Goal: Information Seeking & Learning: Learn about a topic

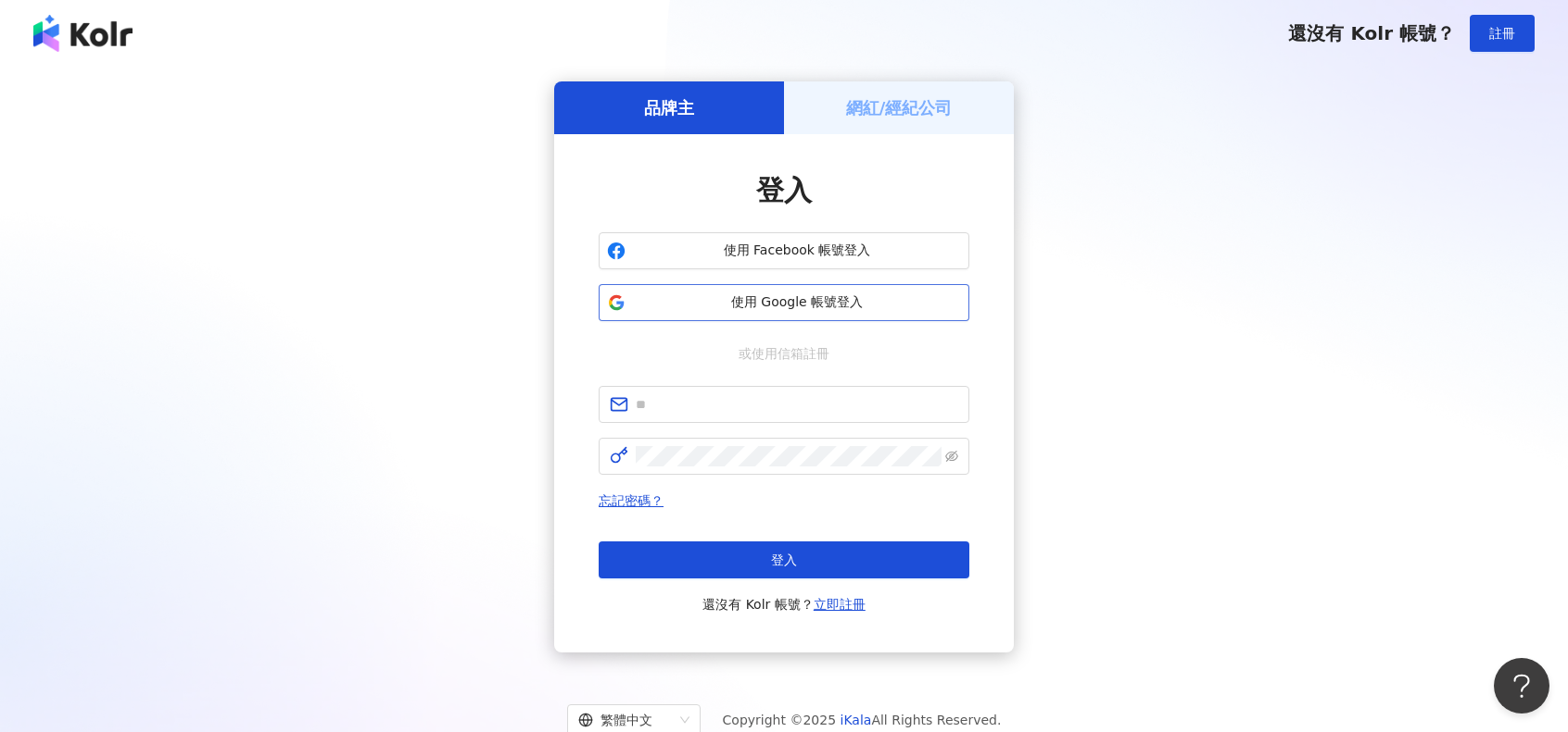
click at [748, 311] on span "使用 Google 帳號登入" at bounding box center [797, 303] width 328 height 18
click at [718, 393] on span at bounding box center [784, 405] width 371 height 37
click at [715, 402] on input "text" at bounding box center [797, 404] width 322 height 20
click at [774, 307] on span "使用 Google 帳號登入" at bounding box center [797, 303] width 328 height 18
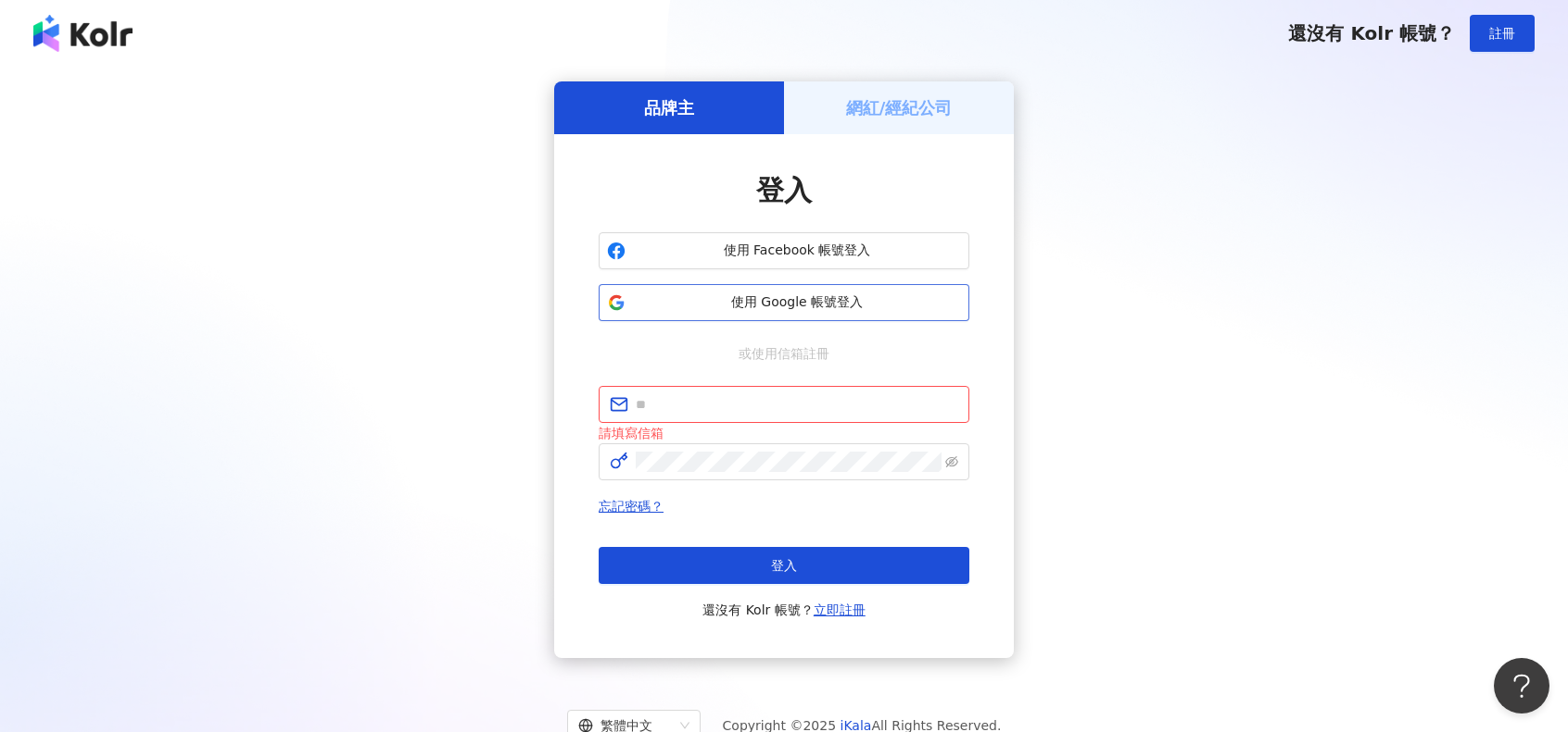
click at [774, 307] on span "使用 Google 帳號登入" at bounding box center [797, 303] width 328 height 18
click at [760, 392] on span at bounding box center [784, 405] width 371 height 37
click at [761, 397] on input "text" at bounding box center [797, 404] width 322 height 20
type input "**********"
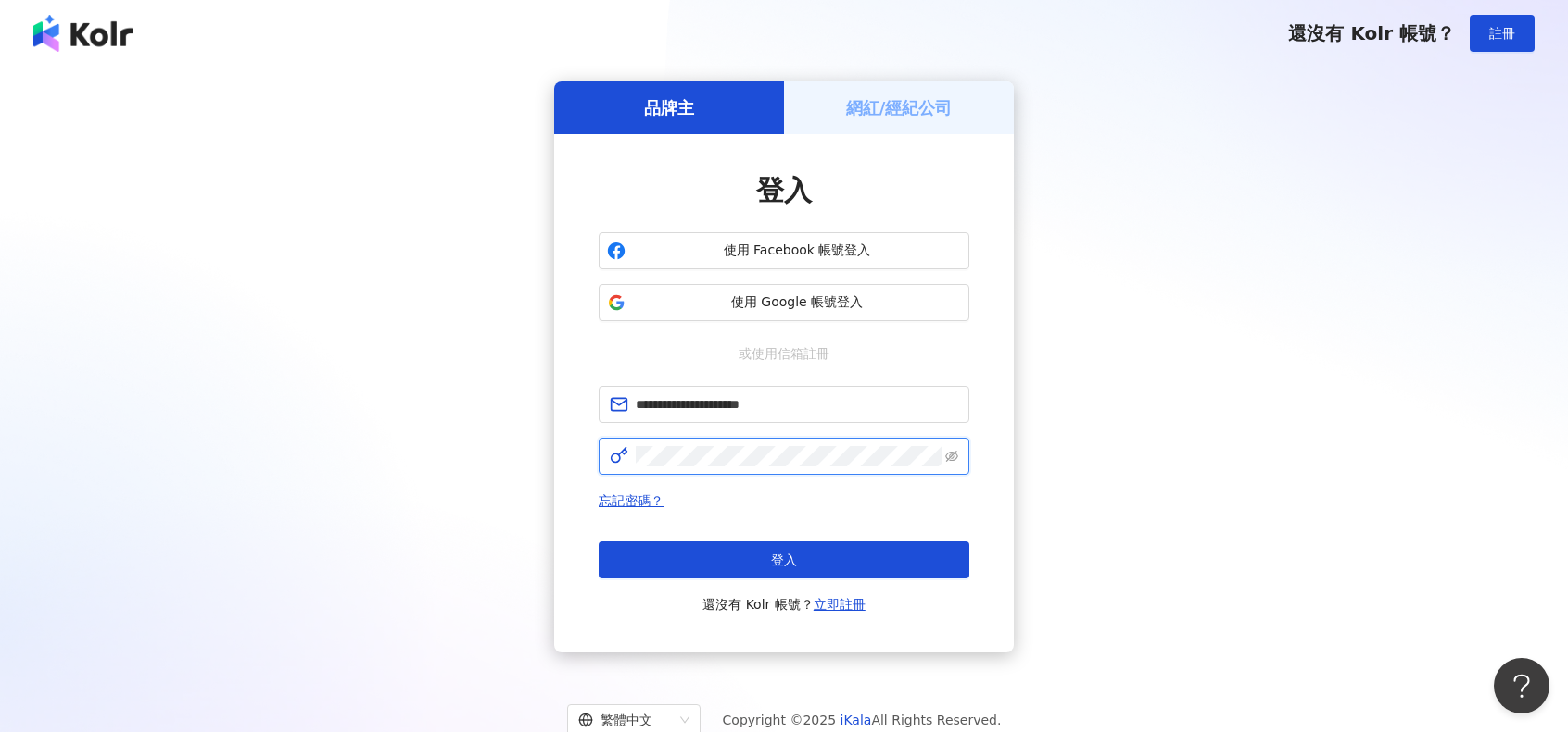
click button "登入" at bounding box center [784, 561] width 371 height 37
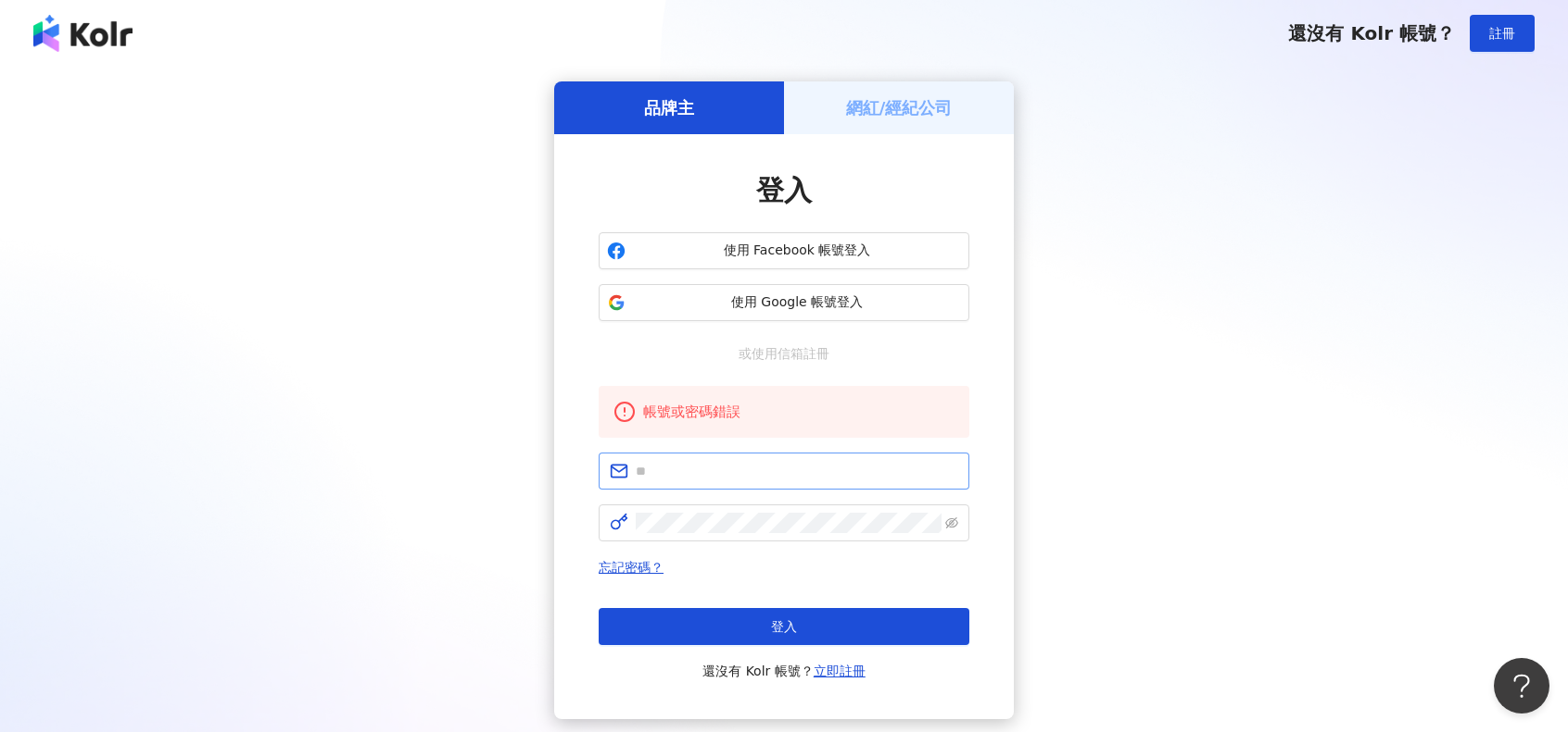
click at [717, 456] on span at bounding box center [784, 471] width 371 height 37
drag, startPoint x: 717, startPoint y: 456, endPoint x: 715, endPoint y: 465, distance: 9.2
click at [715, 465] on span at bounding box center [784, 471] width 371 height 37
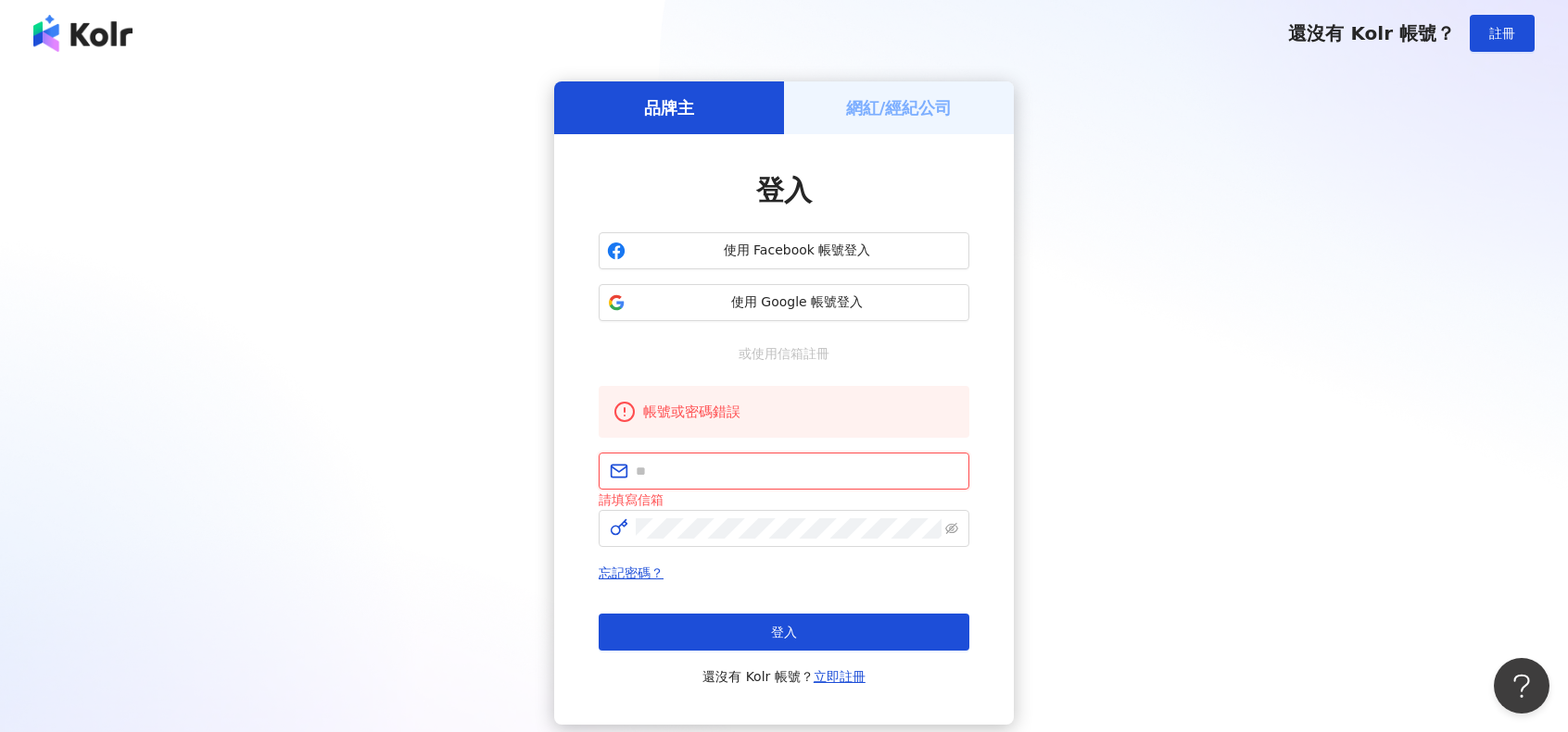
click at [717, 465] on input "text" at bounding box center [797, 471] width 322 height 20
type input "**********"
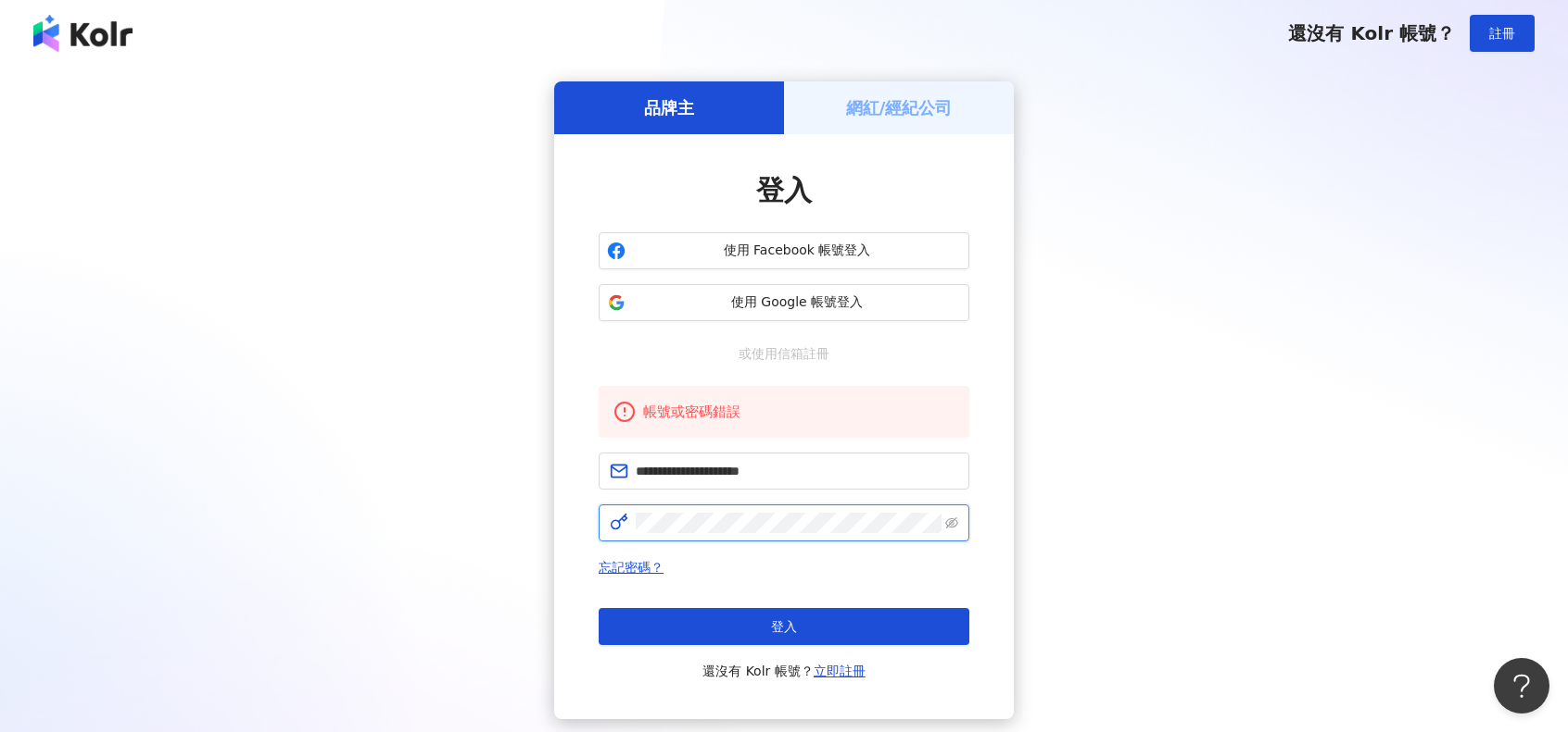
click button "登入" at bounding box center [784, 627] width 371 height 37
click at [754, 283] on div "使用 Facebook 帳號登入 使用 Google 帳號登入" at bounding box center [784, 276] width 371 height 89
click at [904, 285] on button "使用 Google 帳號登入" at bounding box center [784, 303] width 371 height 37
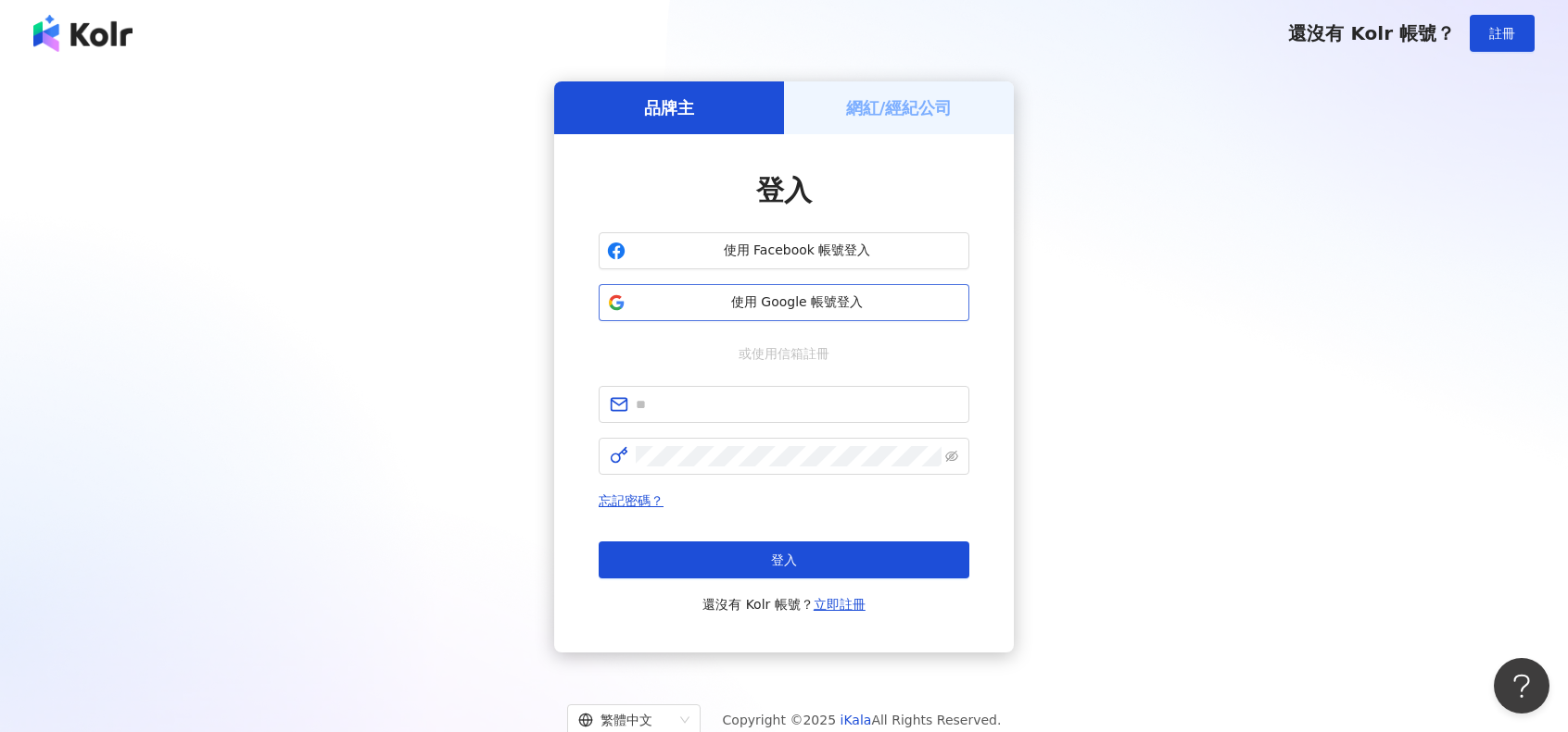
click at [768, 298] on span "使用 Google 帳號登入" at bounding box center [797, 303] width 328 height 18
click at [900, 314] on button "使用 Google 帳號登入" at bounding box center [784, 303] width 371 height 37
click at [78, 34] on img at bounding box center [83, 33] width 99 height 37
click at [787, 299] on span "使用 Google 帳號登入" at bounding box center [797, 303] width 328 height 18
click at [767, 415] on span at bounding box center [784, 405] width 371 height 37
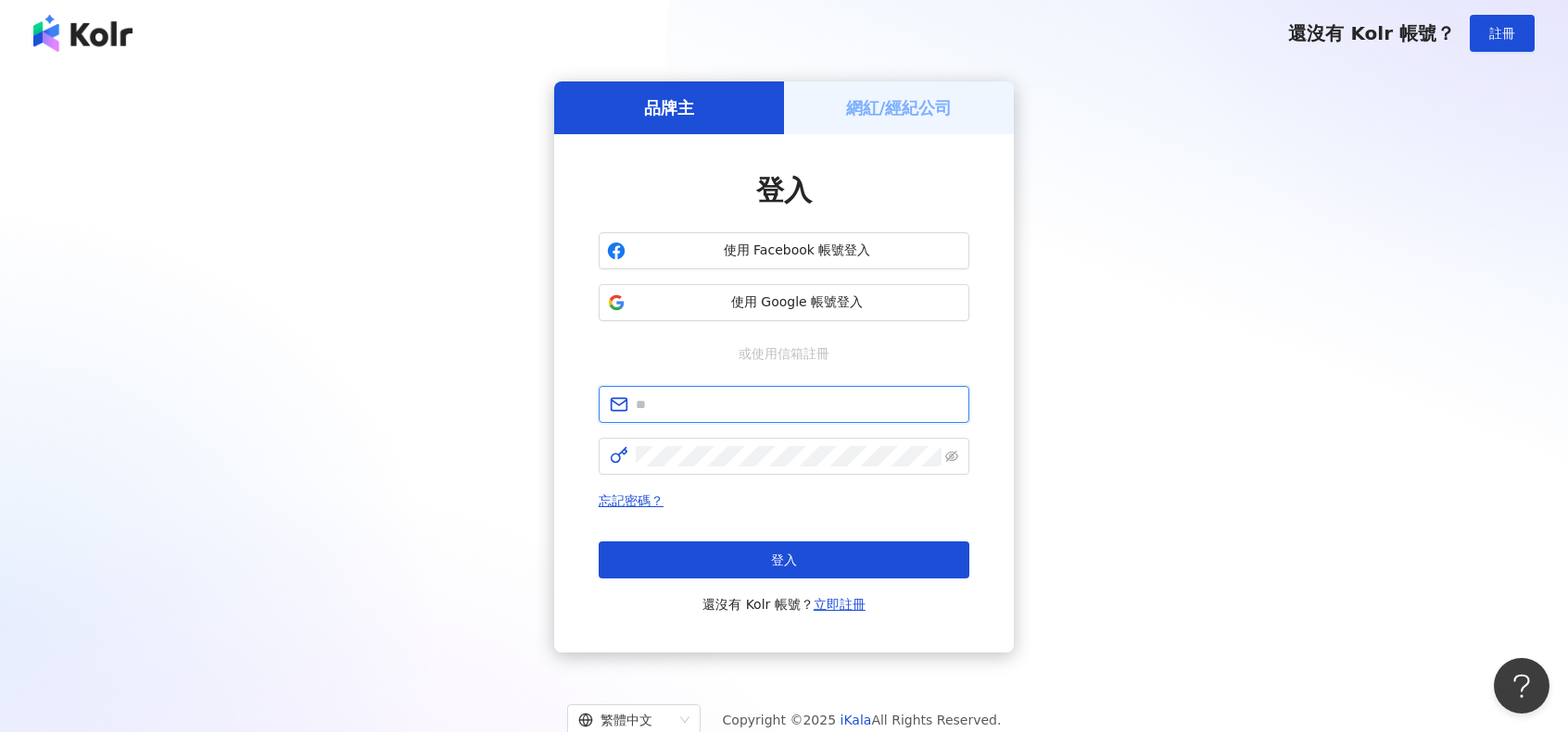
click at [765, 414] on input "text" at bounding box center [797, 404] width 322 height 20
type input "**********"
click at [948, 453] on icon "eye-invisible" at bounding box center [951, 456] width 13 height 11
click button "登入" at bounding box center [784, 561] width 371 height 37
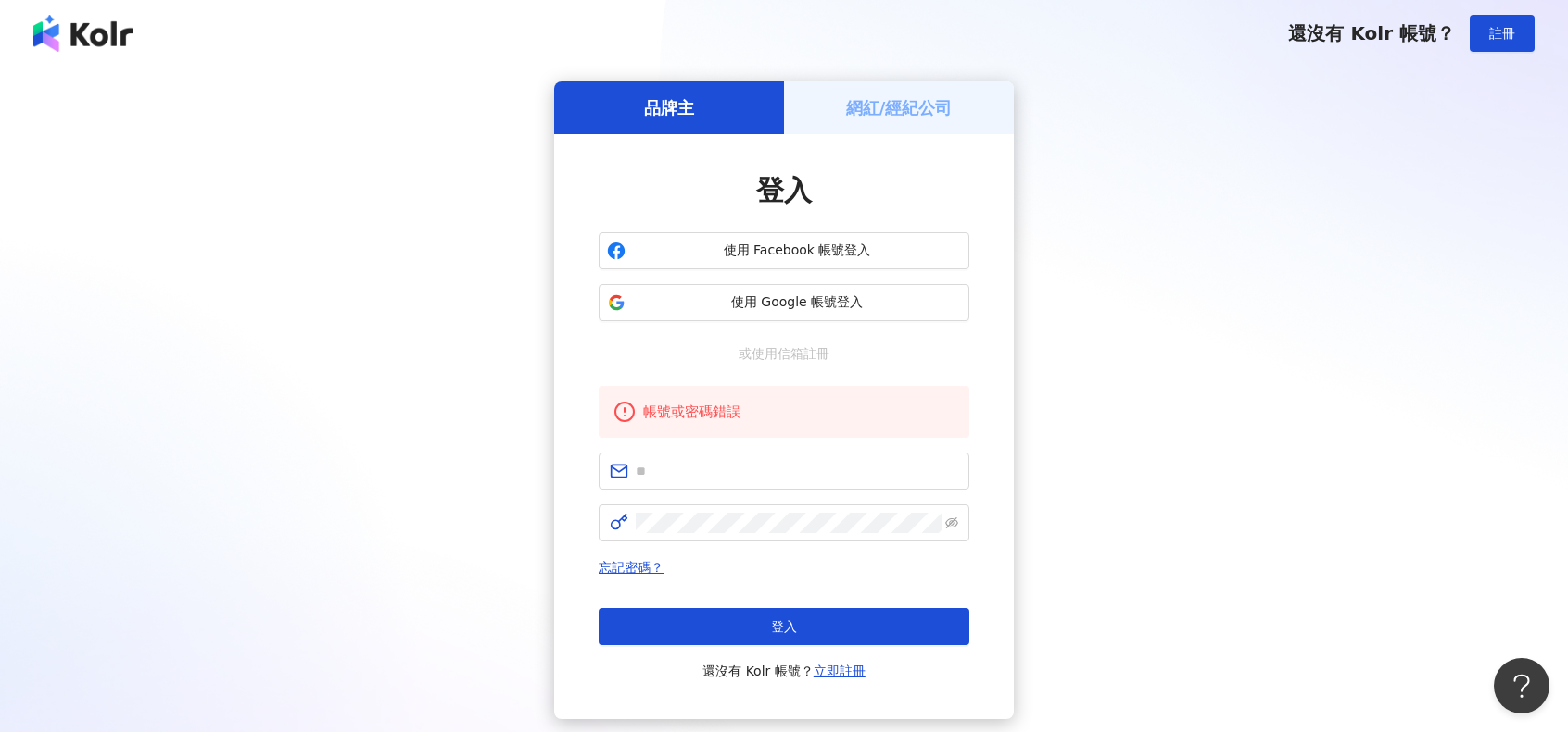
click at [885, 459] on span at bounding box center [784, 471] width 371 height 37
click at [844, 464] on input "text" at bounding box center [797, 471] width 322 height 20
type input "**********"
click button "登入" at bounding box center [784, 627] width 371 height 37
click at [802, 461] on input "text" at bounding box center [797, 471] width 322 height 20
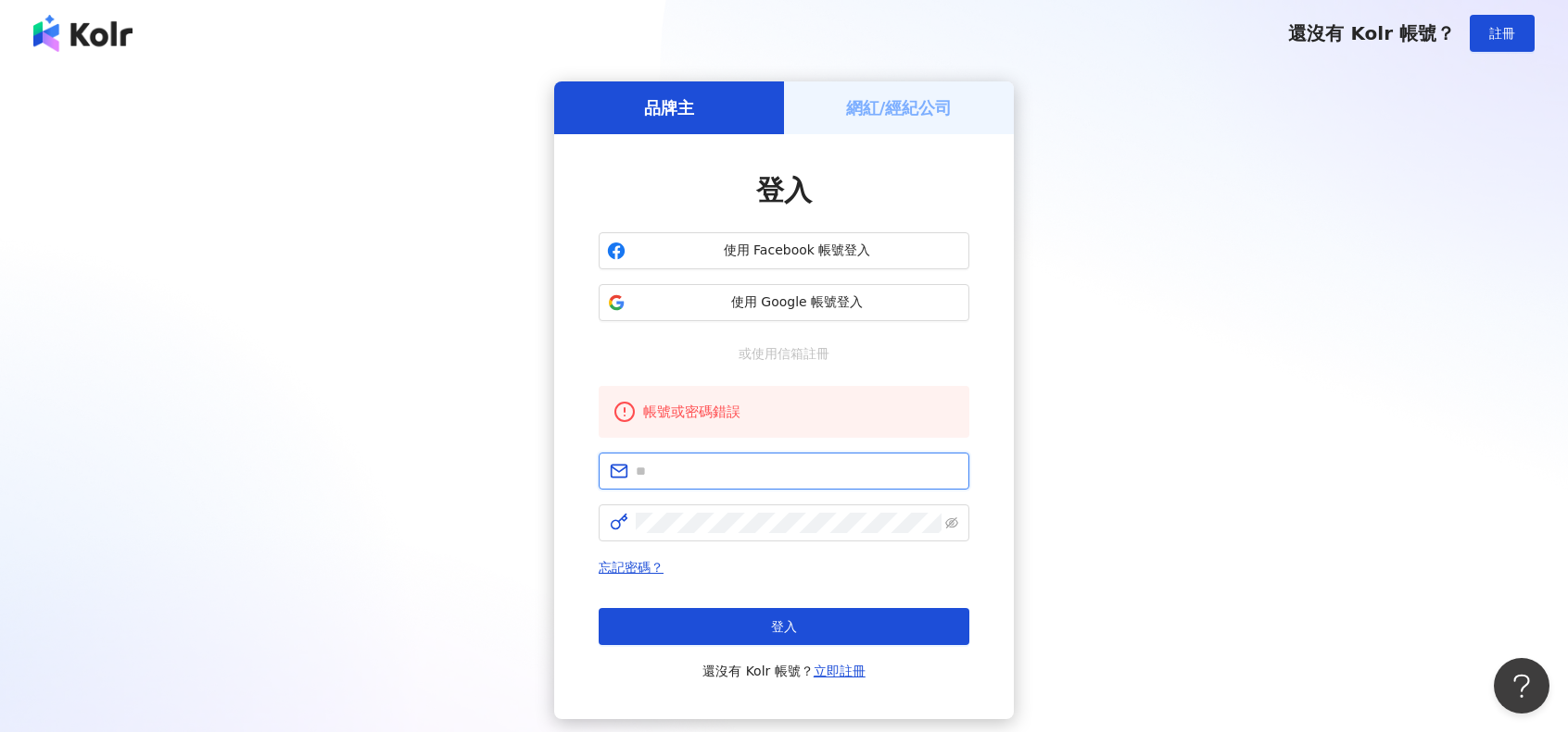
type input "**********"
click at [949, 517] on icon "eye-invisible" at bounding box center [951, 523] width 13 height 13
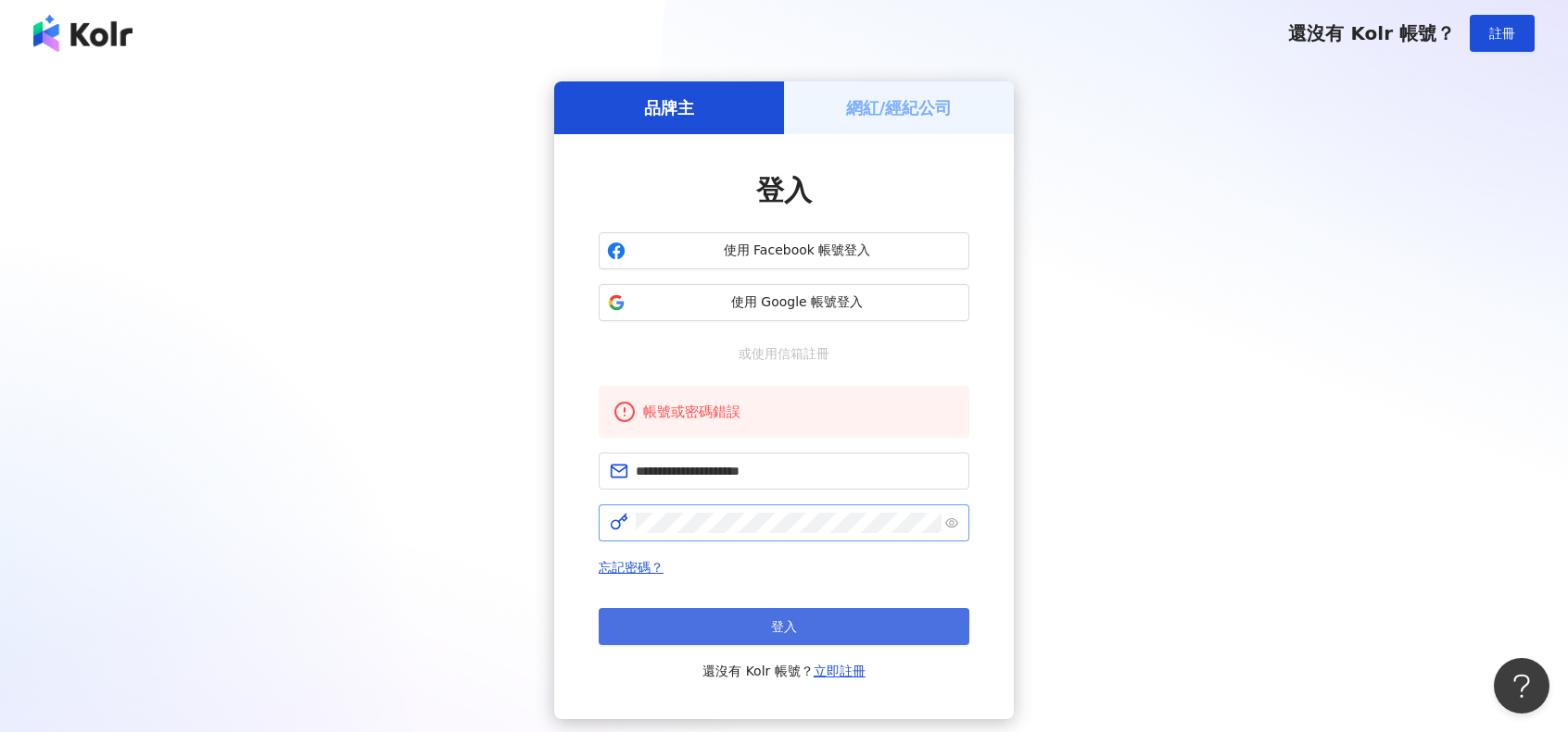
click at [742, 623] on button "登入" at bounding box center [784, 627] width 371 height 37
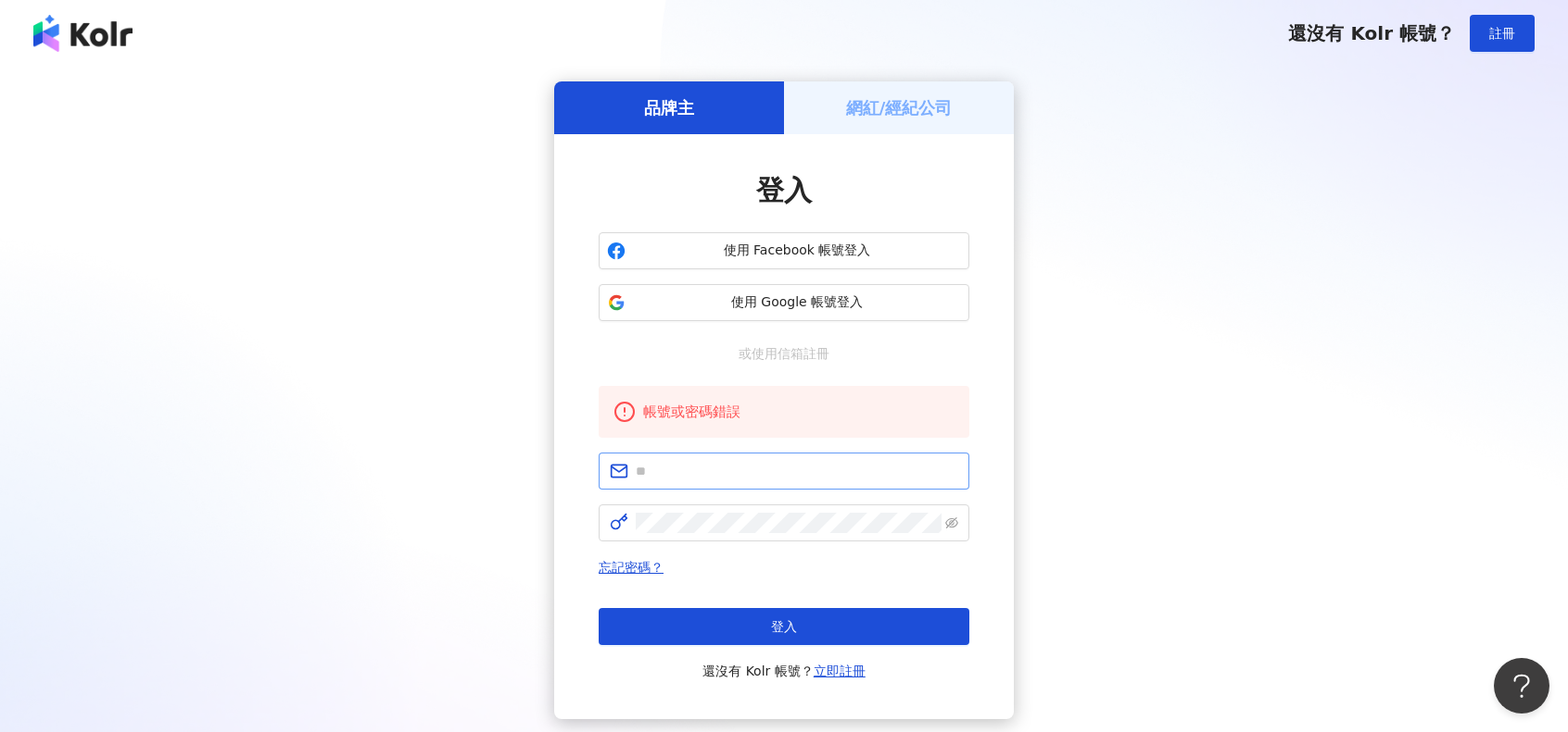
click at [791, 484] on span at bounding box center [784, 471] width 371 height 37
click at [801, 471] on input "text" at bounding box center [797, 471] width 322 height 20
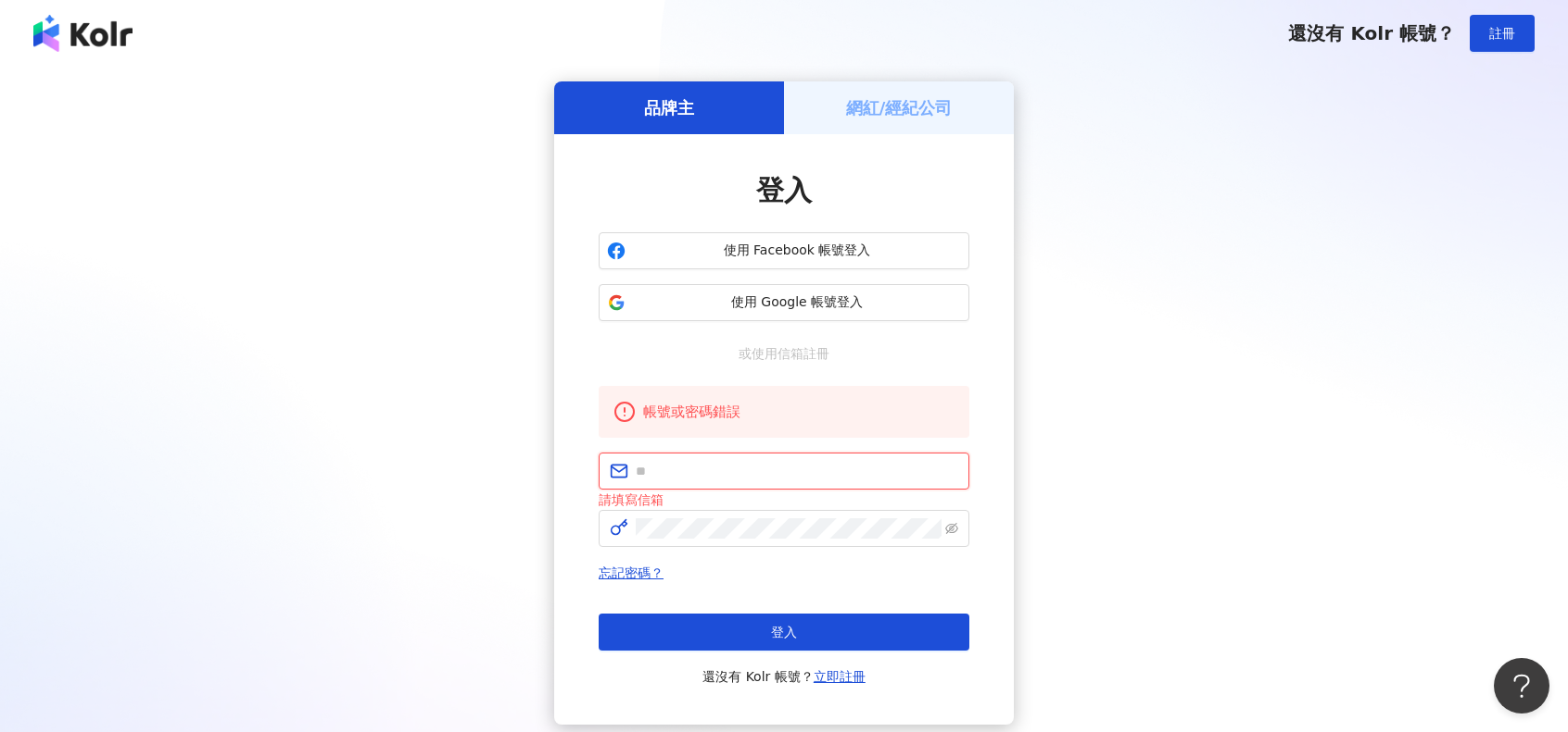
drag, startPoint x: 724, startPoint y: 470, endPoint x: 720, endPoint y: 484, distance: 14.6
click at [724, 470] on input "text" at bounding box center [797, 471] width 322 height 20
type input "**********"
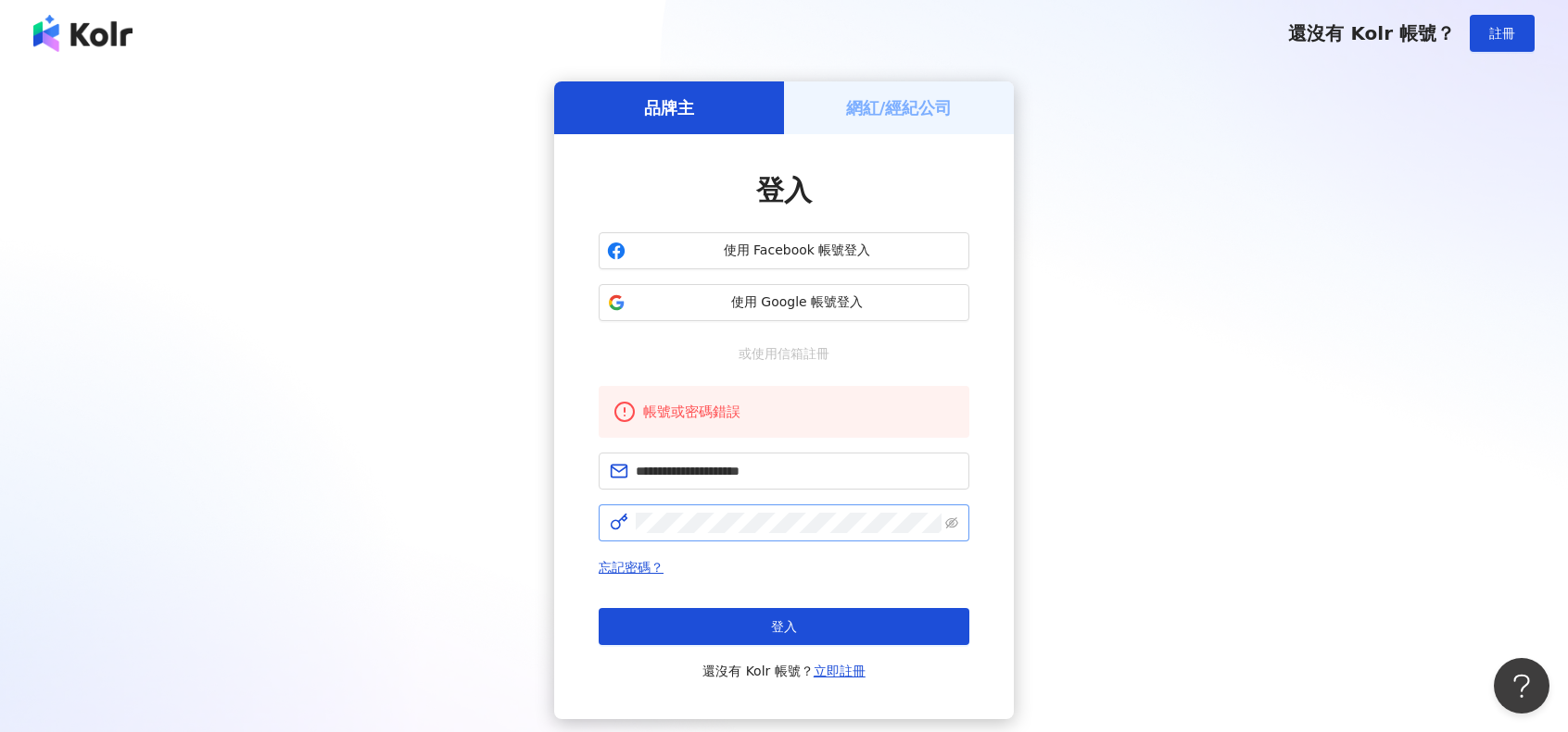
click at [634, 528] on span at bounding box center [784, 523] width 371 height 37
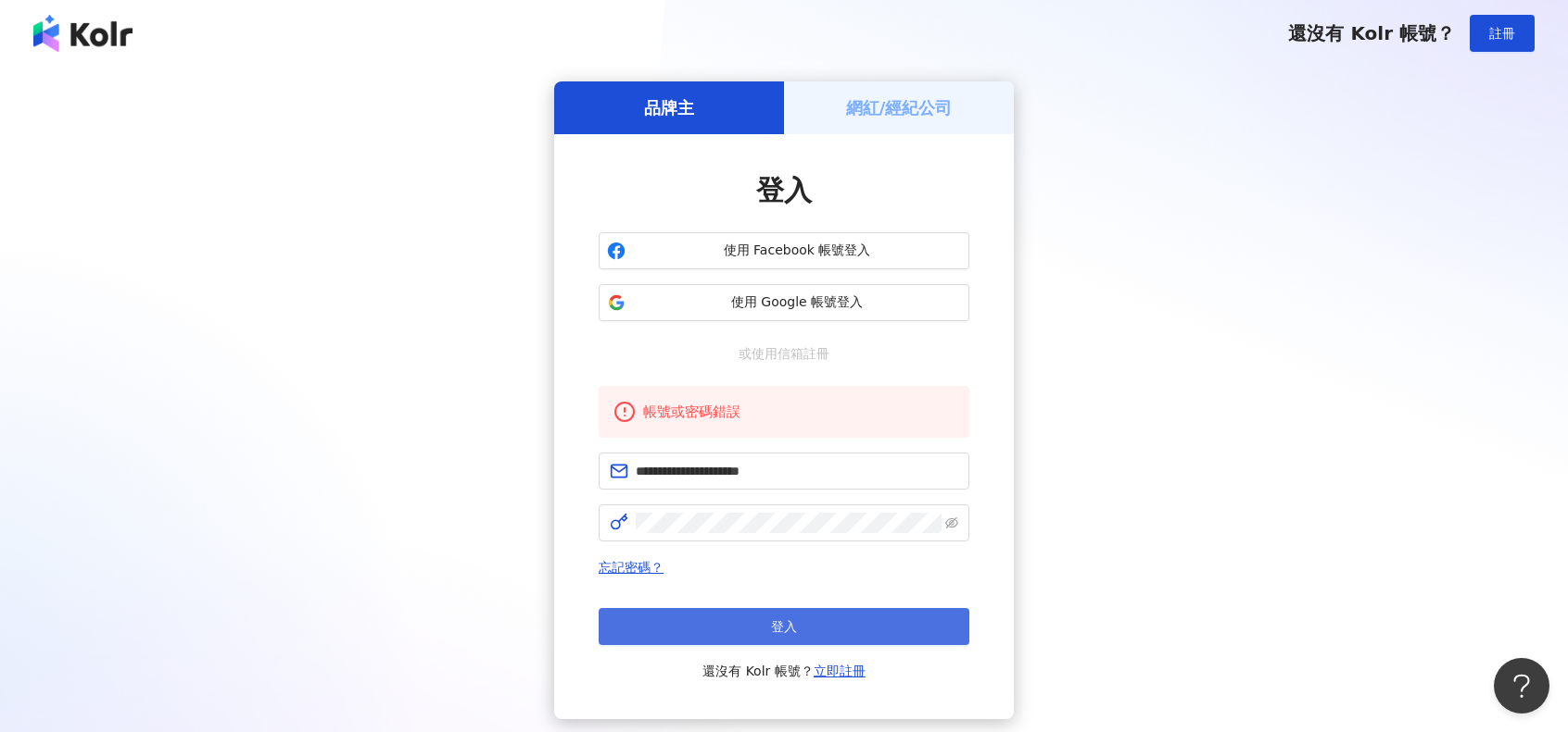
click at [715, 617] on button "登入" at bounding box center [784, 627] width 371 height 37
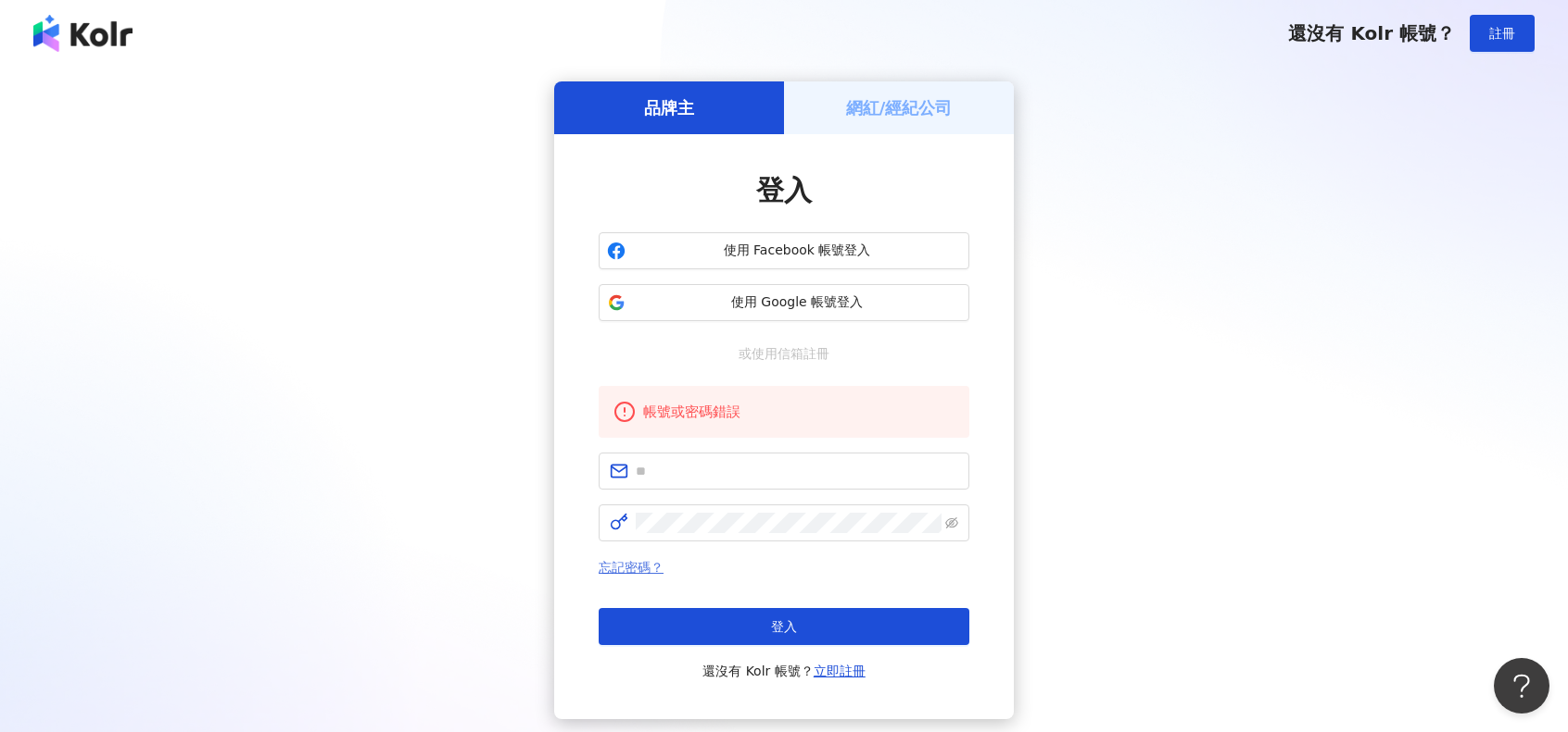
click at [655, 569] on link "忘記密碼？" at bounding box center [631, 567] width 65 height 15
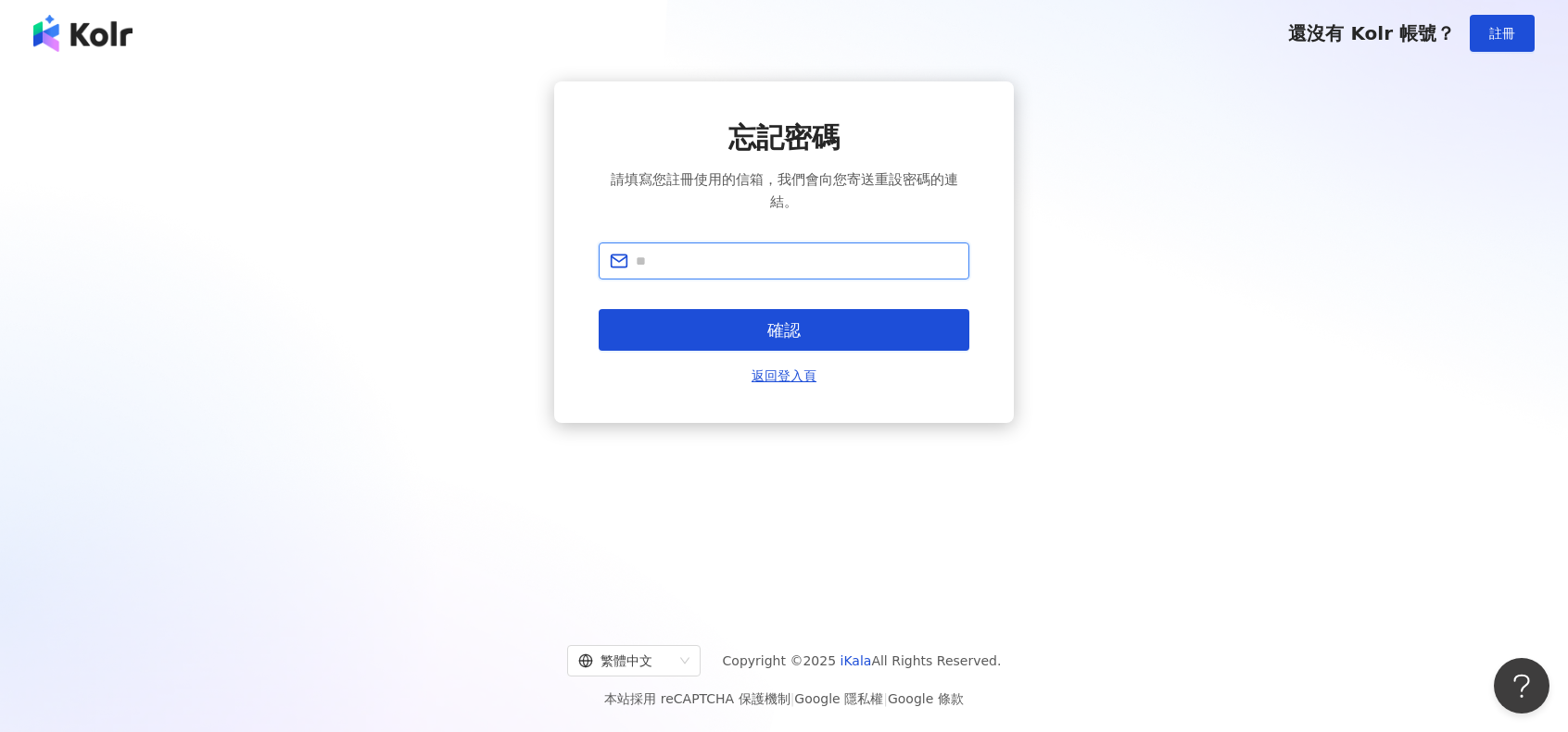
click at [796, 257] on input "text" at bounding box center [797, 261] width 322 height 20
type input "**********"
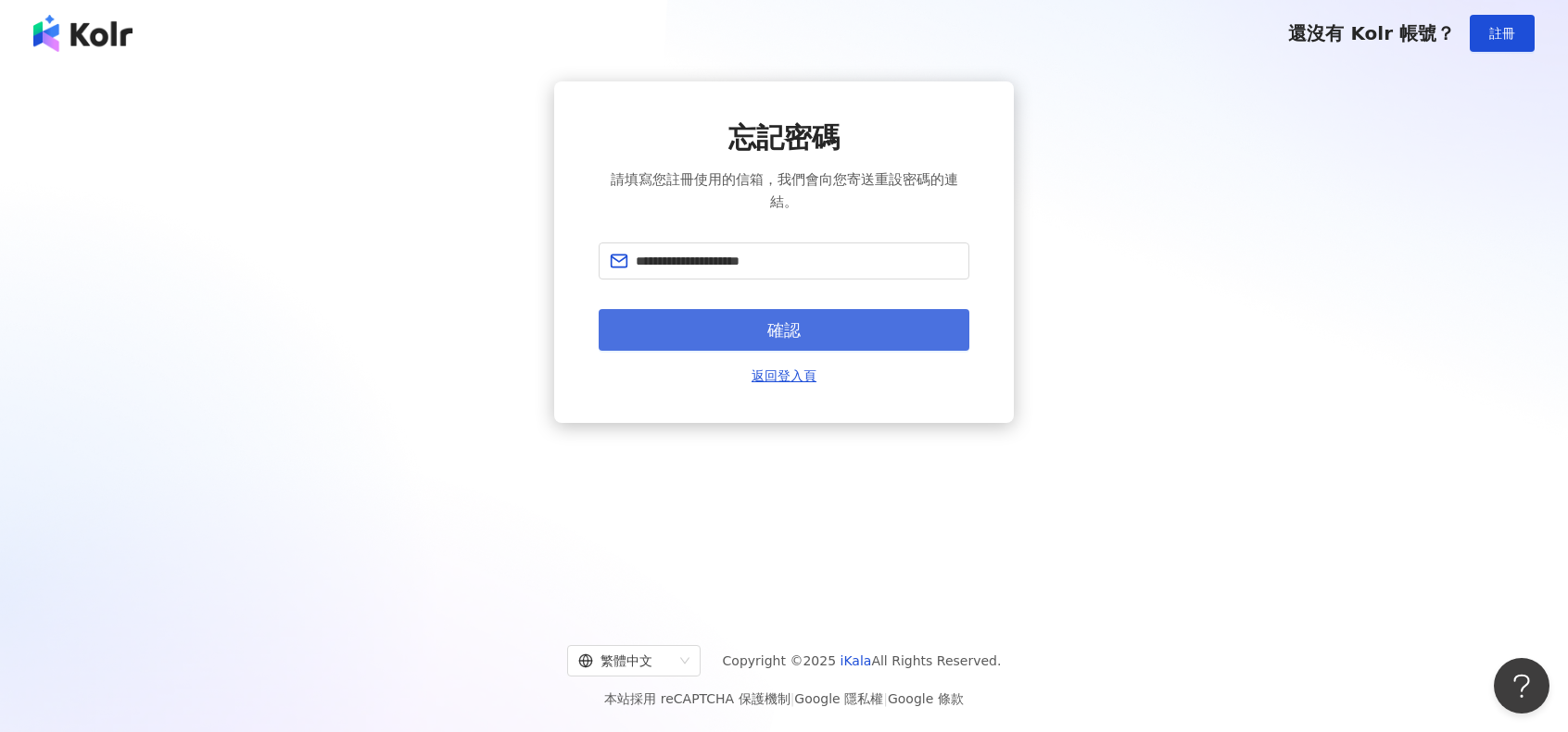
click at [817, 321] on button "確認" at bounding box center [784, 330] width 371 height 42
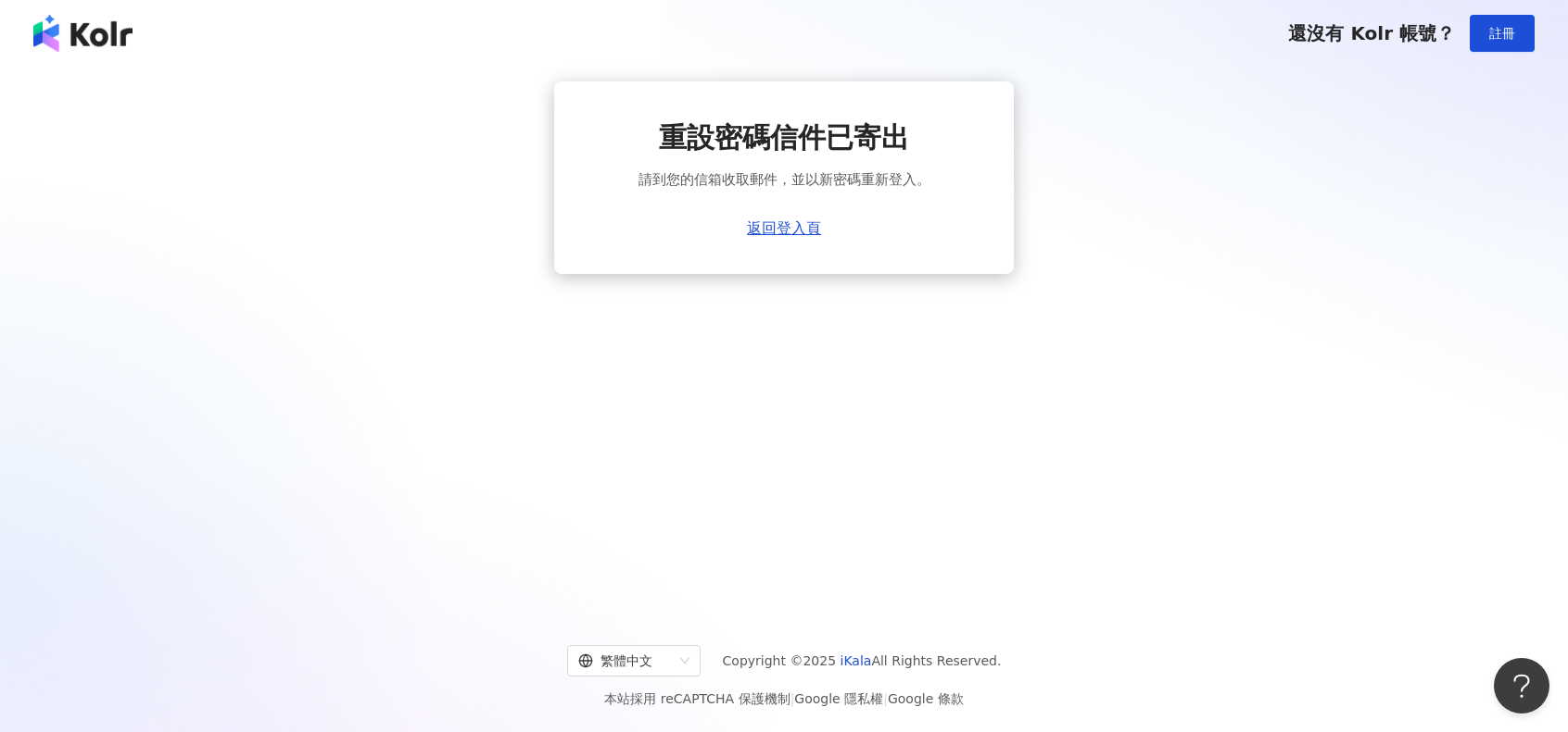
click at [765, 211] on div "重設密碼信件已寄出 請到您的信箱收取郵件，並以新密碼重新登入。 返回登入頁" at bounding box center [784, 178] width 371 height 119
click at [776, 228] on link "返回登入頁" at bounding box center [784, 228] width 74 height 17
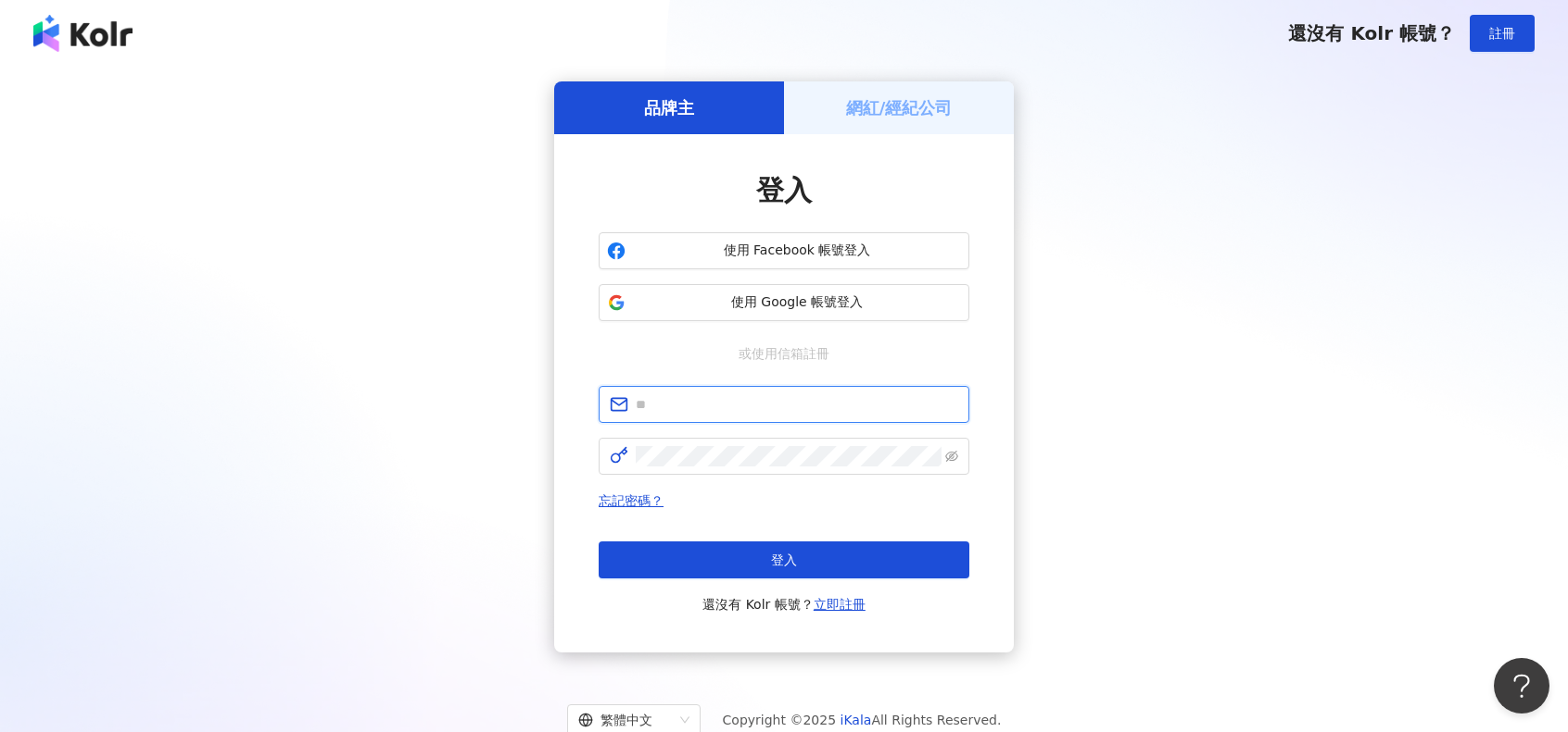
click at [775, 408] on input "text" at bounding box center [797, 404] width 322 height 20
type input "**********"
click at [839, 299] on span "使用 Google 帳號登入" at bounding box center [797, 303] width 328 height 18
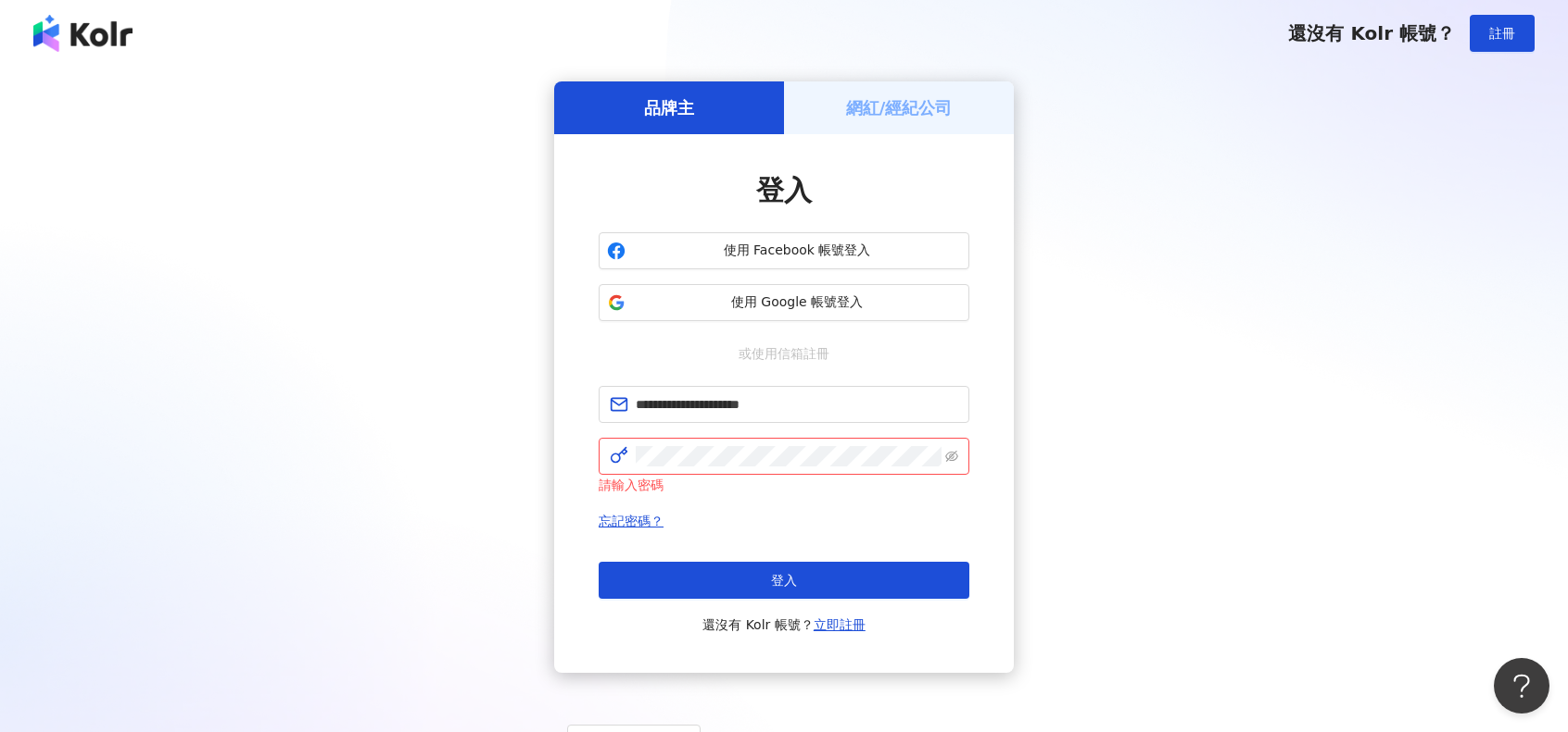
click at [1476, 171] on div "**********" at bounding box center [784, 378] width 1523 height 592
click at [1270, 216] on div "**********" at bounding box center [784, 378] width 1523 height 592
click at [450, 510] on div "**********" at bounding box center [784, 378] width 1523 height 592
click at [723, 421] on span "**********" at bounding box center [784, 405] width 371 height 37
click at [717, 439] on span at bounding box center [784, 457] width 371 height 37
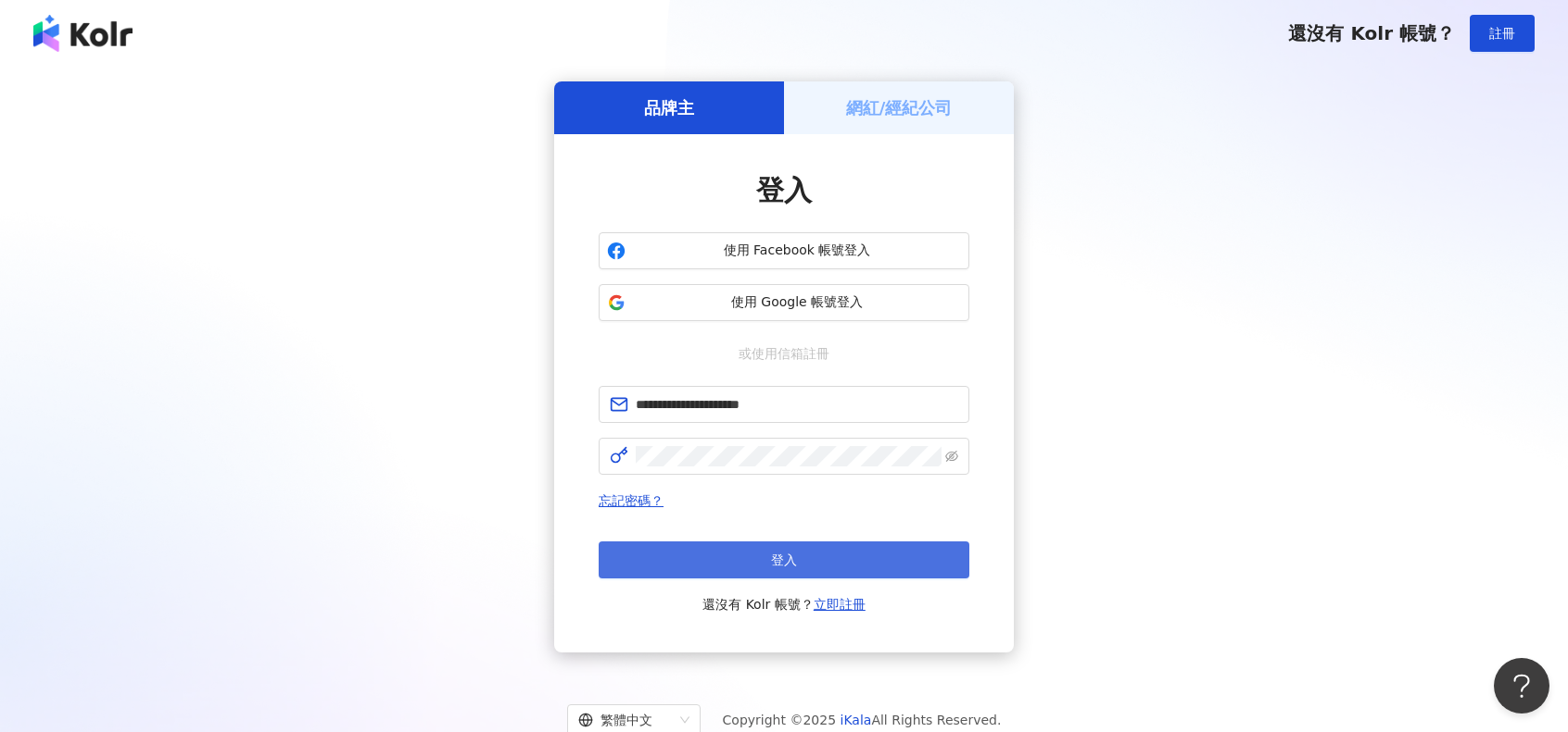
click at [770, 567] on span "登入" at bounding box center [783, 560] width 26 height 15
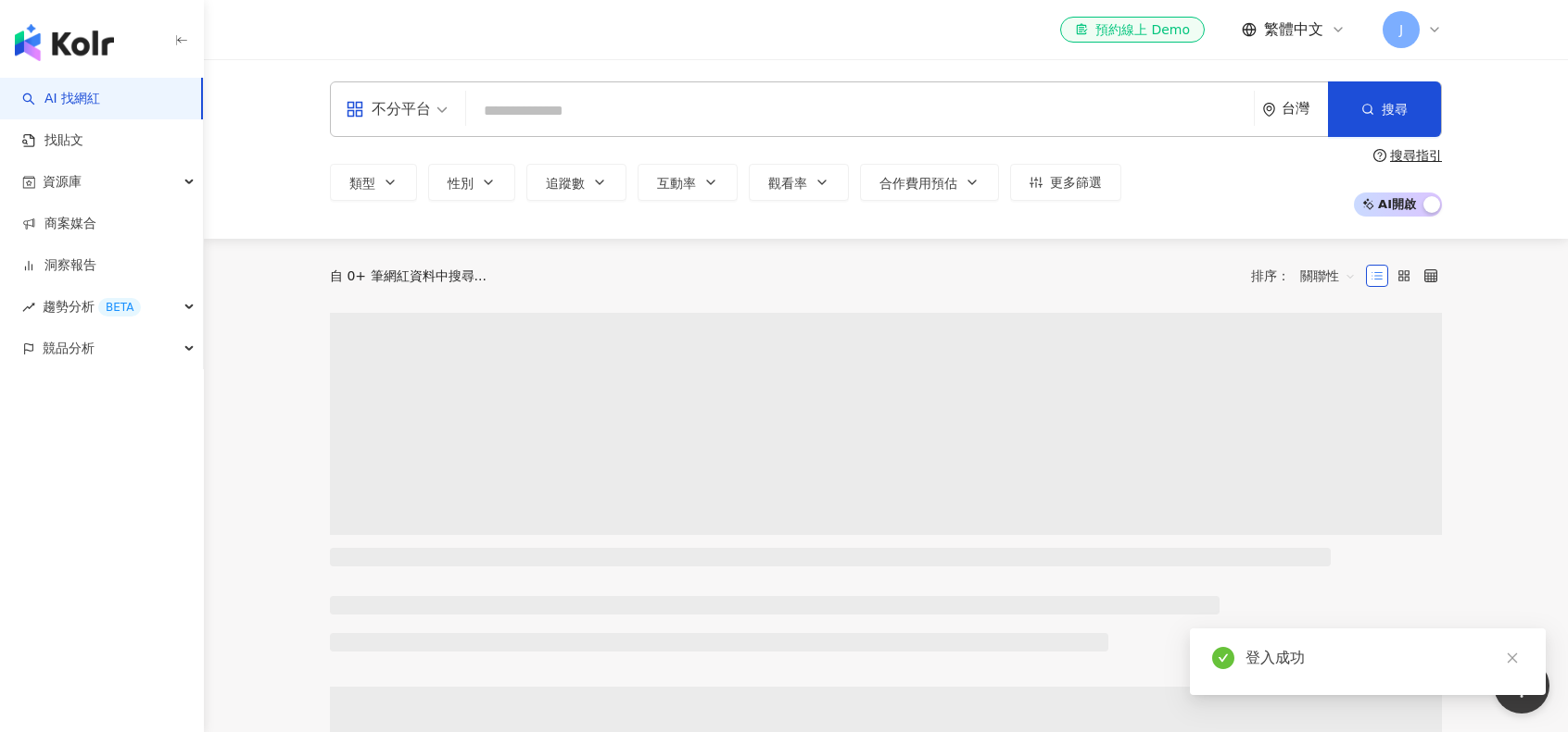
click at [1429, 25] on icon at bounding box center [1434, 29] width 15 height 15
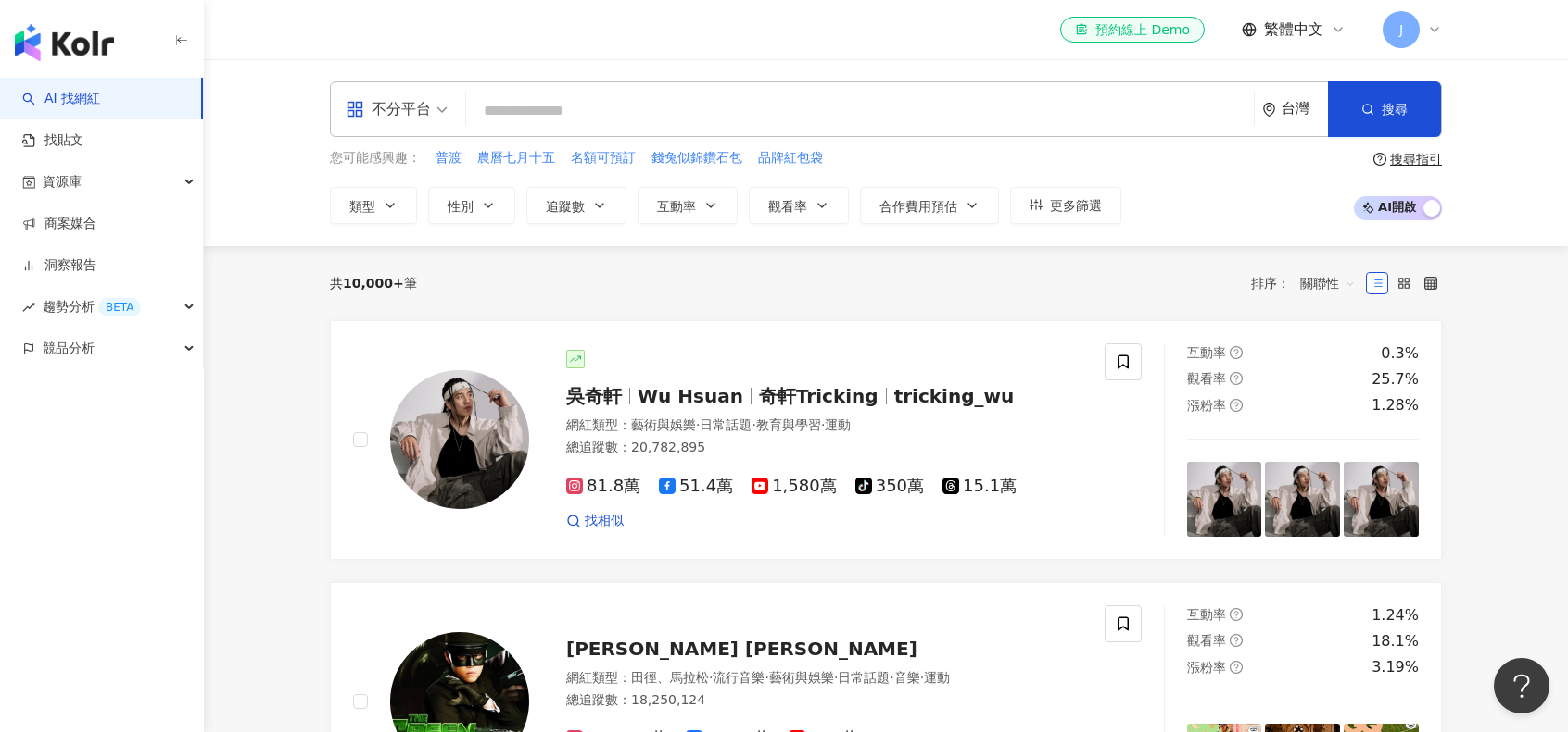
click at [841, 102] on input "search" at bounding box center [859, 111] width 772 height 35
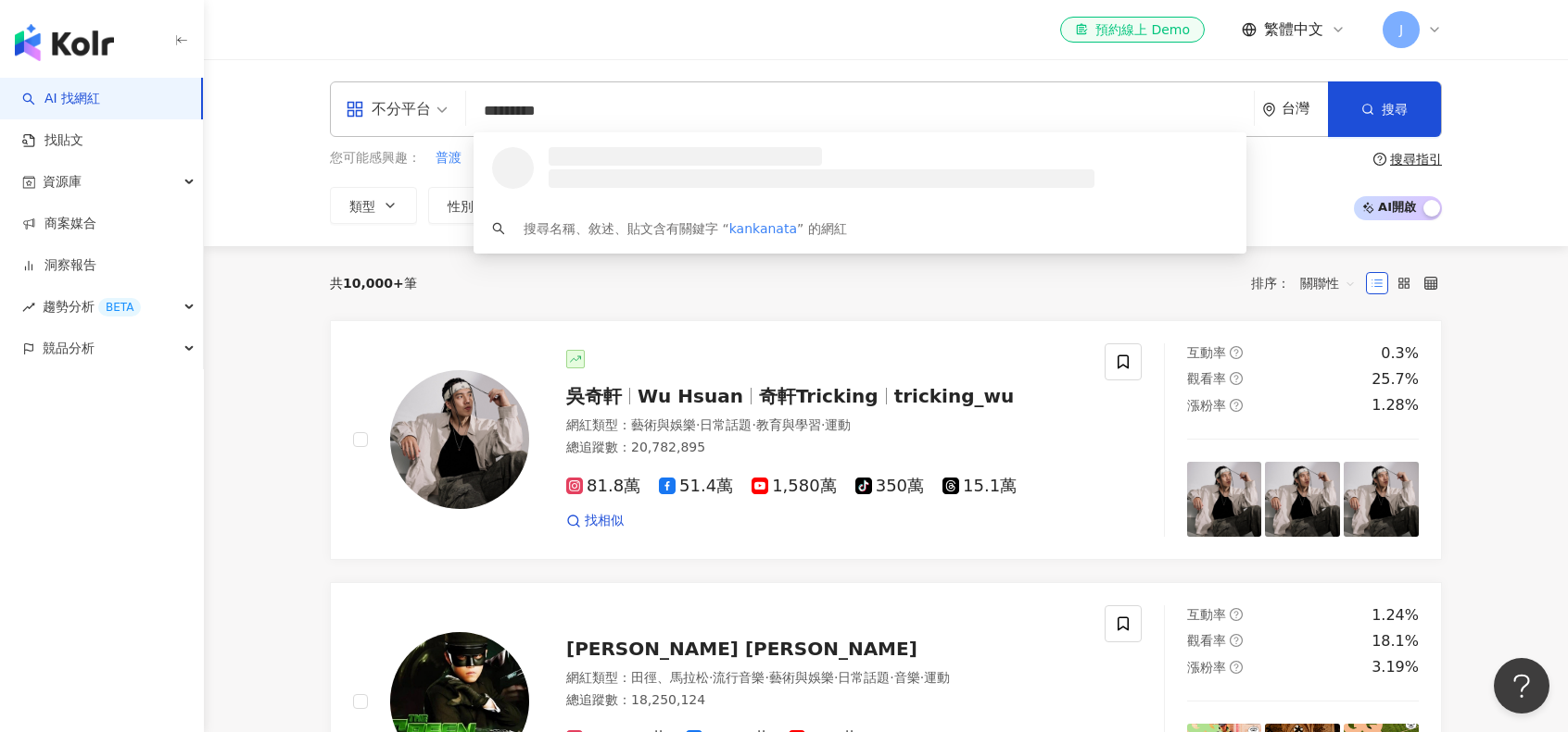
type input "**********"
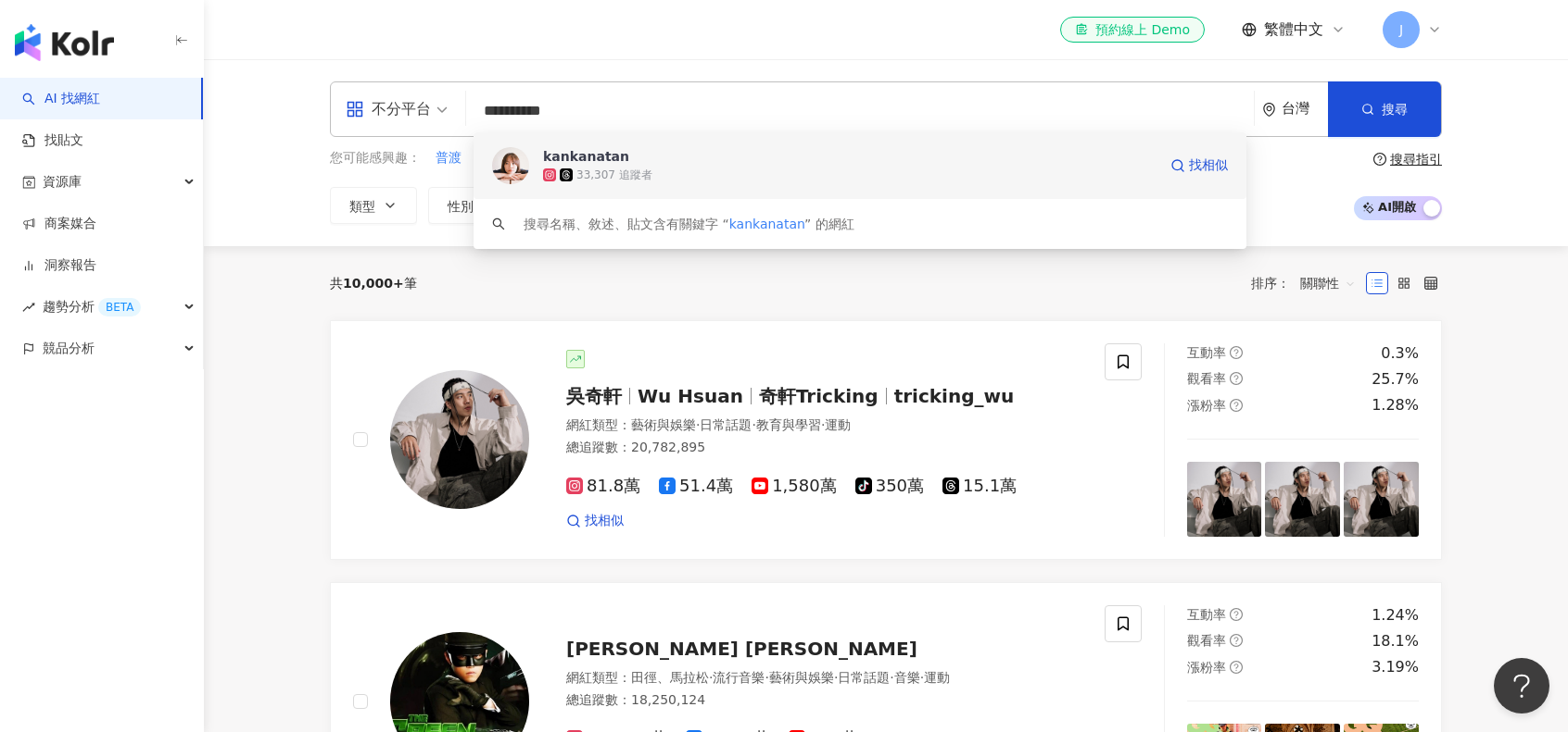
click at [876, 152] on span "kankanatan" at bounding box center [849, 156] width 614 height 18
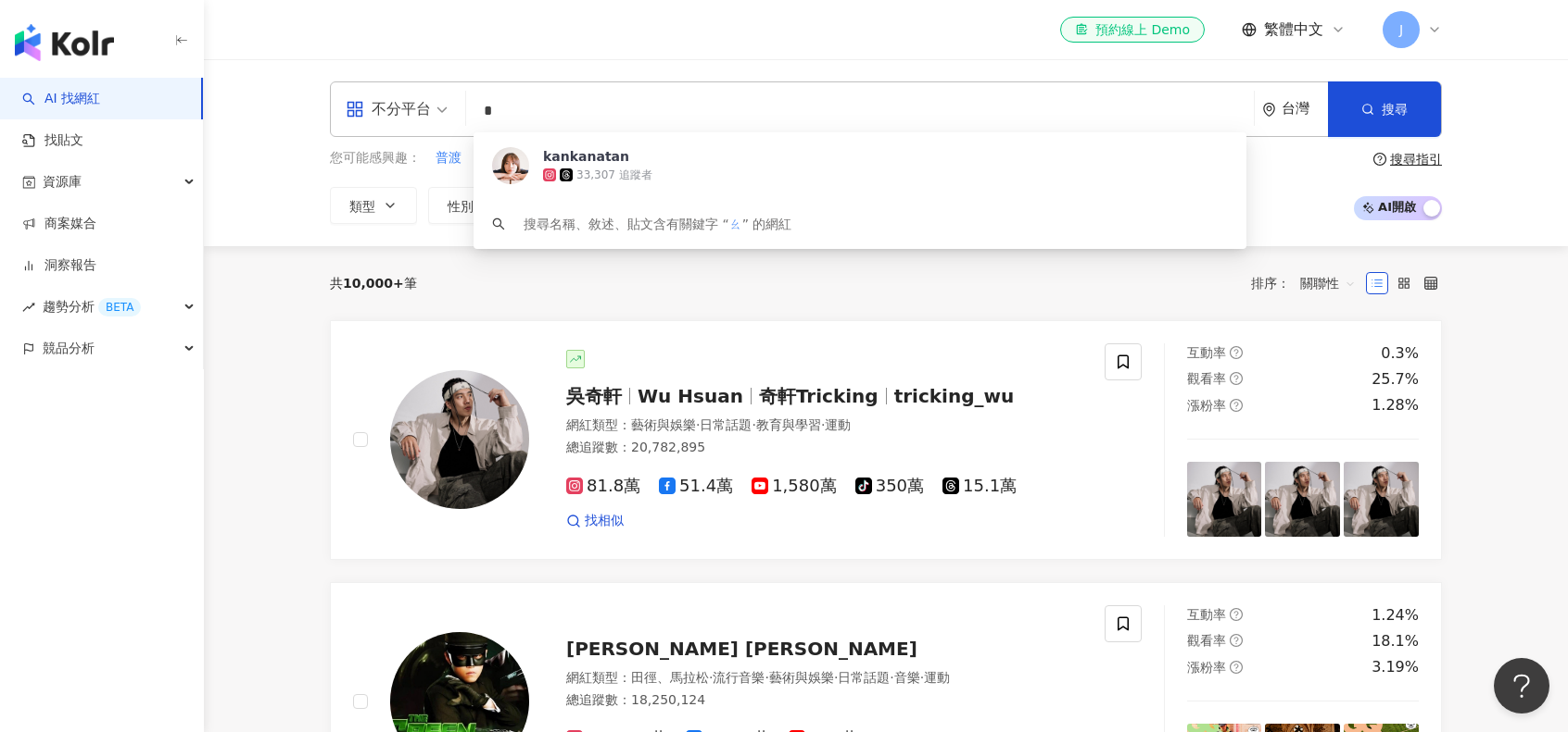
type input "*"
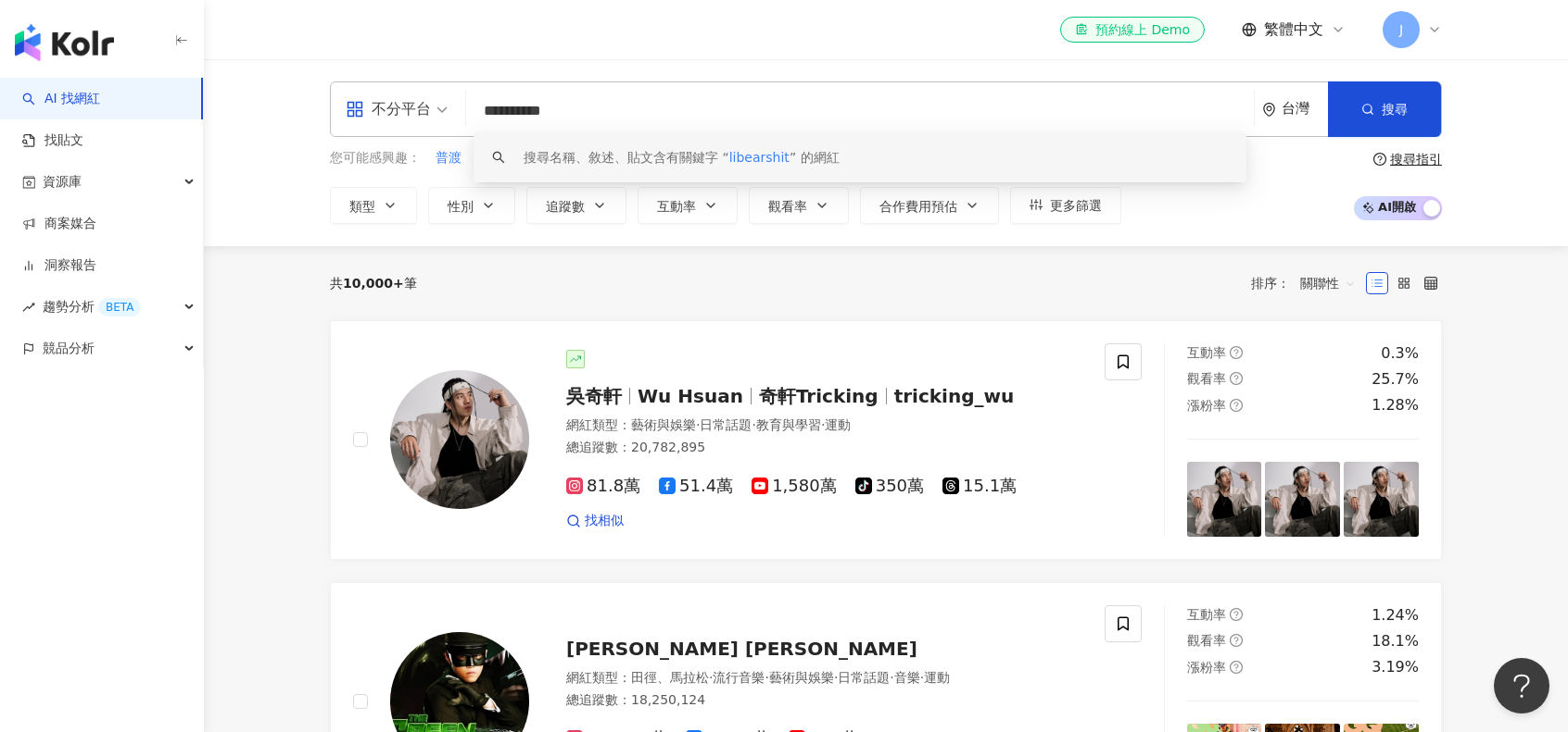
click at [672, 102] on input "**********" at bounding box center [859, 111] width 772 height 35
click at [493, 110] on input "**********" at bounding box center [859, 111] width 772 height 35
type input "**********"
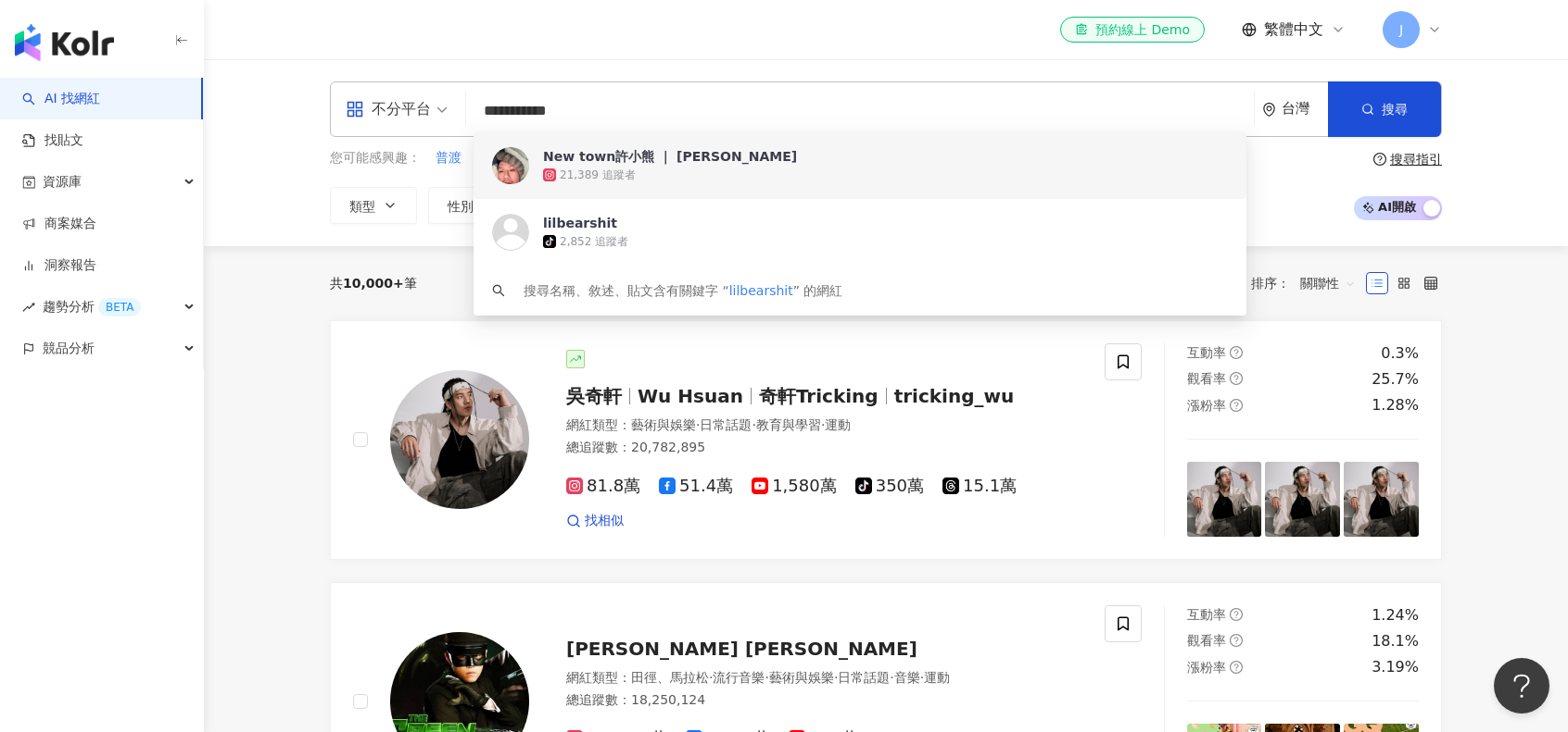
click at [684, 176] on div "21,389 追蹤者" at bounding box center [884, 174] width 685 height 18
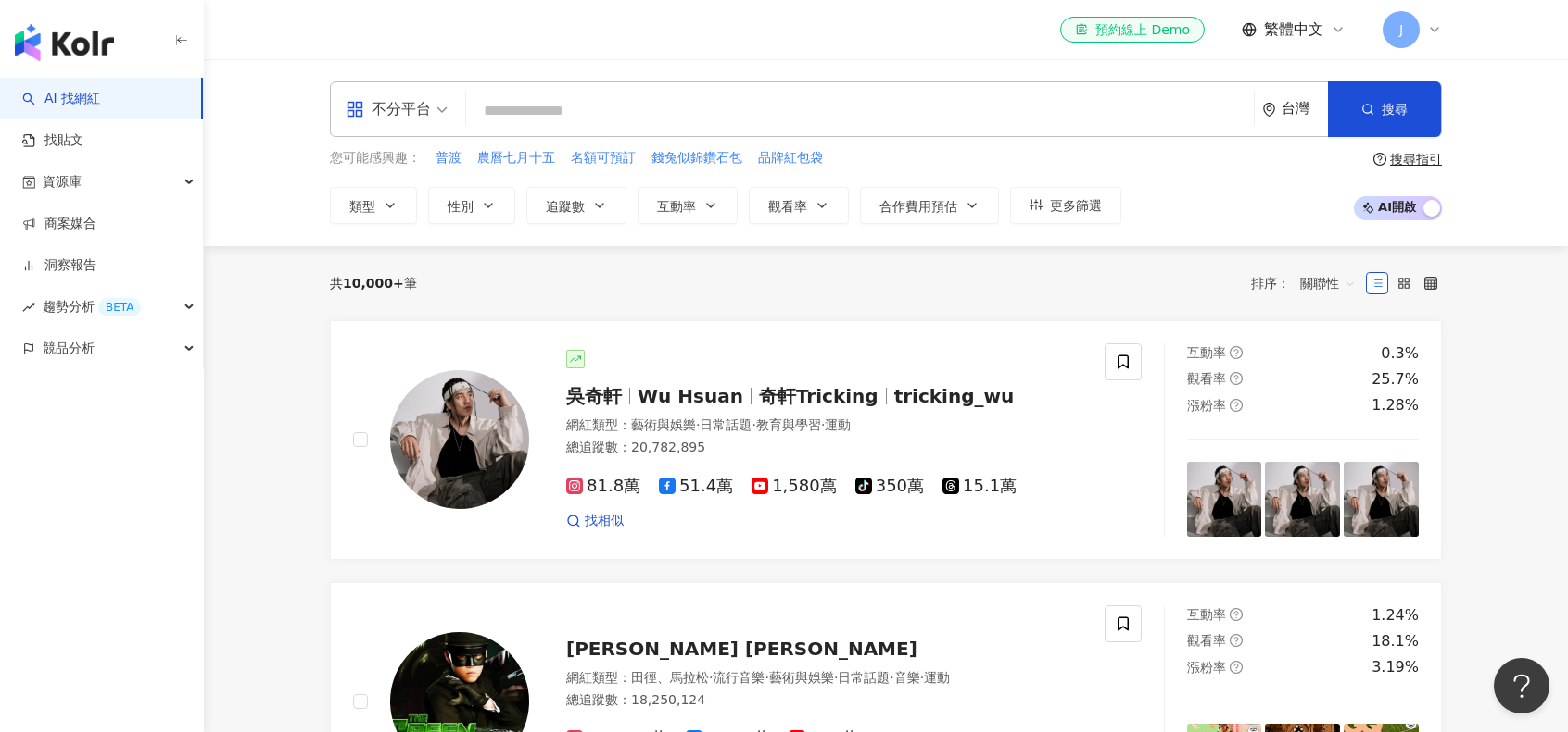
click at [257, 142] on div "不分平台 台灣 搜尋 572d77e7-309b-4b0d-8689-1b42fa9a06fc New town許小熊 ｜ 楷翊 21,389 追蹤者 lil…" at bounding box center [885, 153] width 1363 height 187
click at [633, 106] on input "search" at bounding box center [859, 111] width 772 height 35
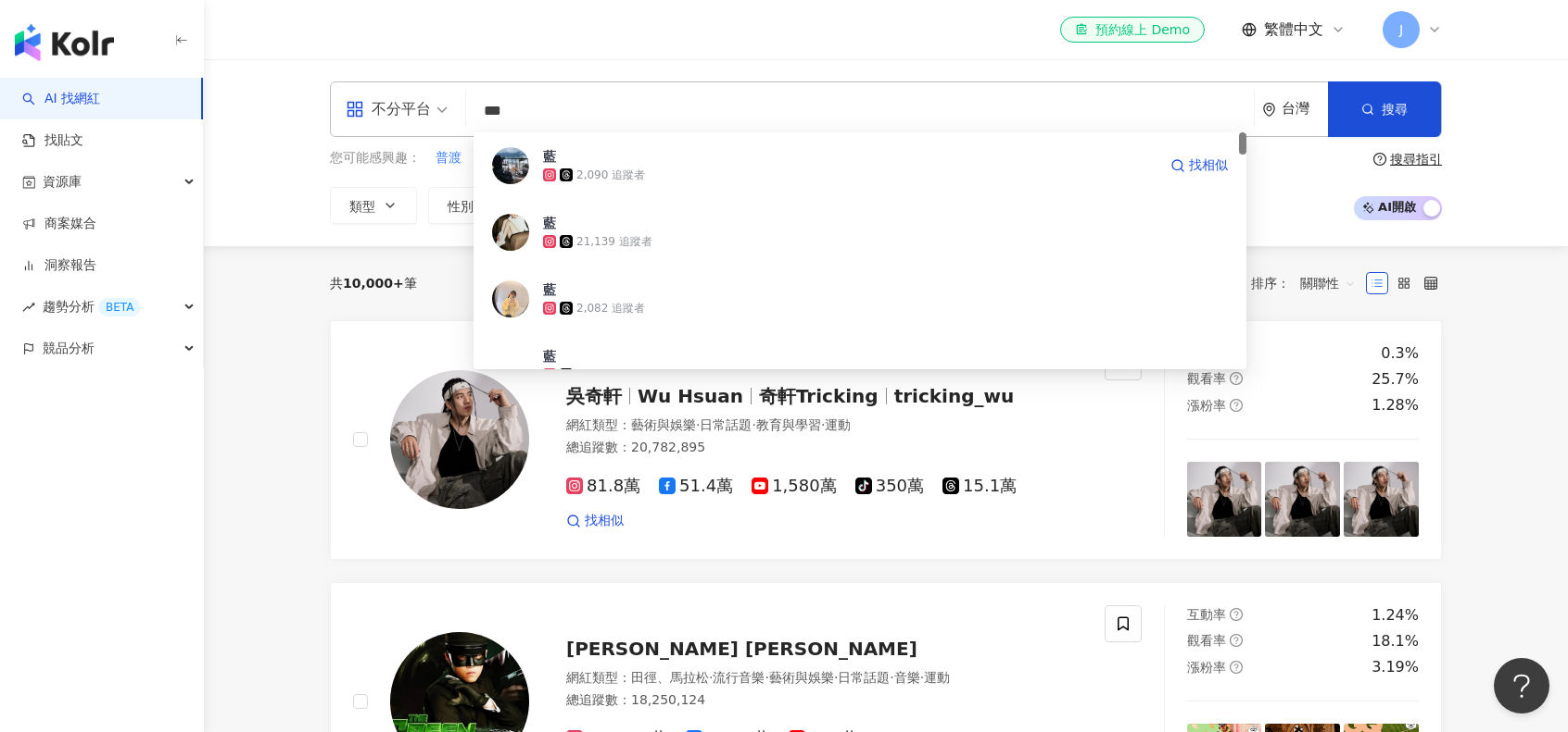
type input "**"
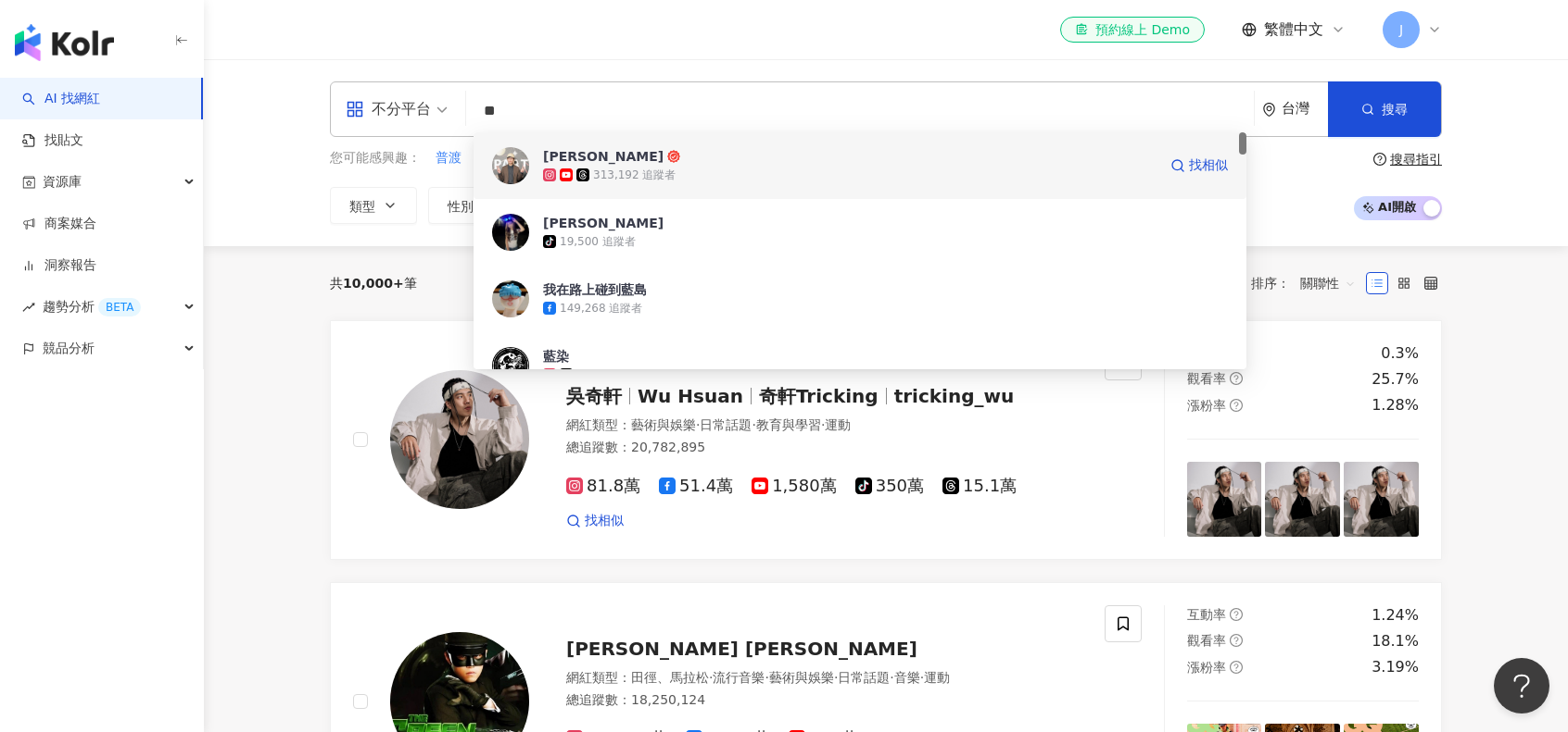
click at [676, 180] on div "313,192 追蹤者" at bounding box center [849, 174] width 614 height 18
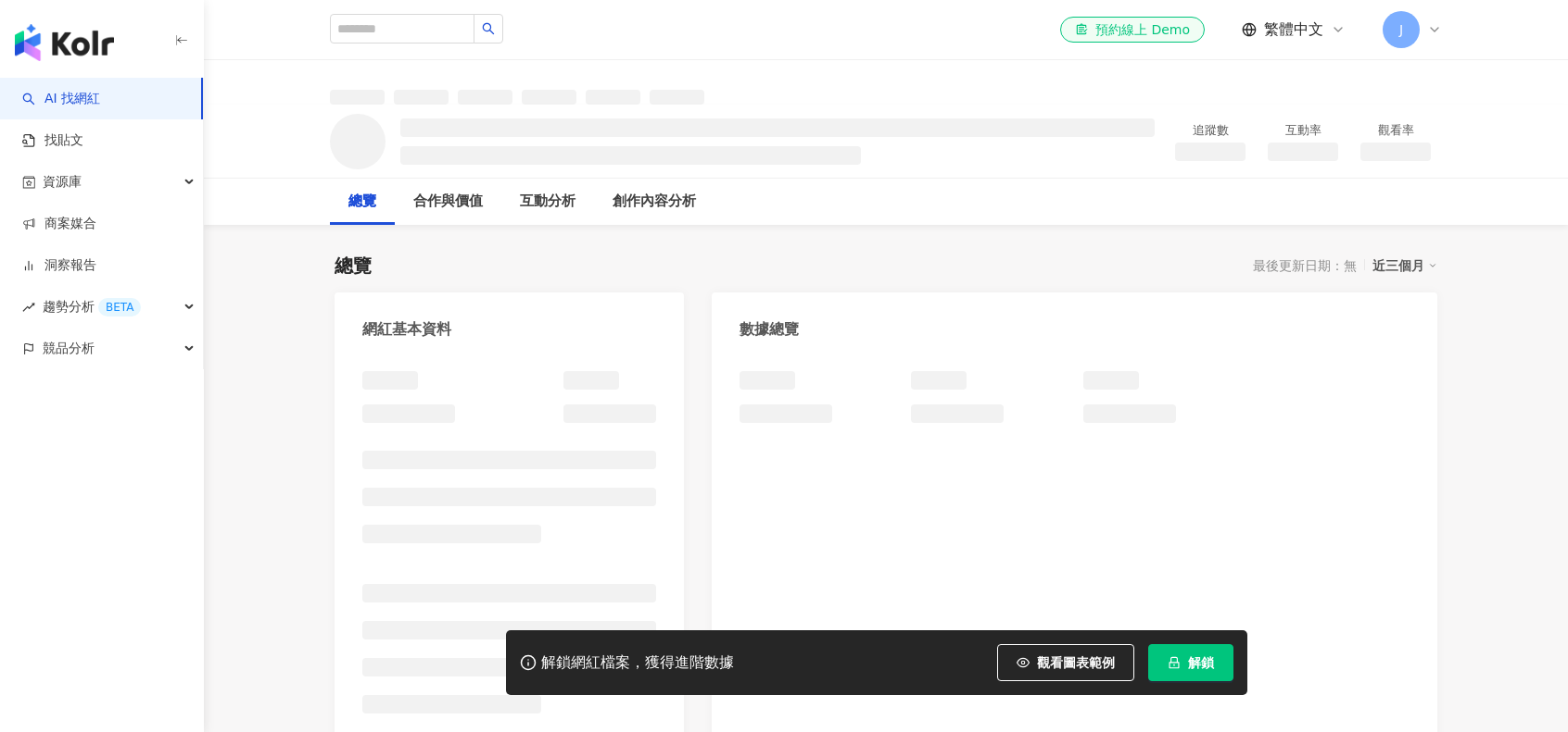
click at [1182, 660] on button "解鎖" at bounding box center [1191, 663] width 86 height 37
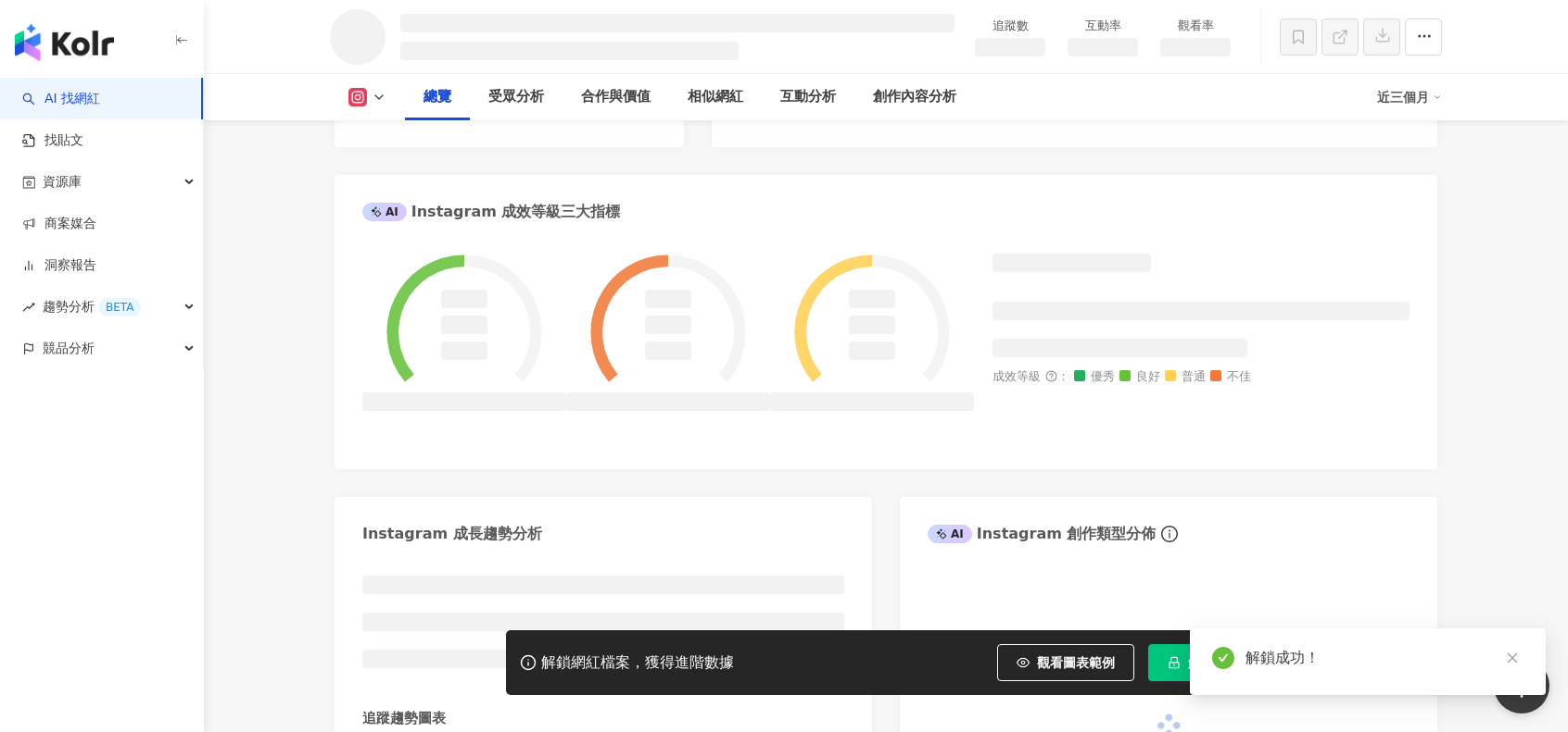
scroll to position [512, 0]
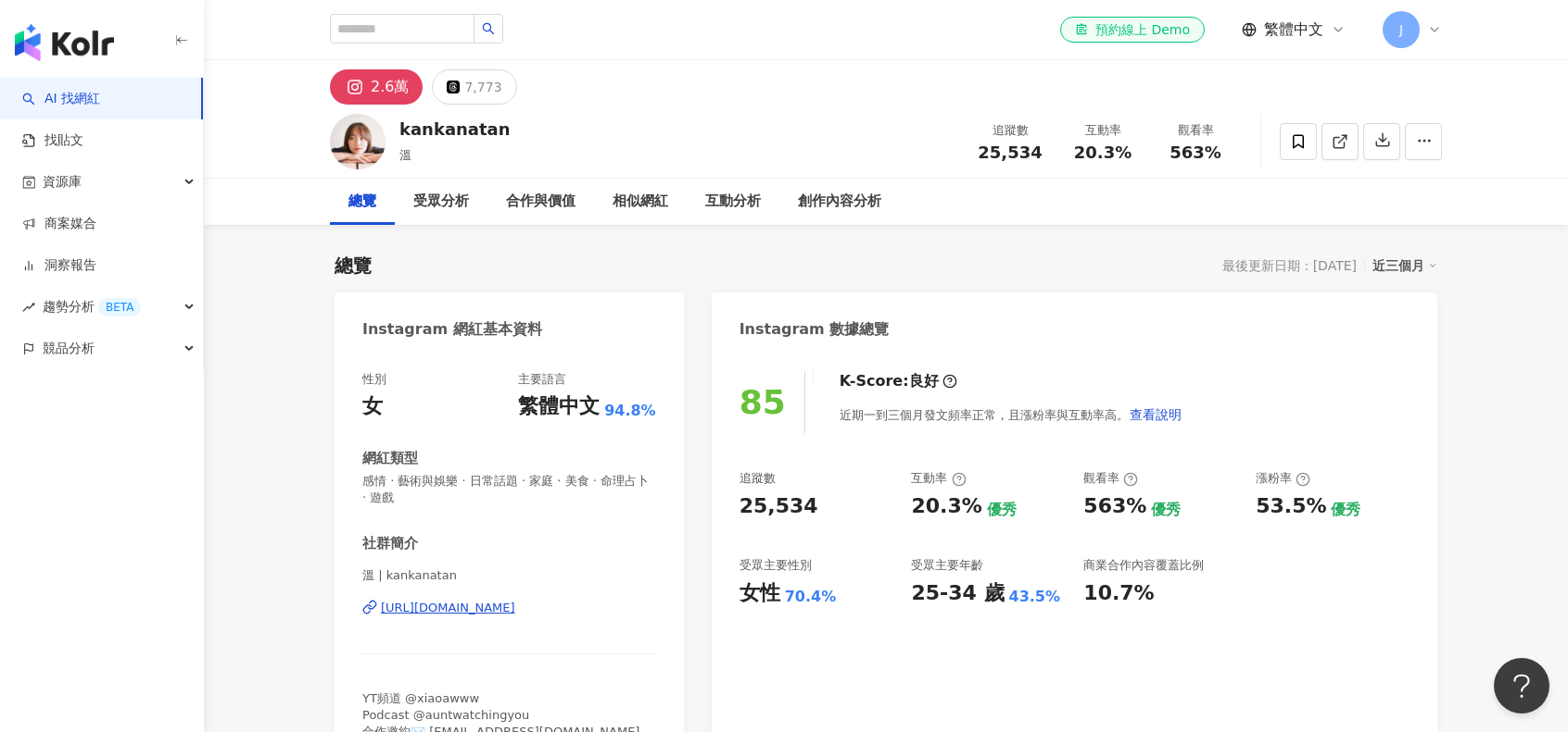
click at [439, 38] on input "search" at bounding box center [402, 28] width 144 height 29
click at [101, 192] on div "資源庫" at bounding box center [101, 182] width 203 height 42
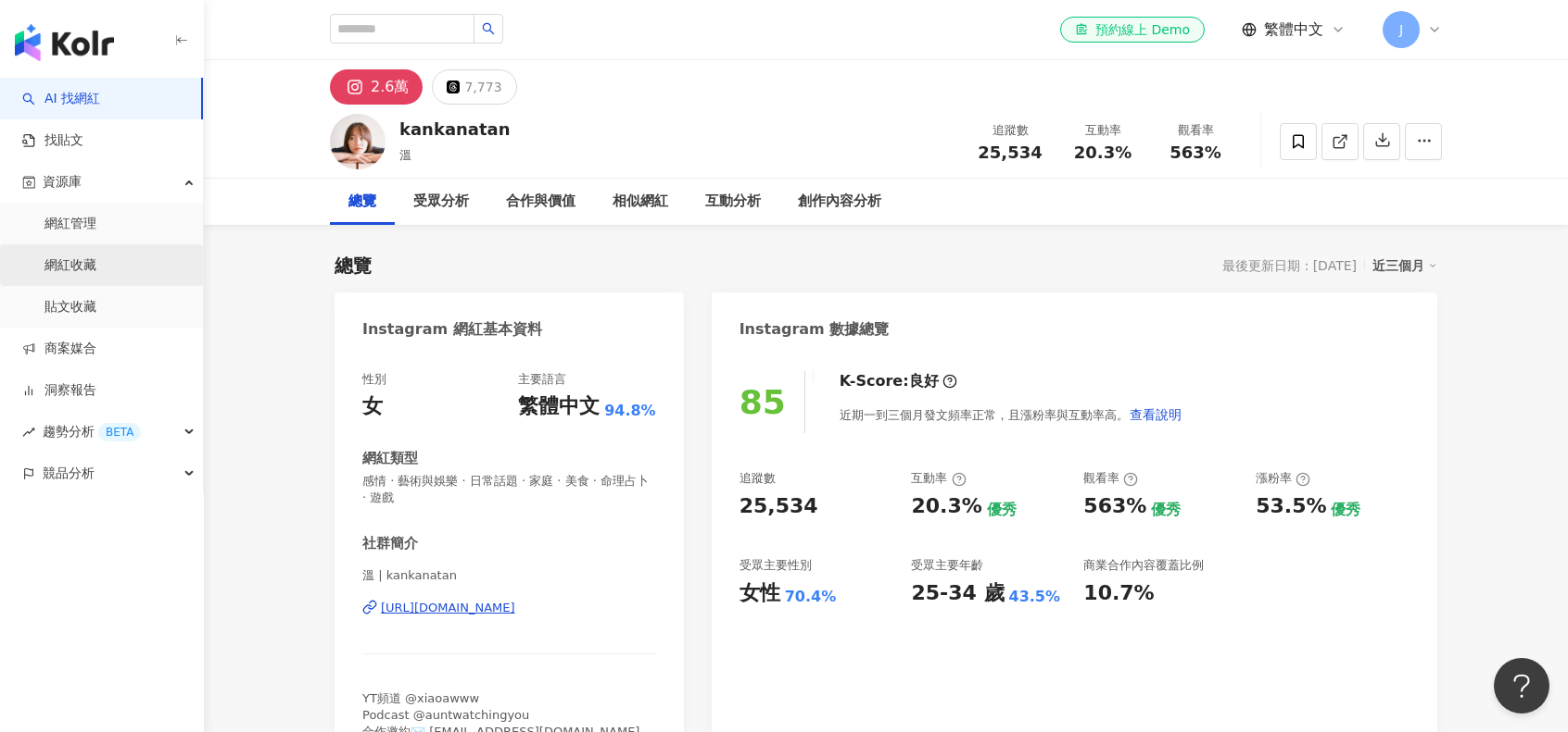
click at [96, 266] on link "網紅收藏" at bounding box center [70, 266] width 52 height 18
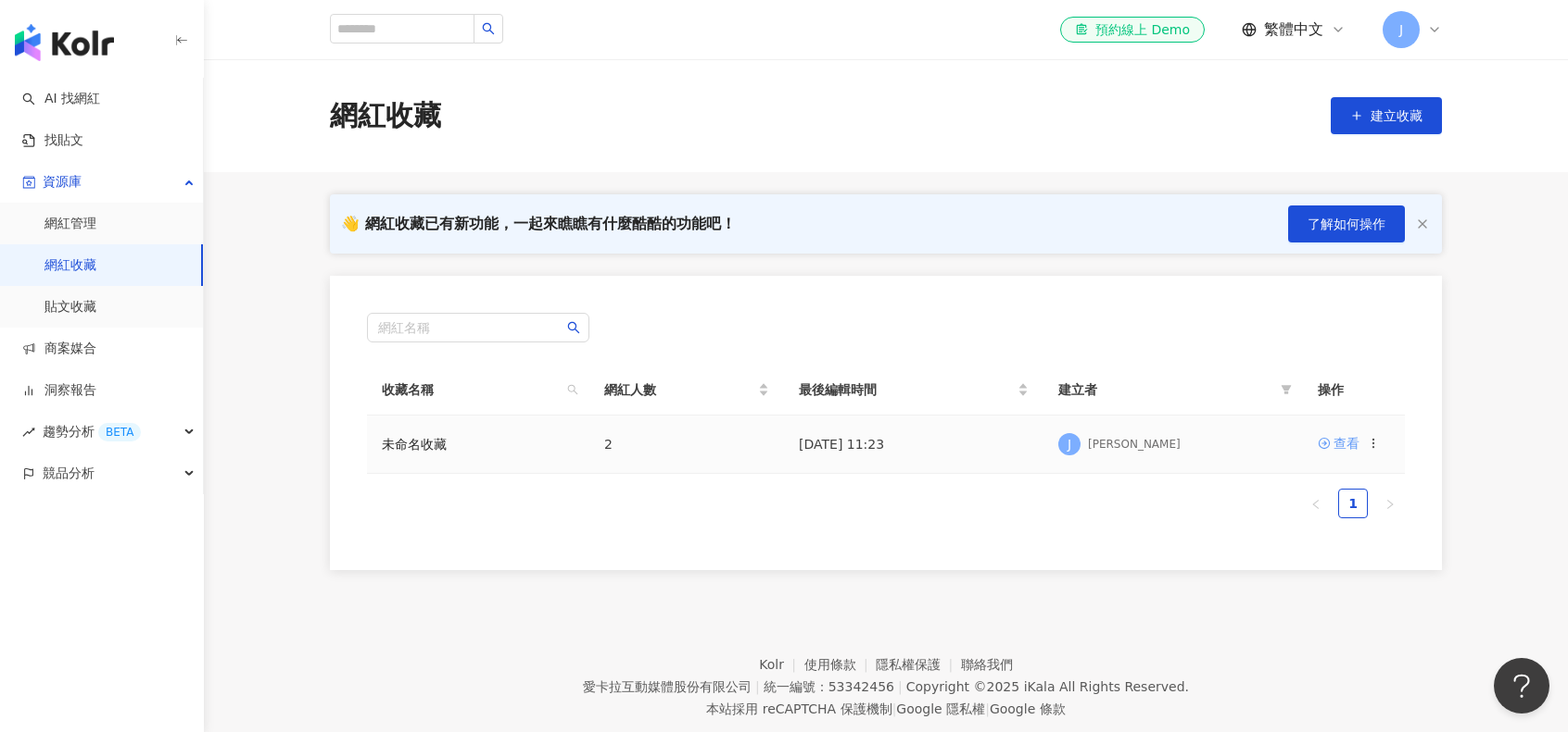
click at [1341, 445] on div "查看" at bounding box center [1346, 443] width 26 height 20
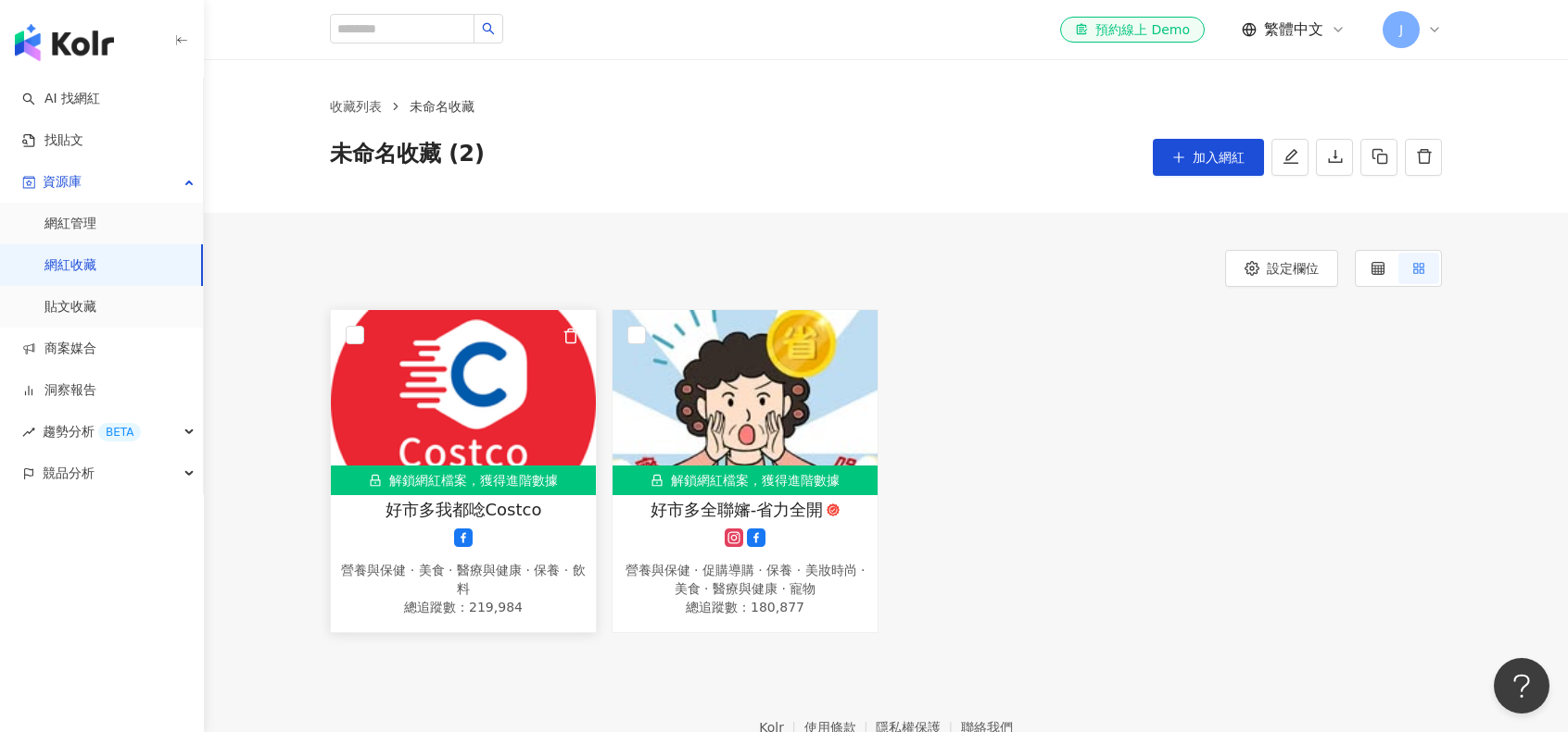
click at [552, 390] on img at bounding box center [464, 403] width 265 height 185
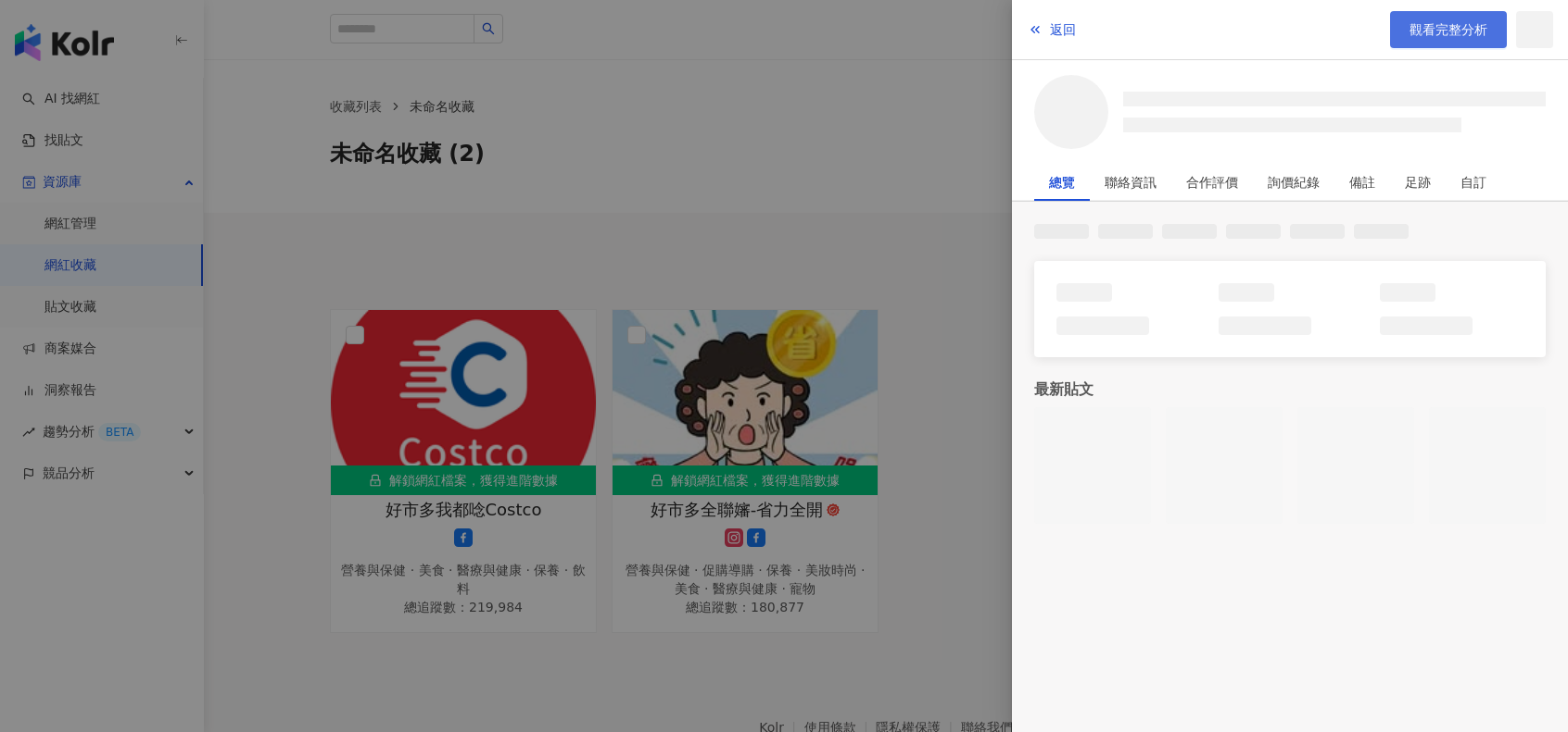
click at [1452, 32] on span "觀看完整分析" at bounding box center [1448, 29] width 78 height 15
click at [704, 369] on div at bounding box center [784, 366] width 1568 height 732
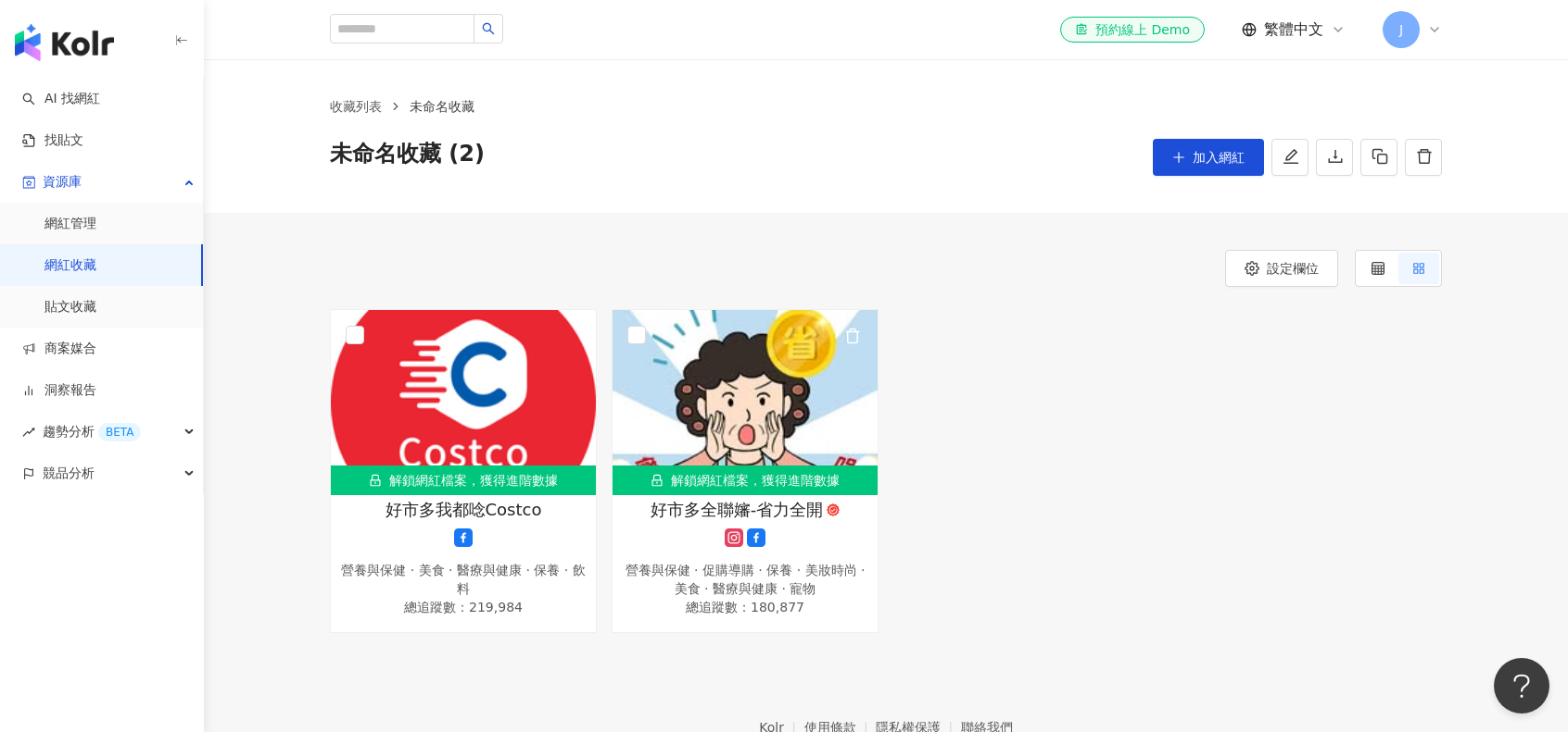
click at [692, 382] on img at bounding box center [745, 403] width 265 height 185
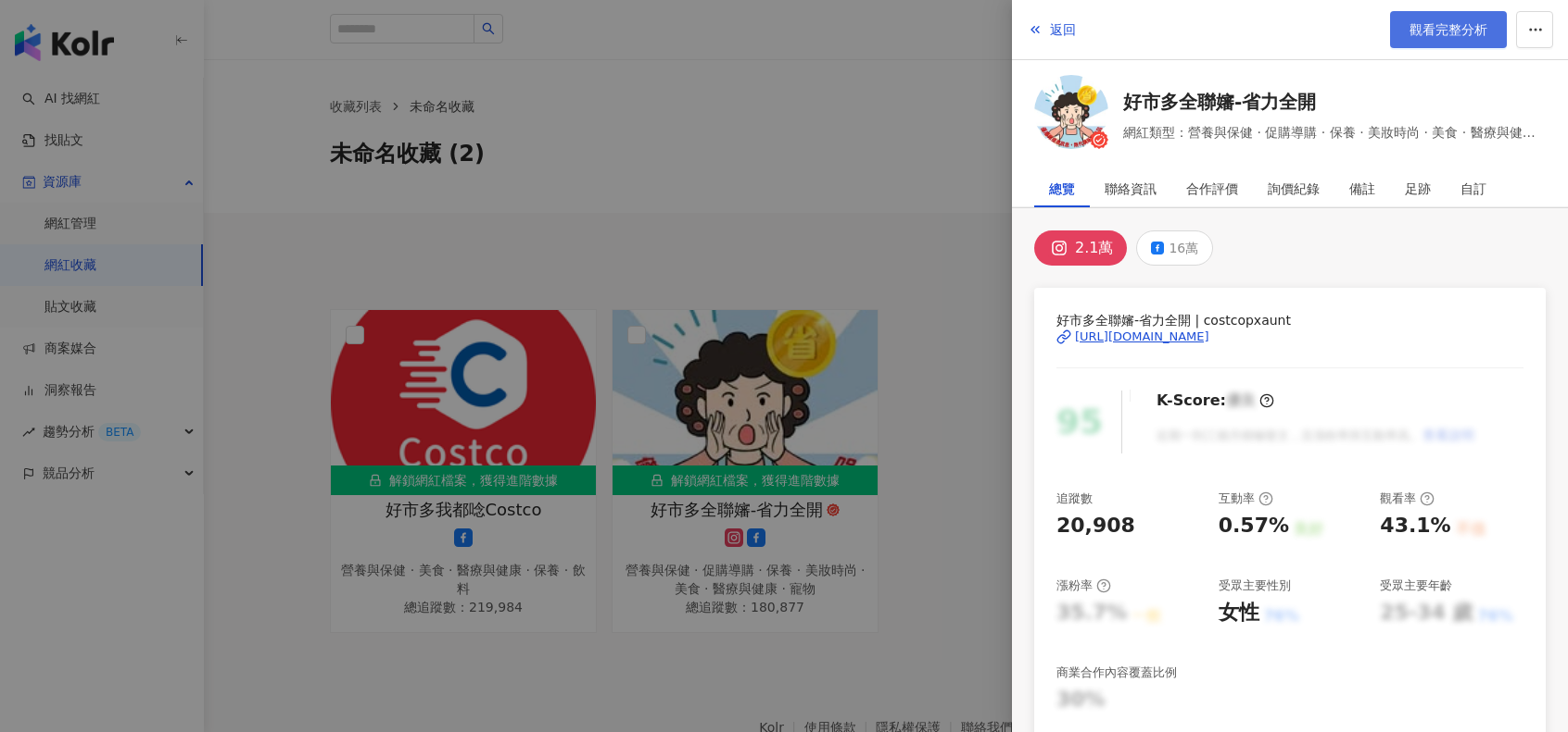
click at [1416, 25] on span "觀看完整分析" at bounding box center [1448, 29] width 78 height 15
click at [480, 388] on div at bounding box center [784, 366] width 1568 height 732
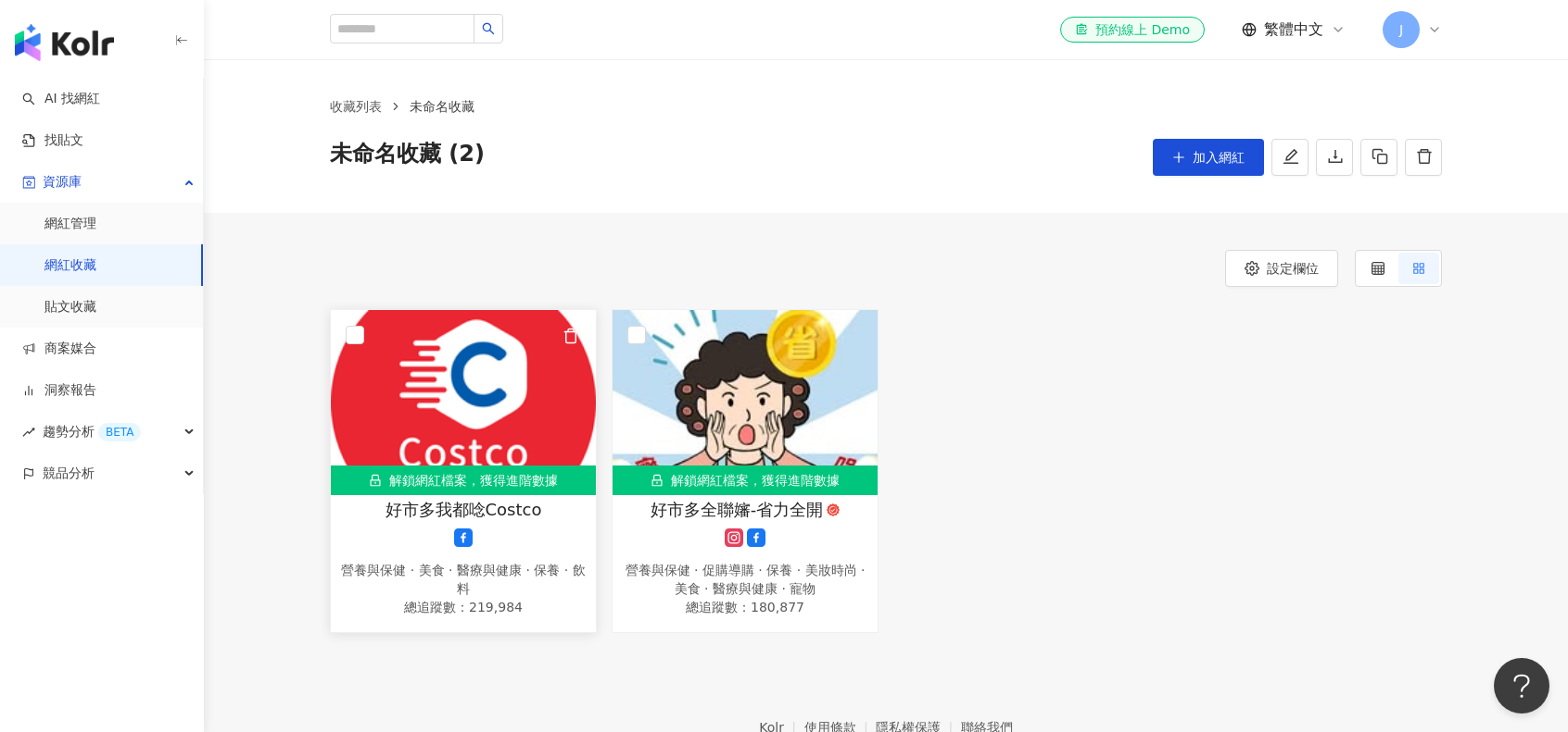
click at [467, 429] on img at bounding box center [464, 403] width 265 height 185
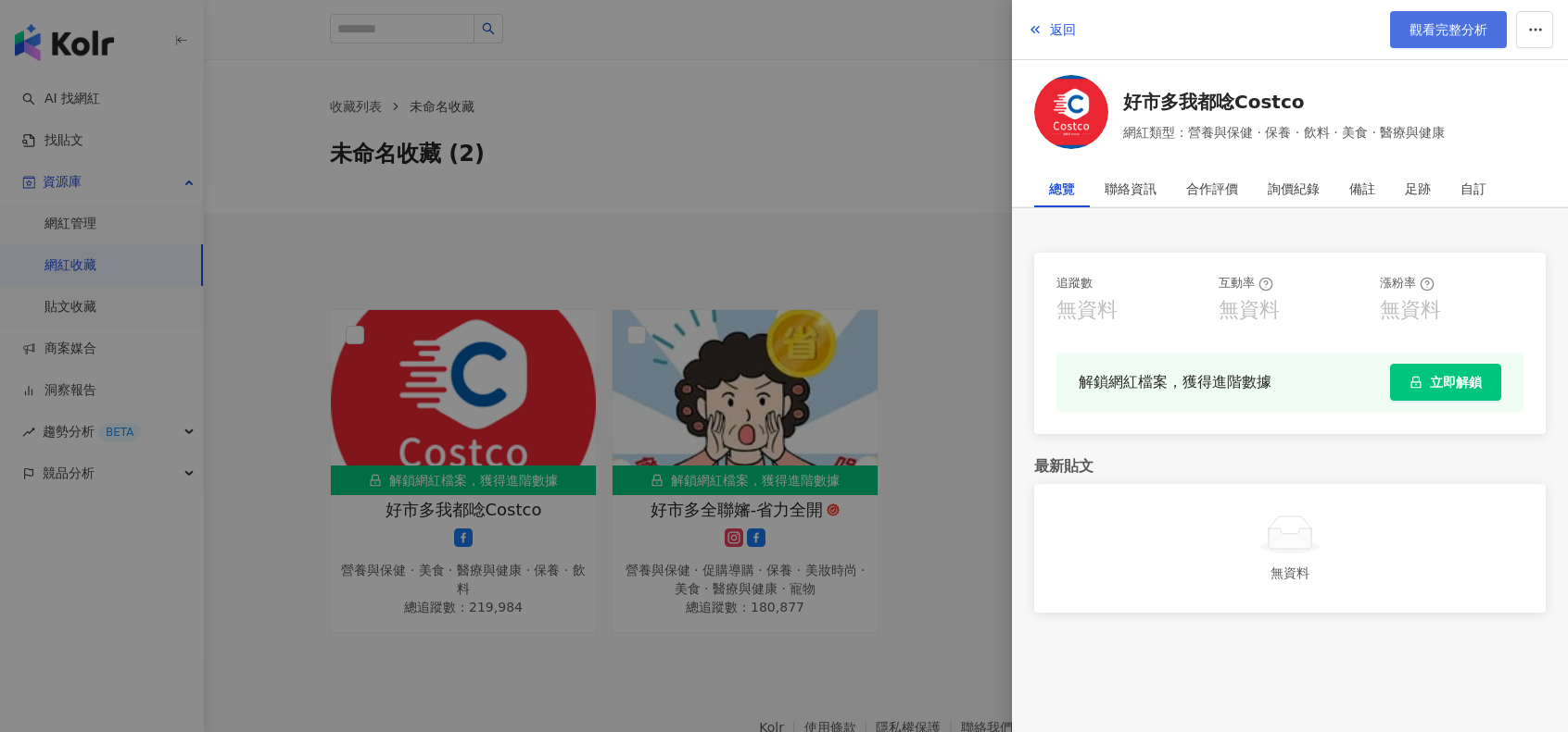
click at [1427, 22] on span "觀看完整分析" at bounding box center [1448, 29] width 78 height 15
click at [533, 81] on div at bounding box center [784, 366] width 1568 height 732
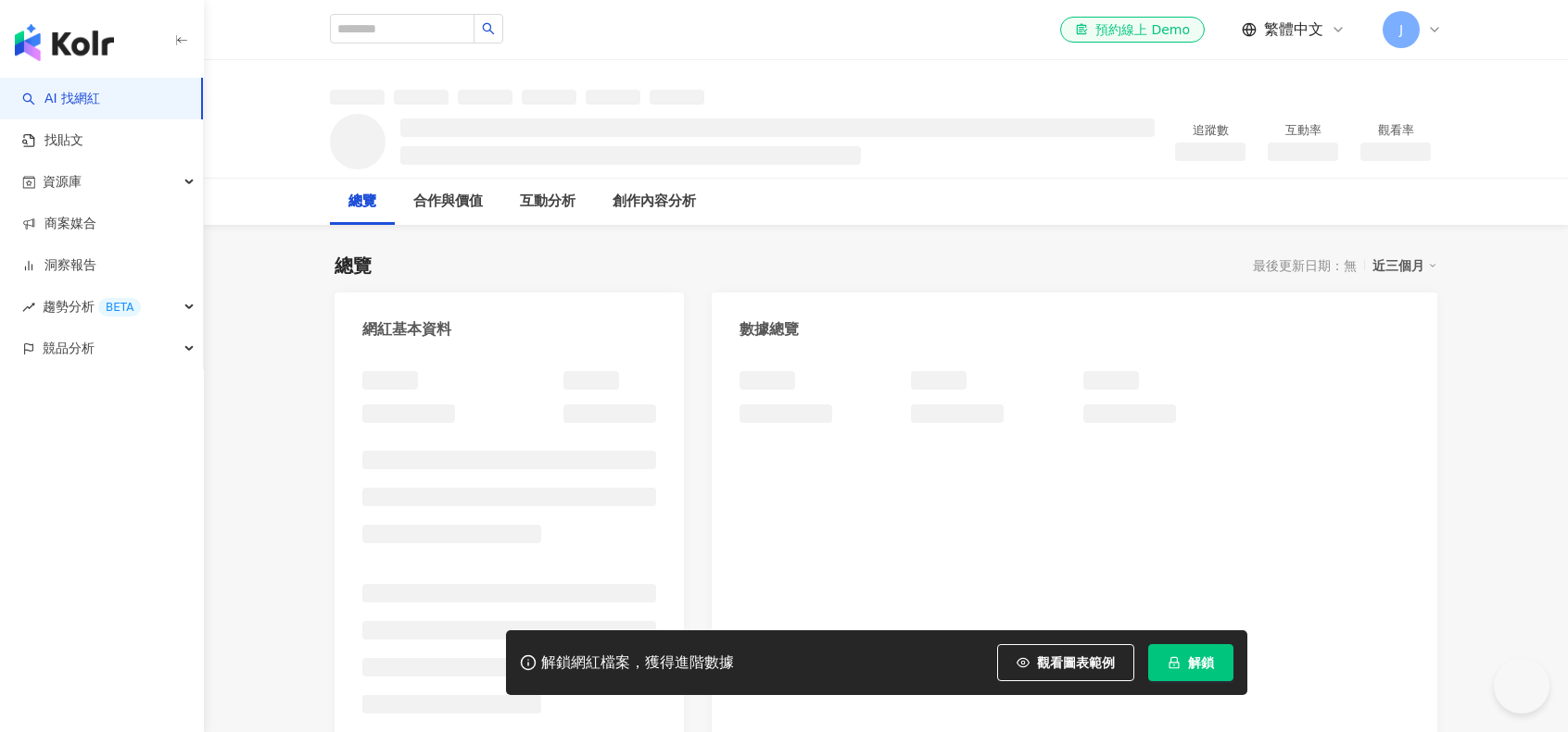
click at [1160, 659] on button "解鎖" at bounding box center [1191, 663] width 86 height 37
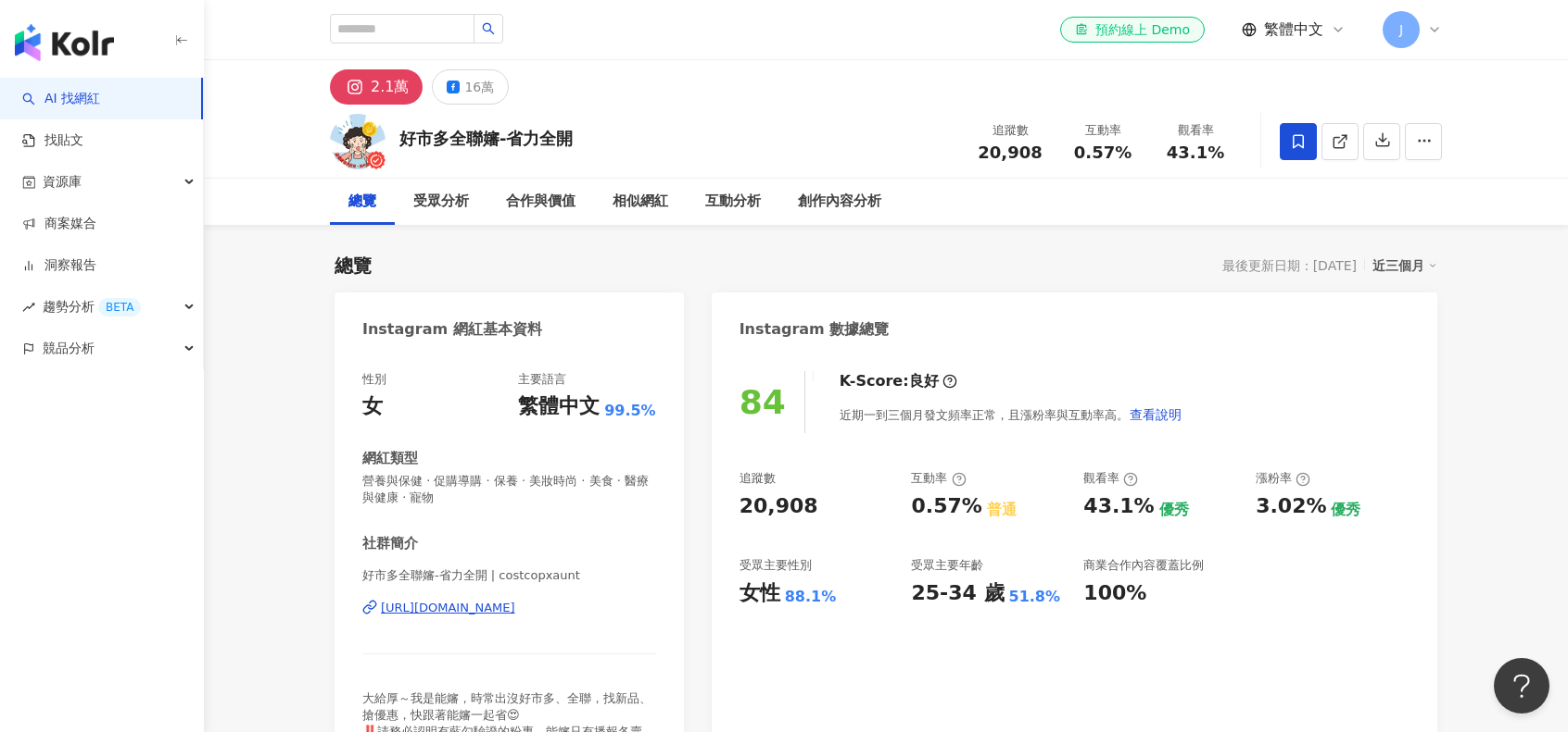
click at [515, 610] on div "https://www.instagram.com/costcopxaunt/" at bounding box center [448, 607] width 134 height 17
click at [490, 89] on button "16萬" at bounding box center [469, 87] width 77 height 35
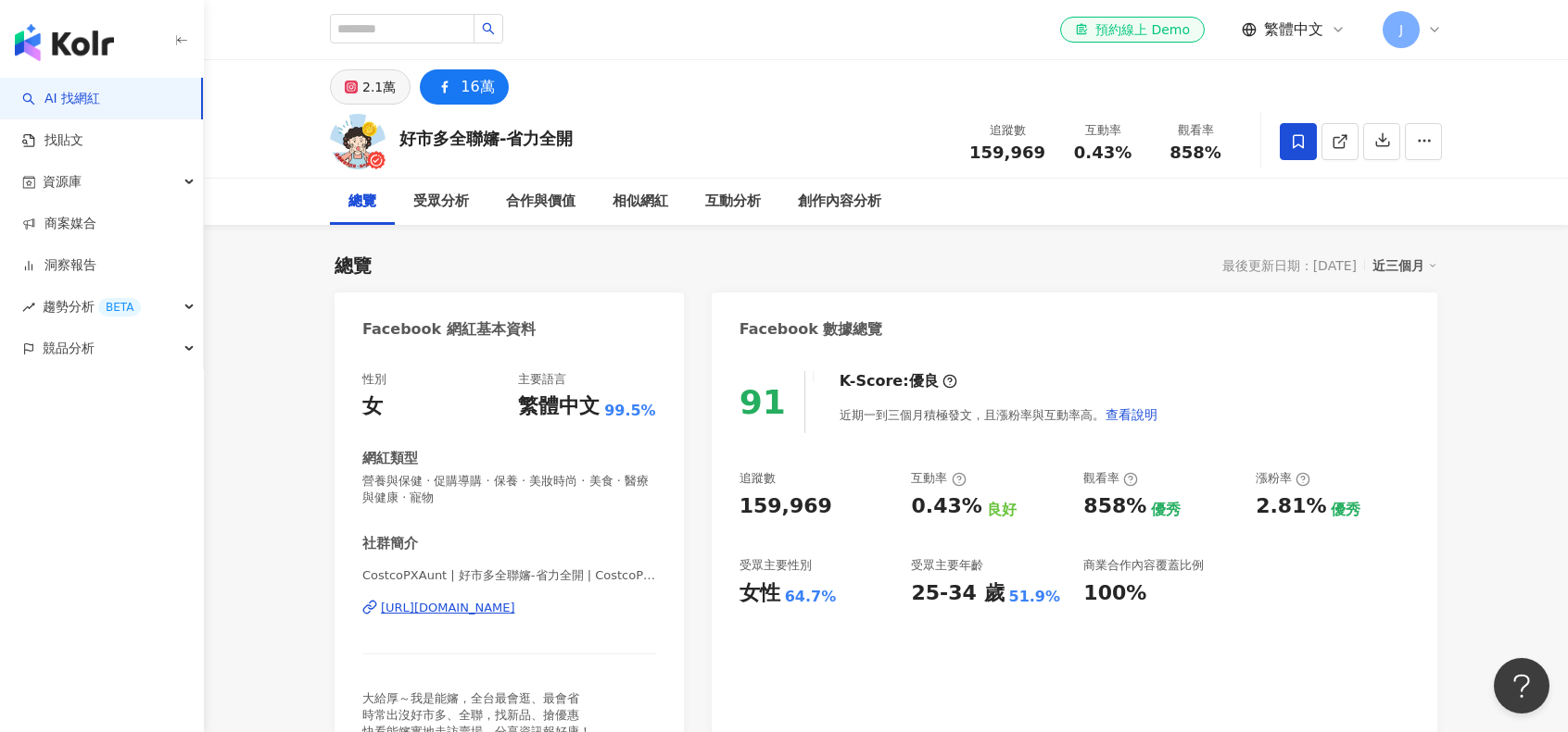
click at [392, 73] on button "2.1萬" at bounding box center [370, 87] width 81 height 35
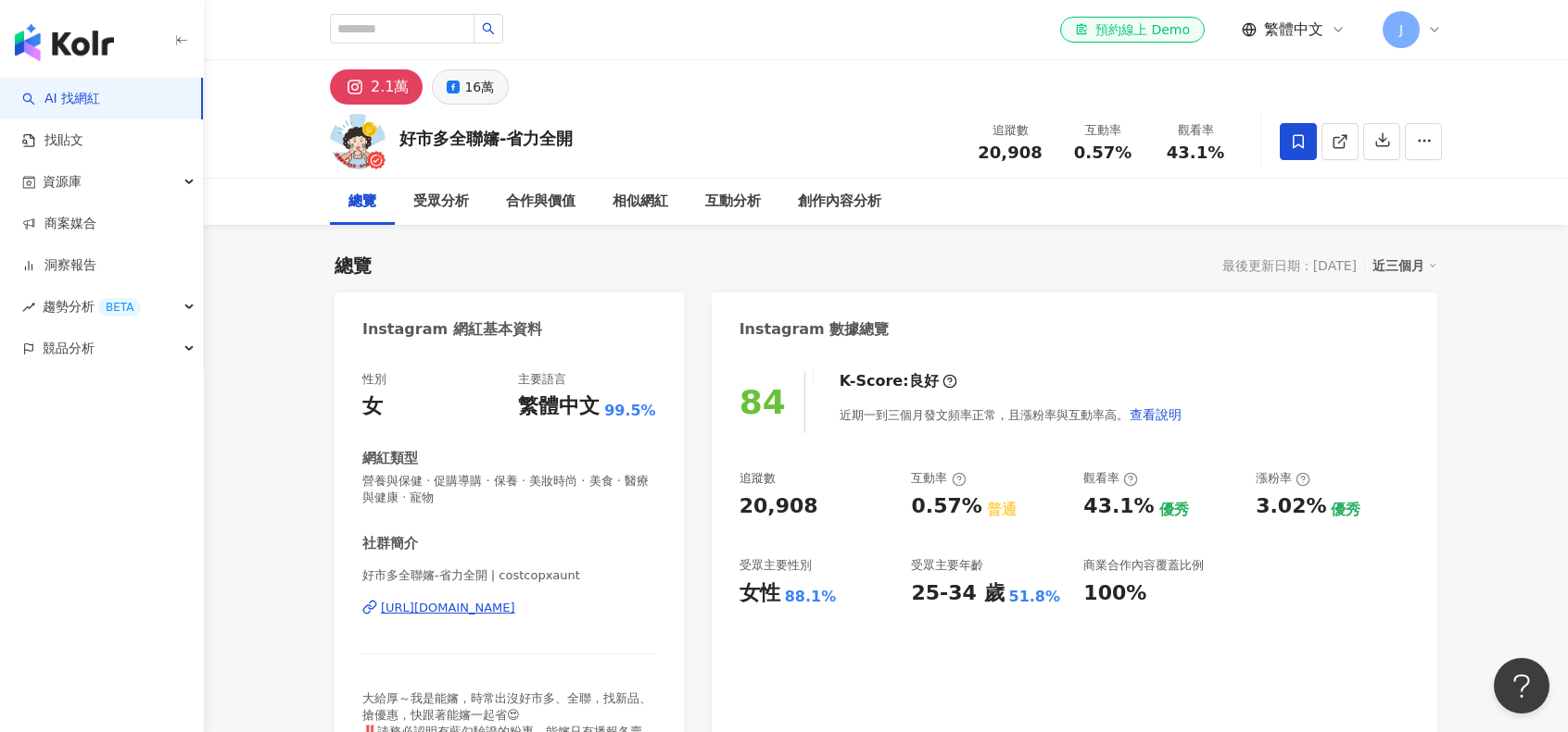
click at [485, 90] on div "16萬" at bounding box center [479, 87] width 29 height 26
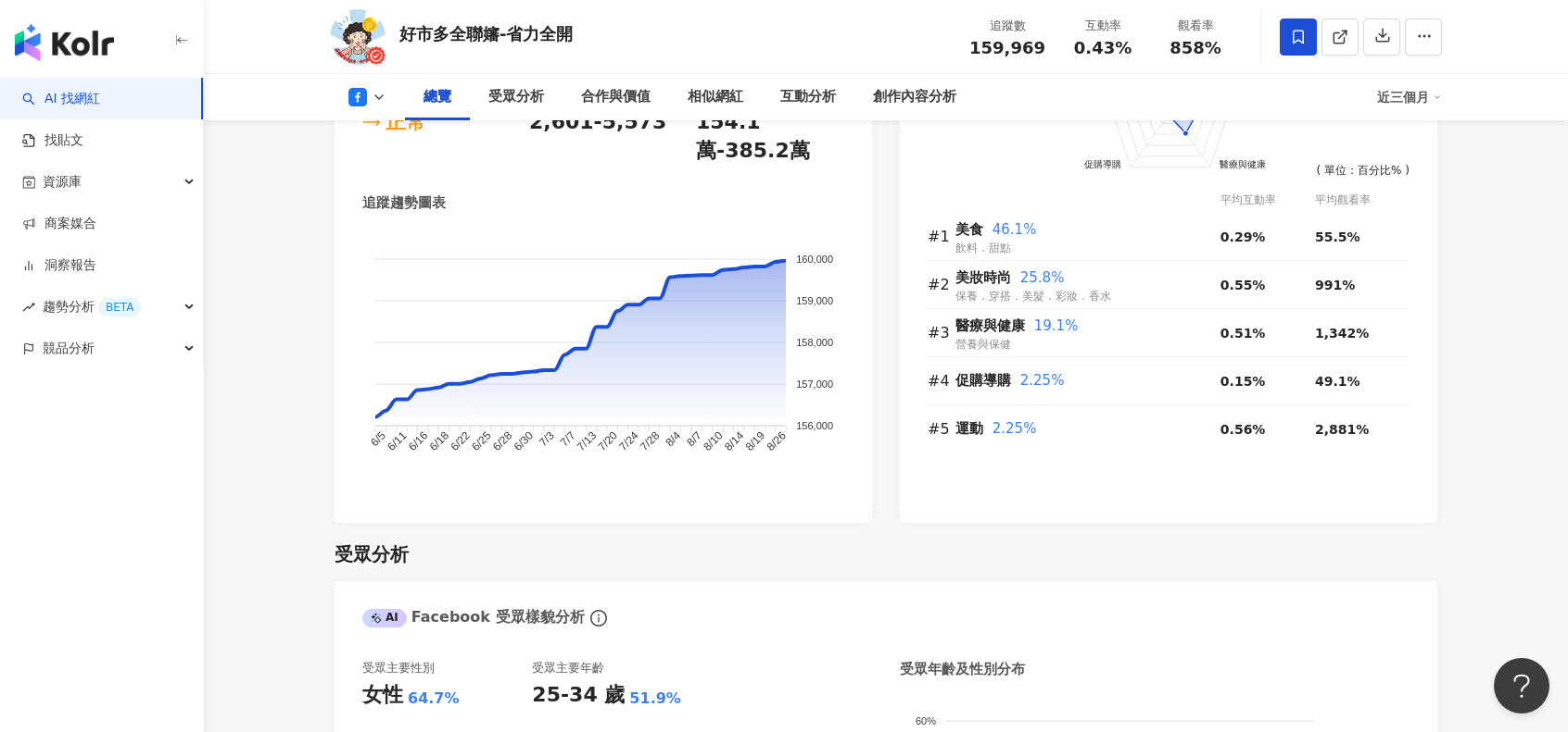
scroll to position [1112, 0]
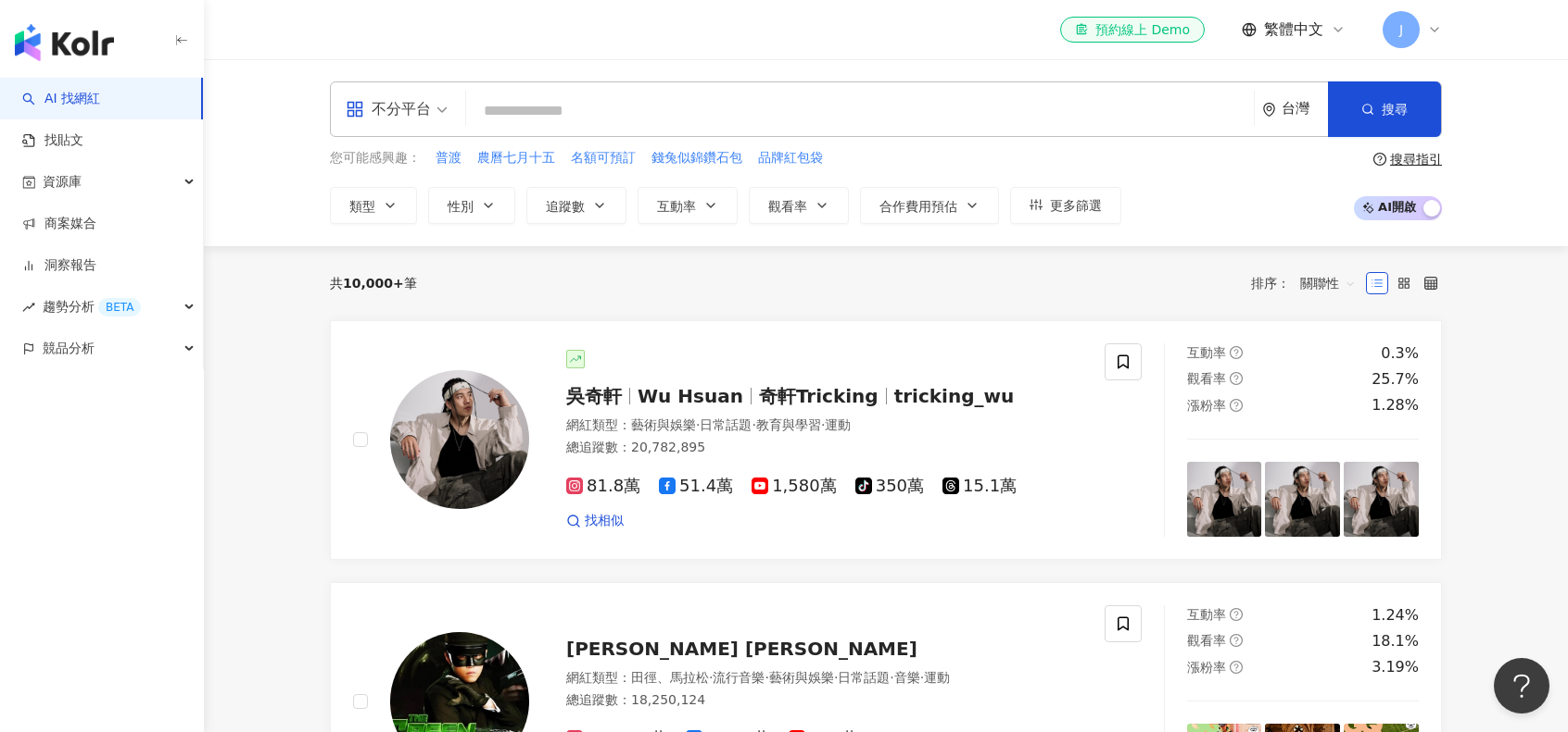
click at [760, 94] on input "search" at bounding box center [859, 111] width 772 height 35
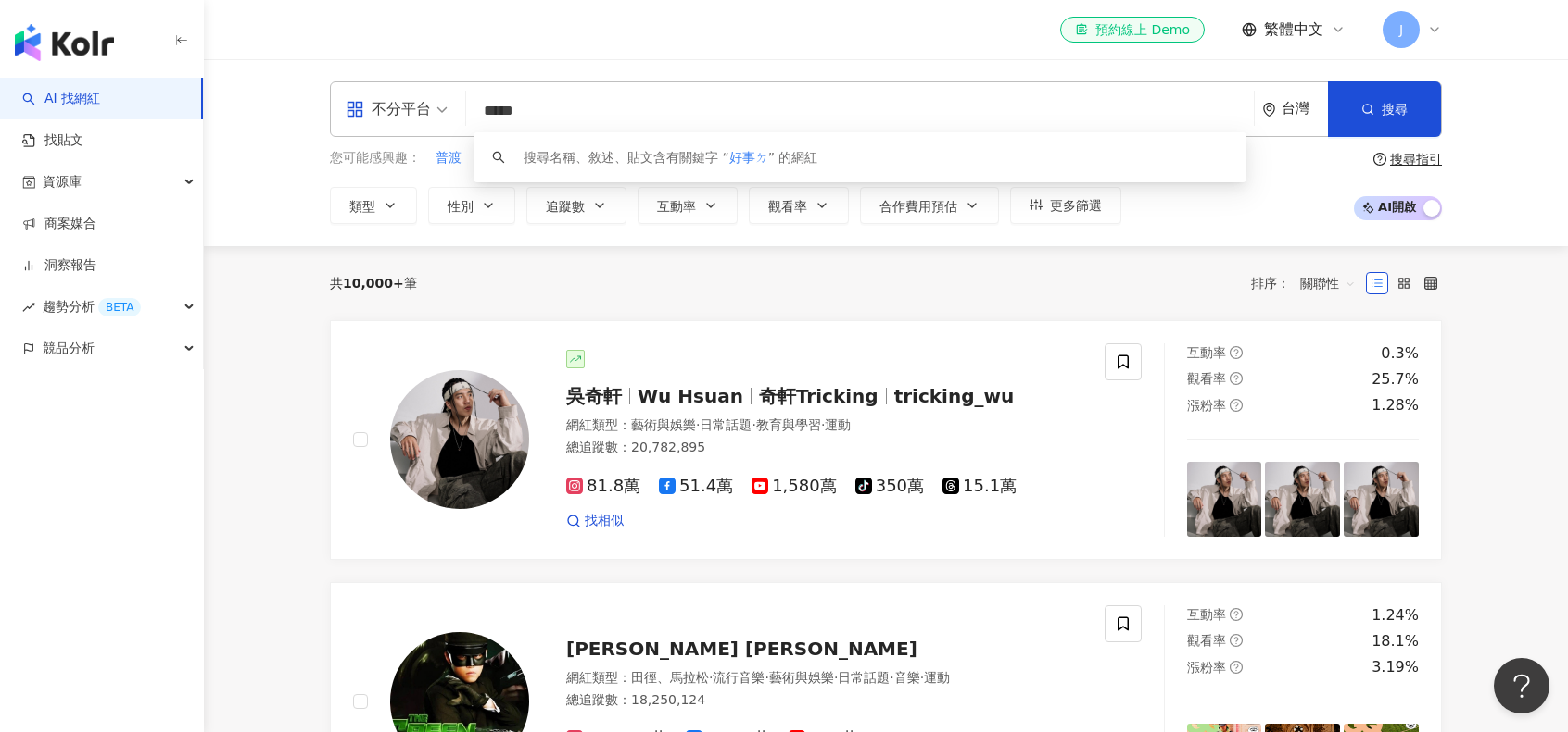
type input "***"
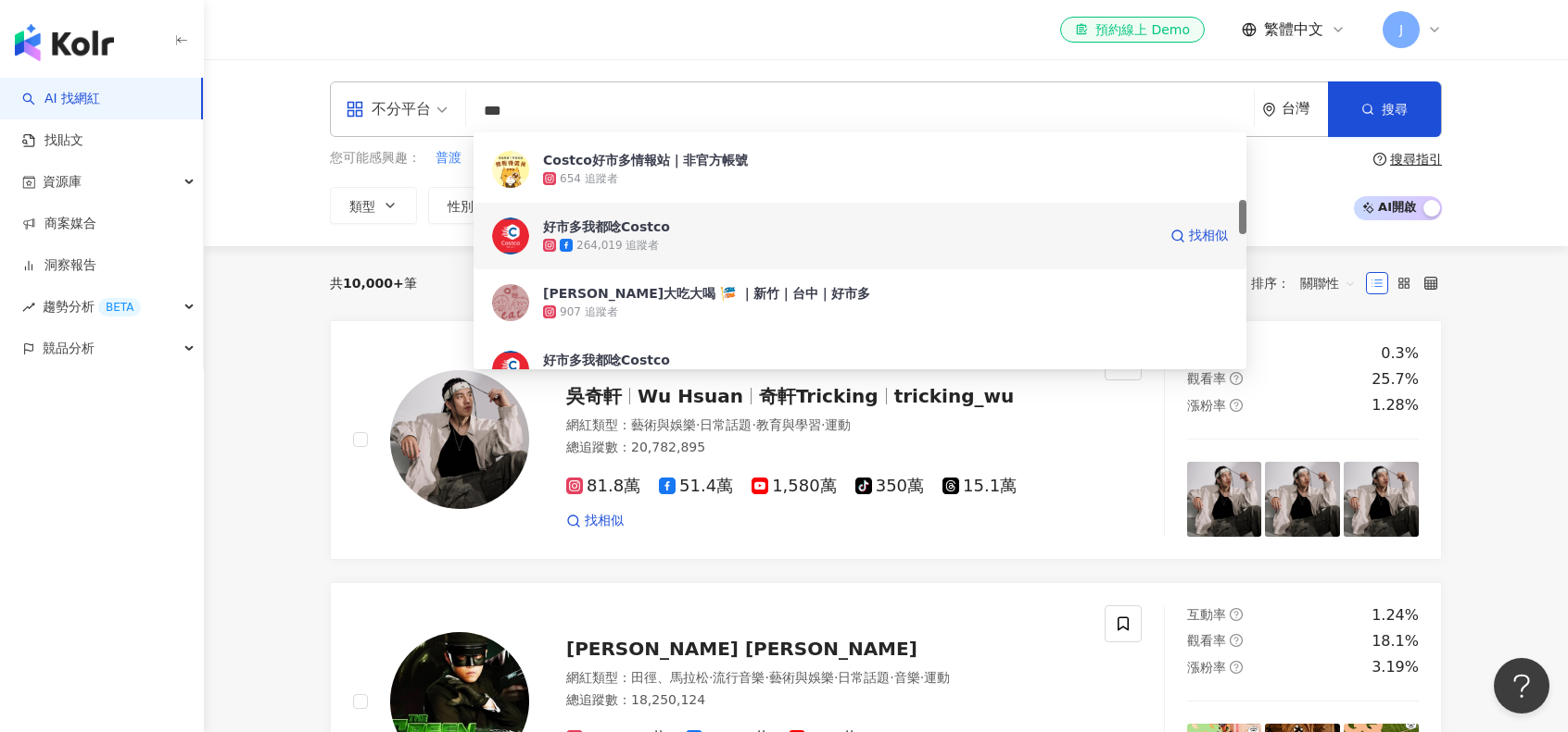
scroll to position [556, 0]
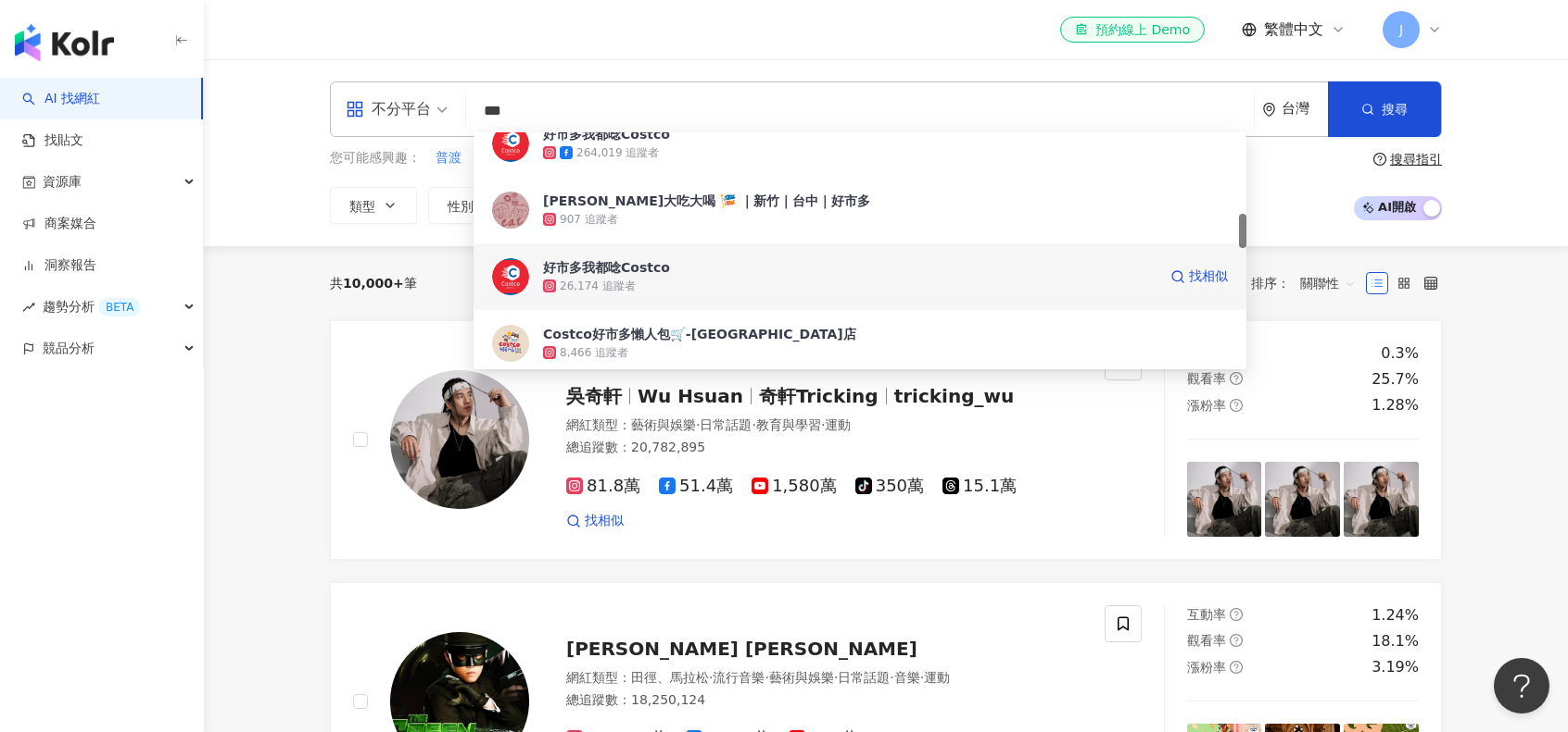
click at [760, 276] on div "26,174 追蹤者" at bounding box center [849, 285] width 614 height 18
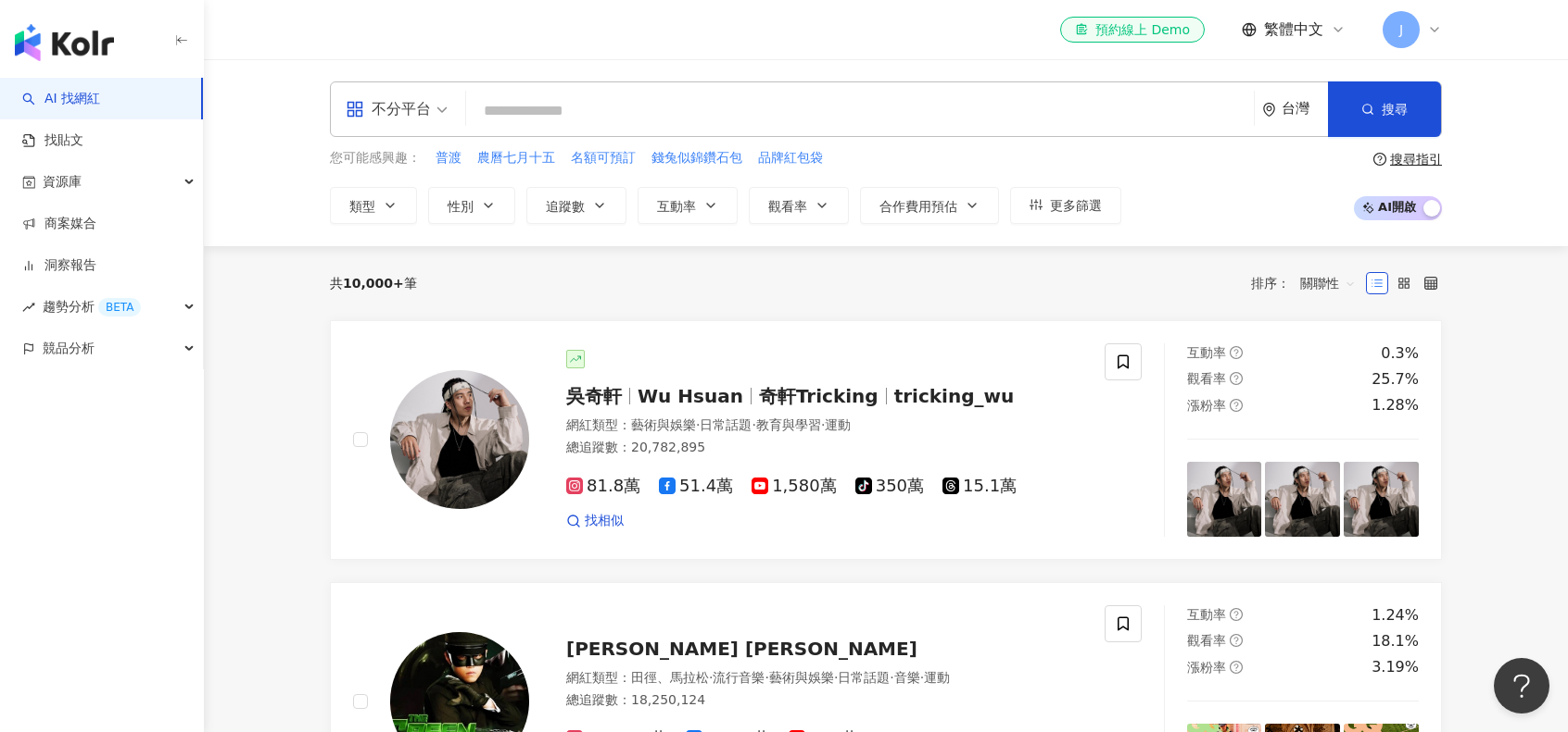
click at [637, 93] on input "search" at bounding box center [859, 111] width 772 height 35
click at [634, 106] on input "search" at bounding box center [859, 111] width 772 height 35
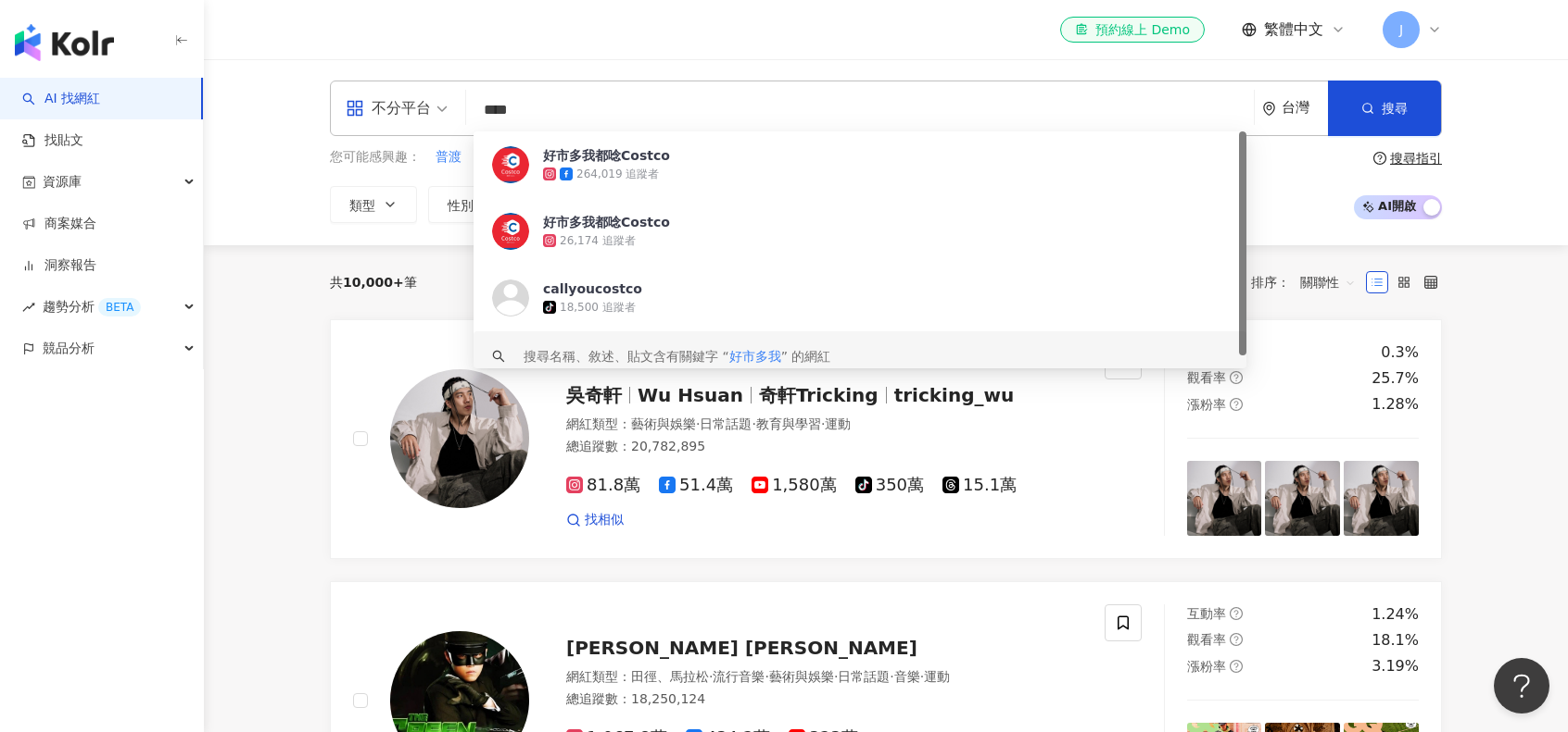
scroll to position [0, 0]
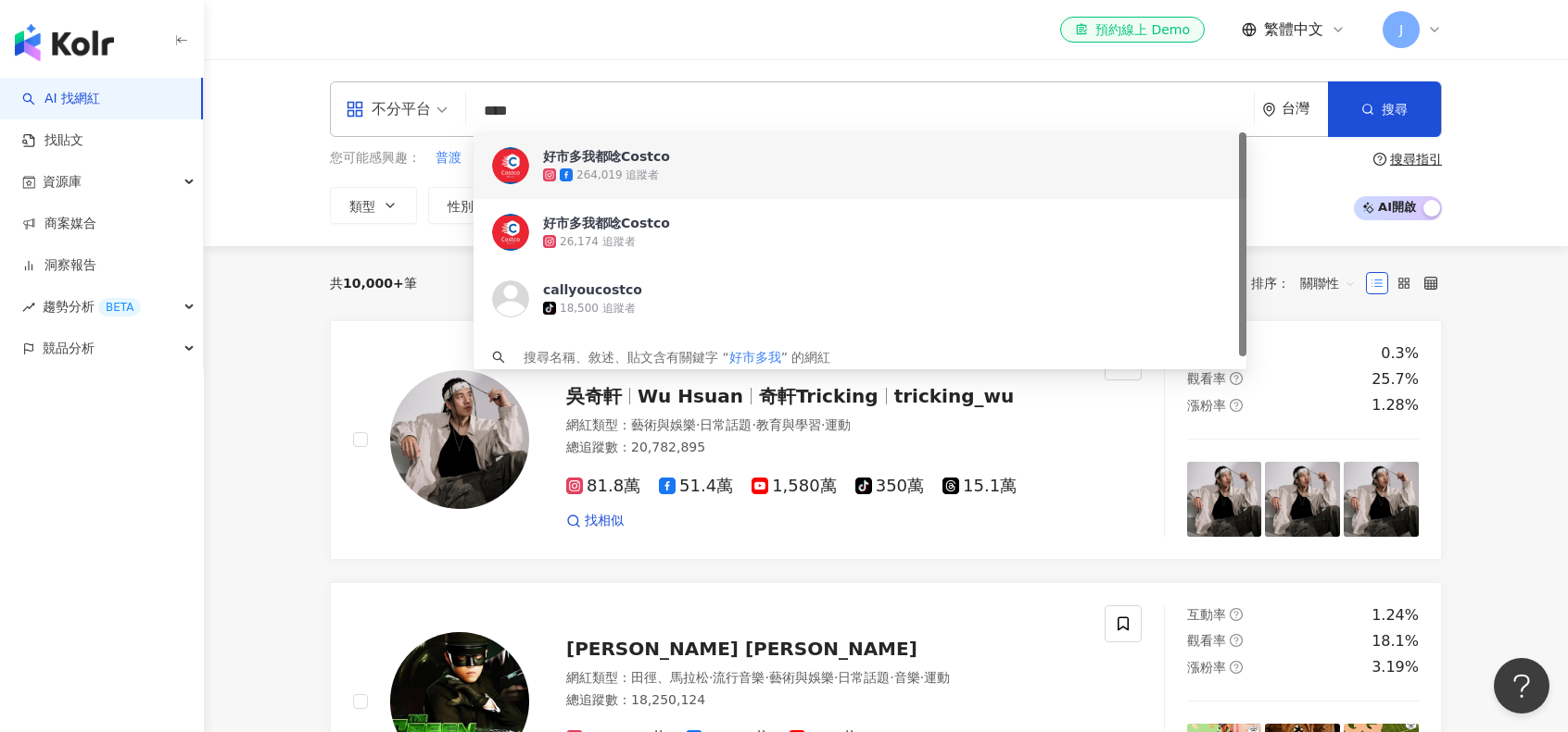
type input "****"
click at [678, 175] on div "264,019 追蹤者" at bounding box center [849, 174] width 614 height 18
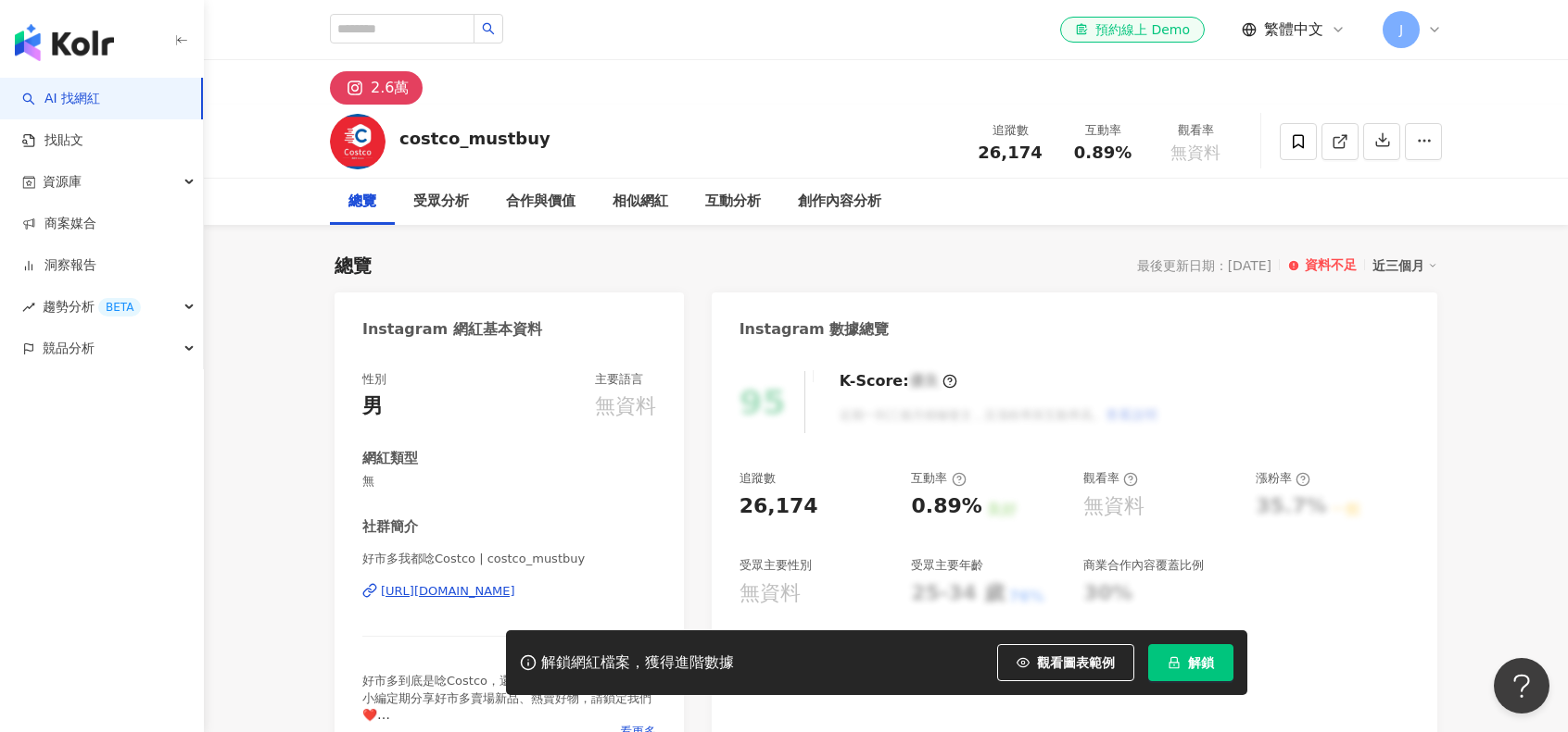
click at [1218, 658] on button "解鎖" at bounding box center [1191, 663] width 86 height 37
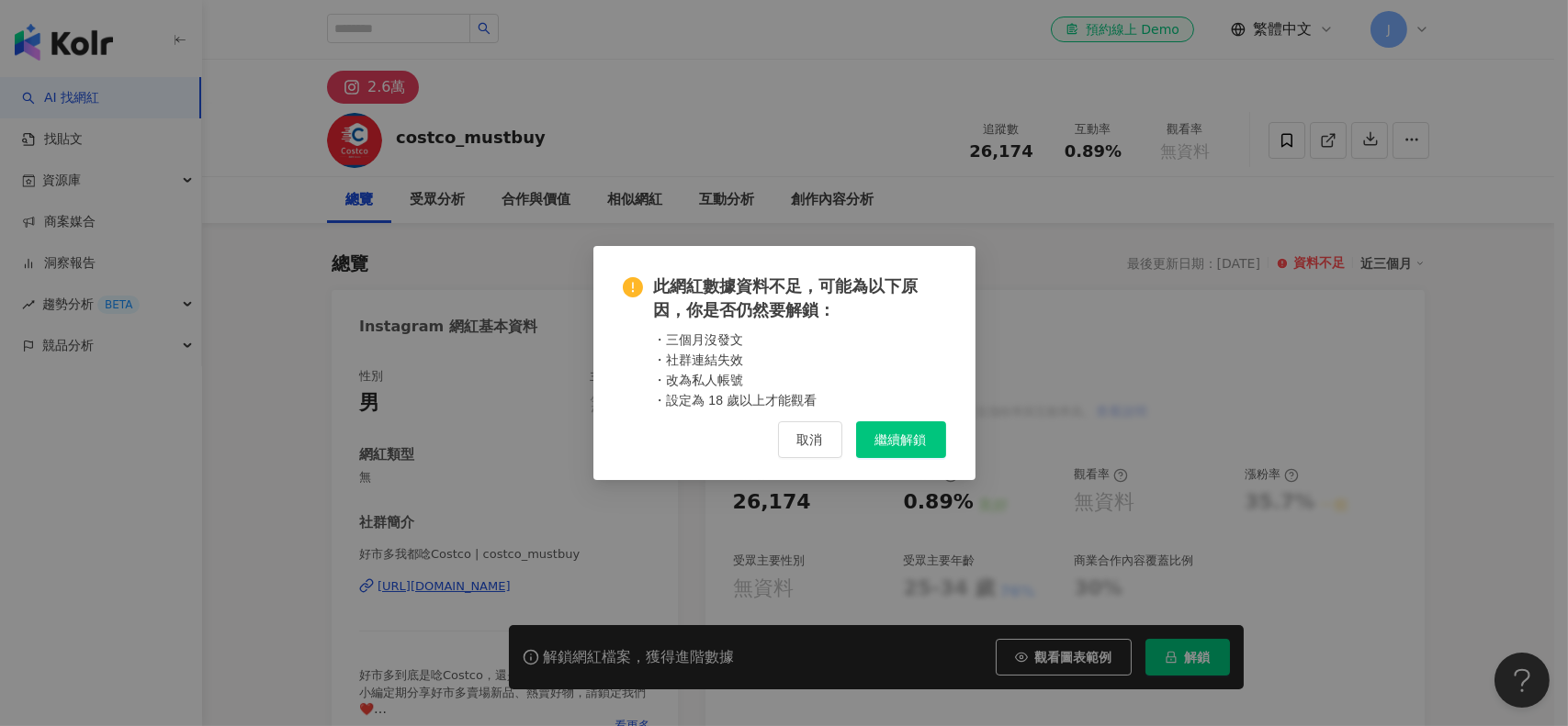
click at [933, 444] on button "繼續解鎖" at bounding box center [901, 440] width 90 height 37
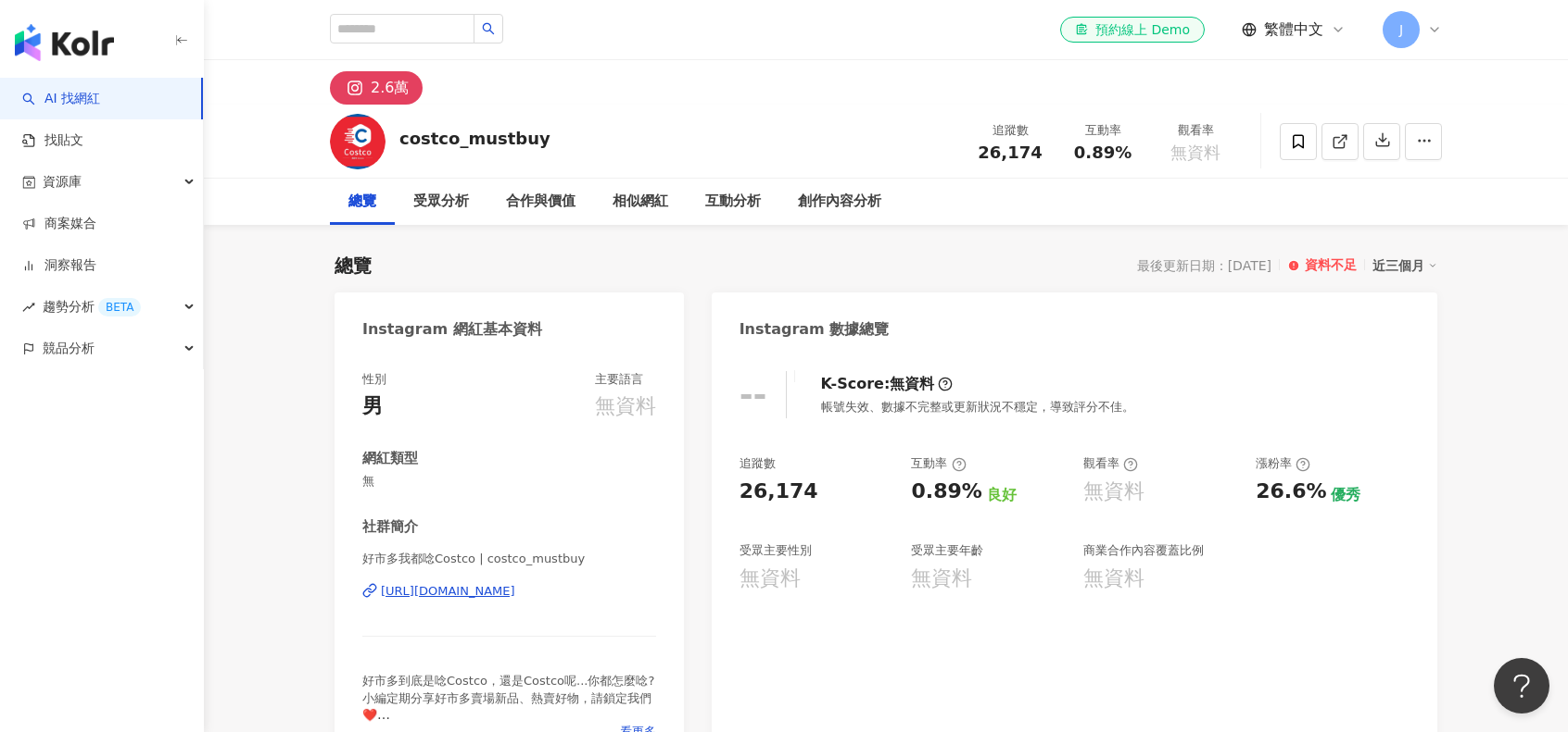
click at [515, 590] on div "https://www.instagram.com/costco_mustbuy/" at bounding box center [448, 591] width 134 height 17
click at [1091, 150] on span "0.89%" at bounding box center [1102, 152] width 57 height 18
click at [1086, 170] on div "costco_mustbuy 追蹤數 26,174 互動率 0.89% 觀看率 無資料" at bounding box center [886, 140] width 1186 height 73
click at [860, 217] on div "創作內容分析" at bounding box center [840, 202] width 121 height 47
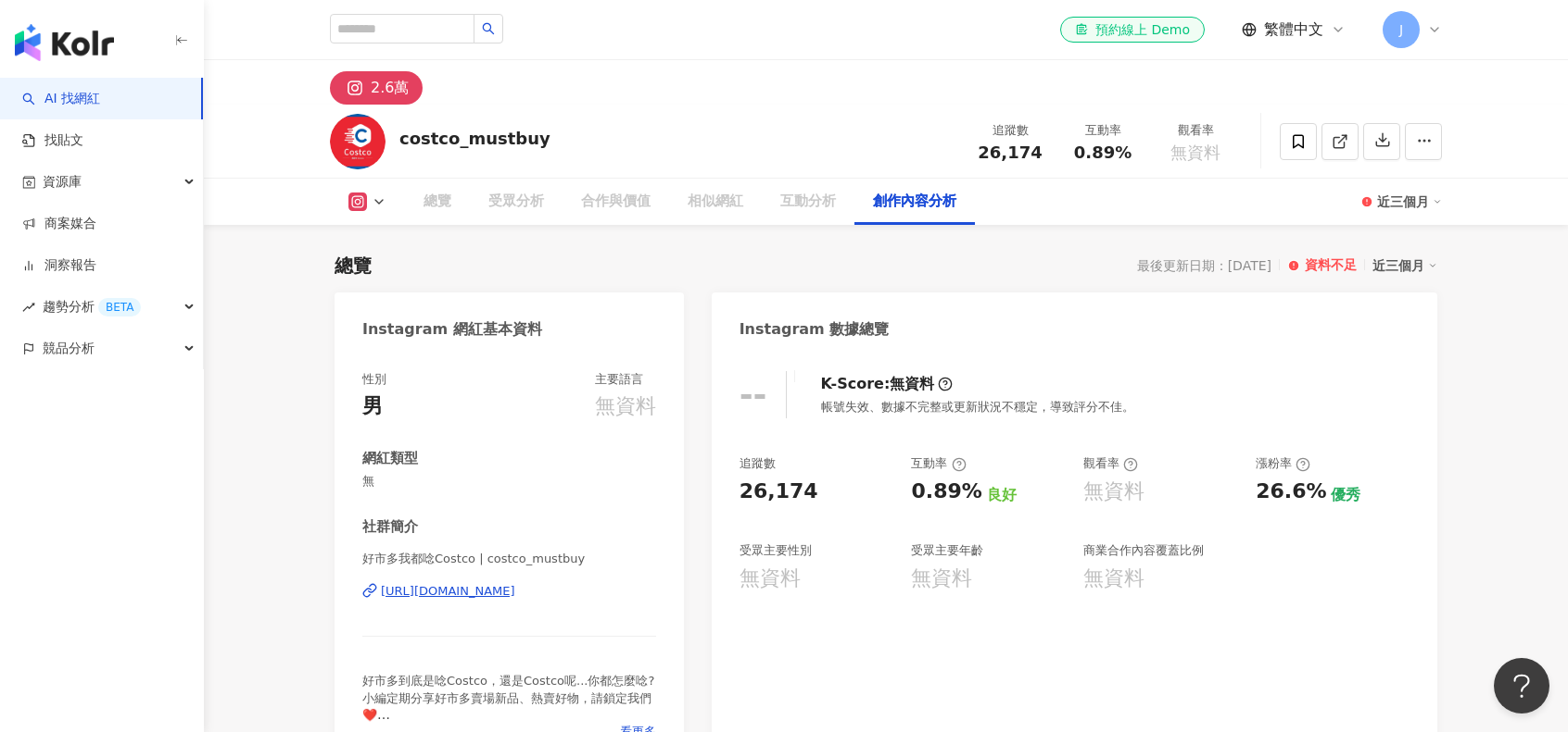
scroll to position [4584, 0]
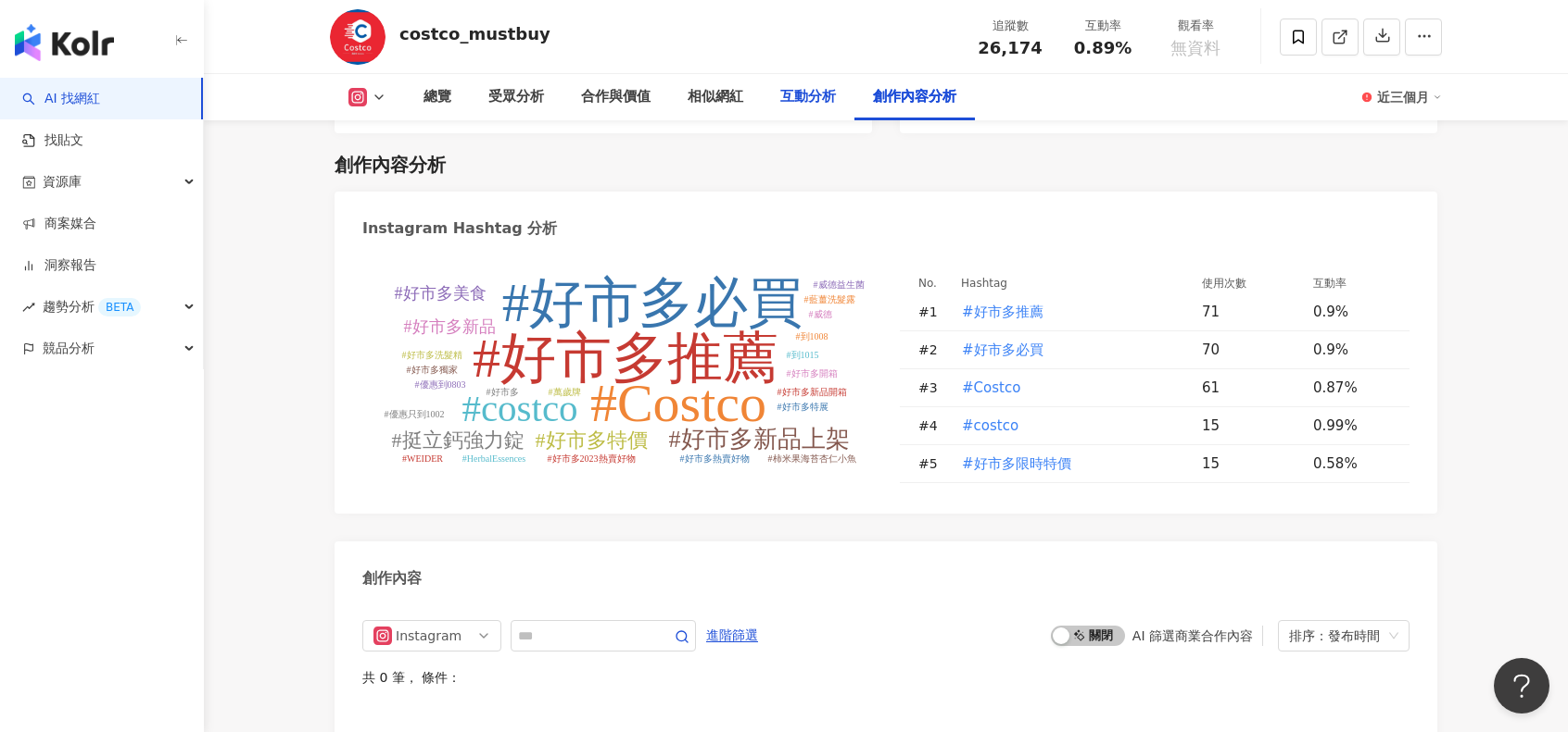
click at [815, 115] on div "互動分析" at bounding box center [807, 97] width 93 height 47
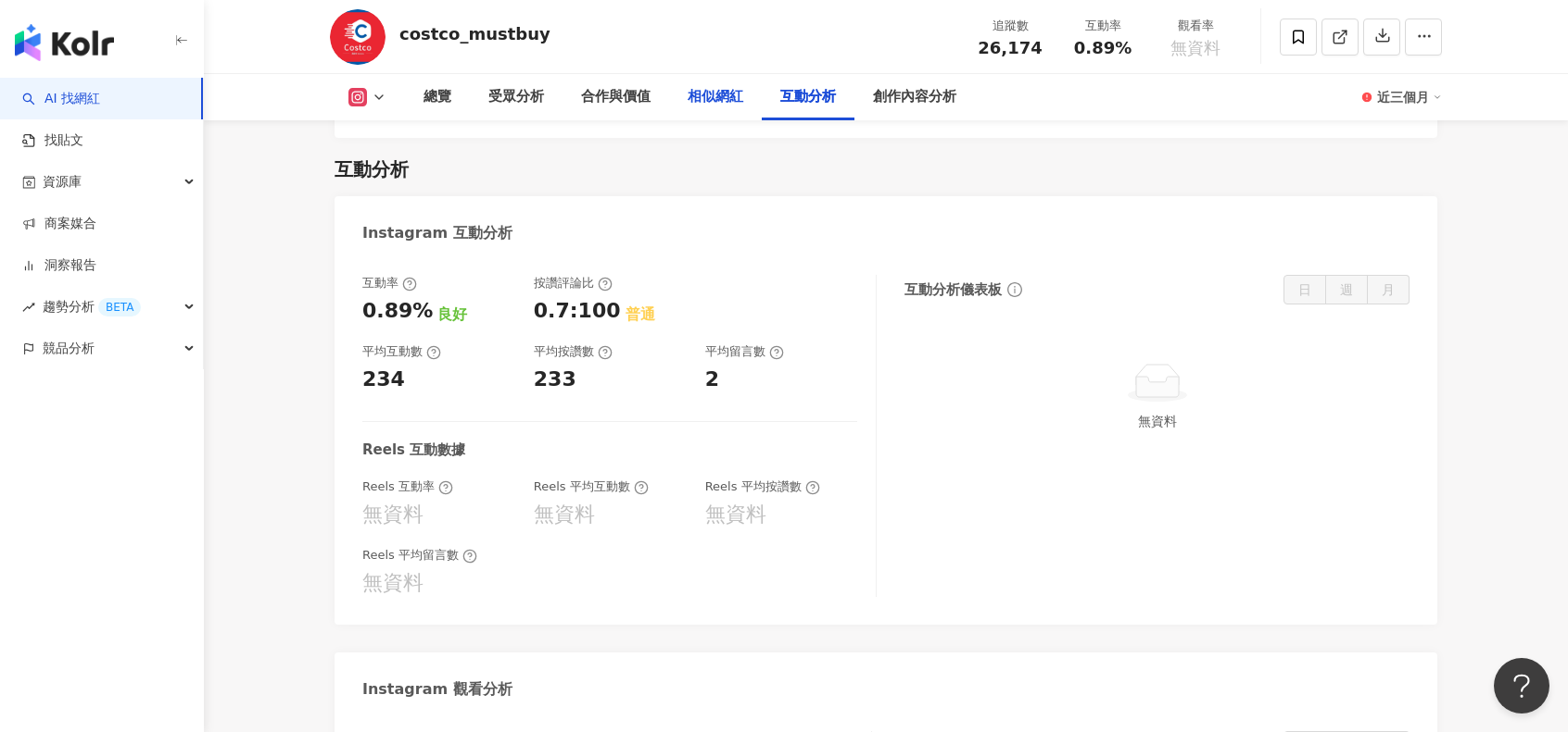
click at [710, 94] on div "相似網紅" at bounding box center [715, 96] width 56 height 22
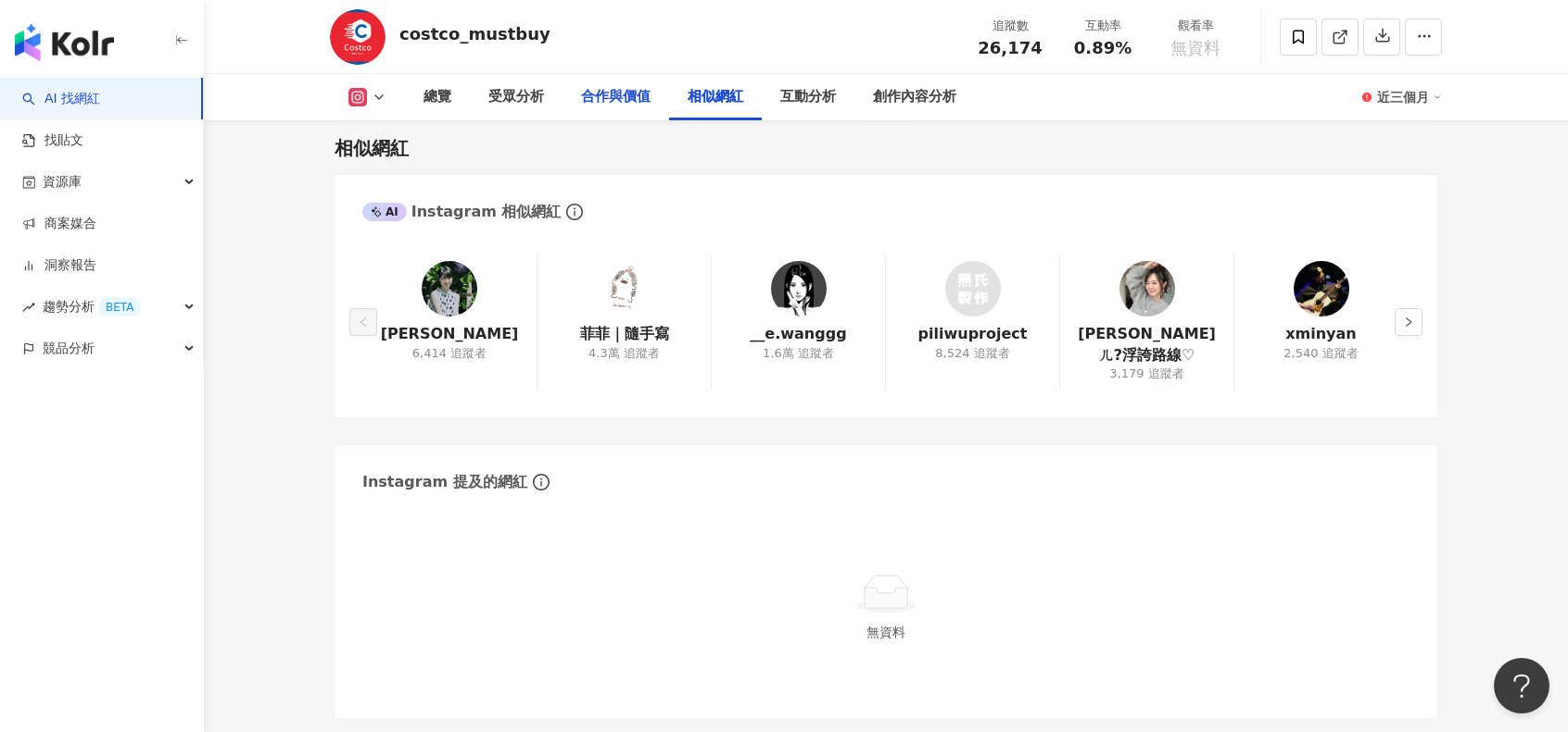
click at [603, 104] on div "合作與價值" at bounding box center [615, 96] width 69 height 22
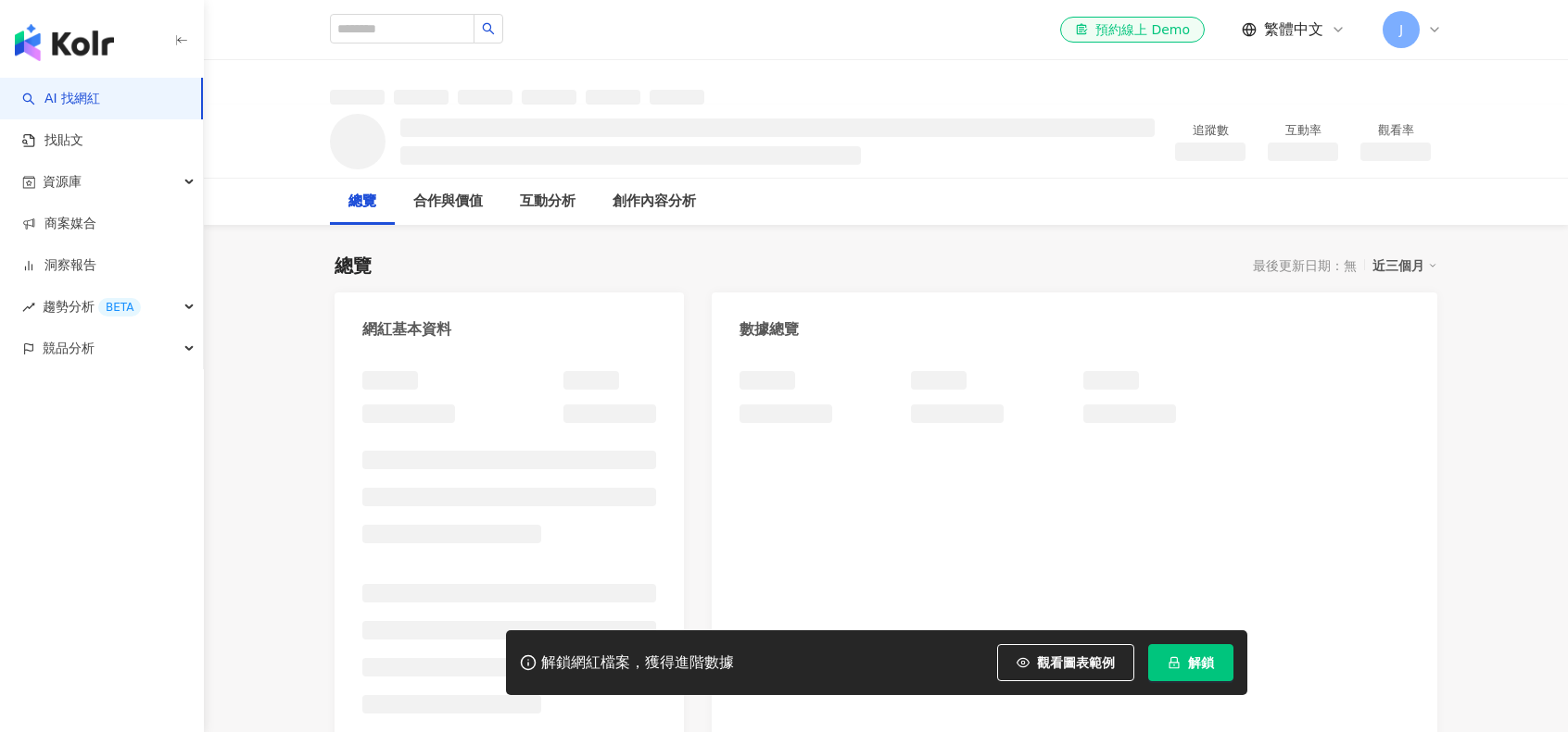
click at [1184, 666] on button "解鎖" at bounding box center [1191, 663] width 86 height 37
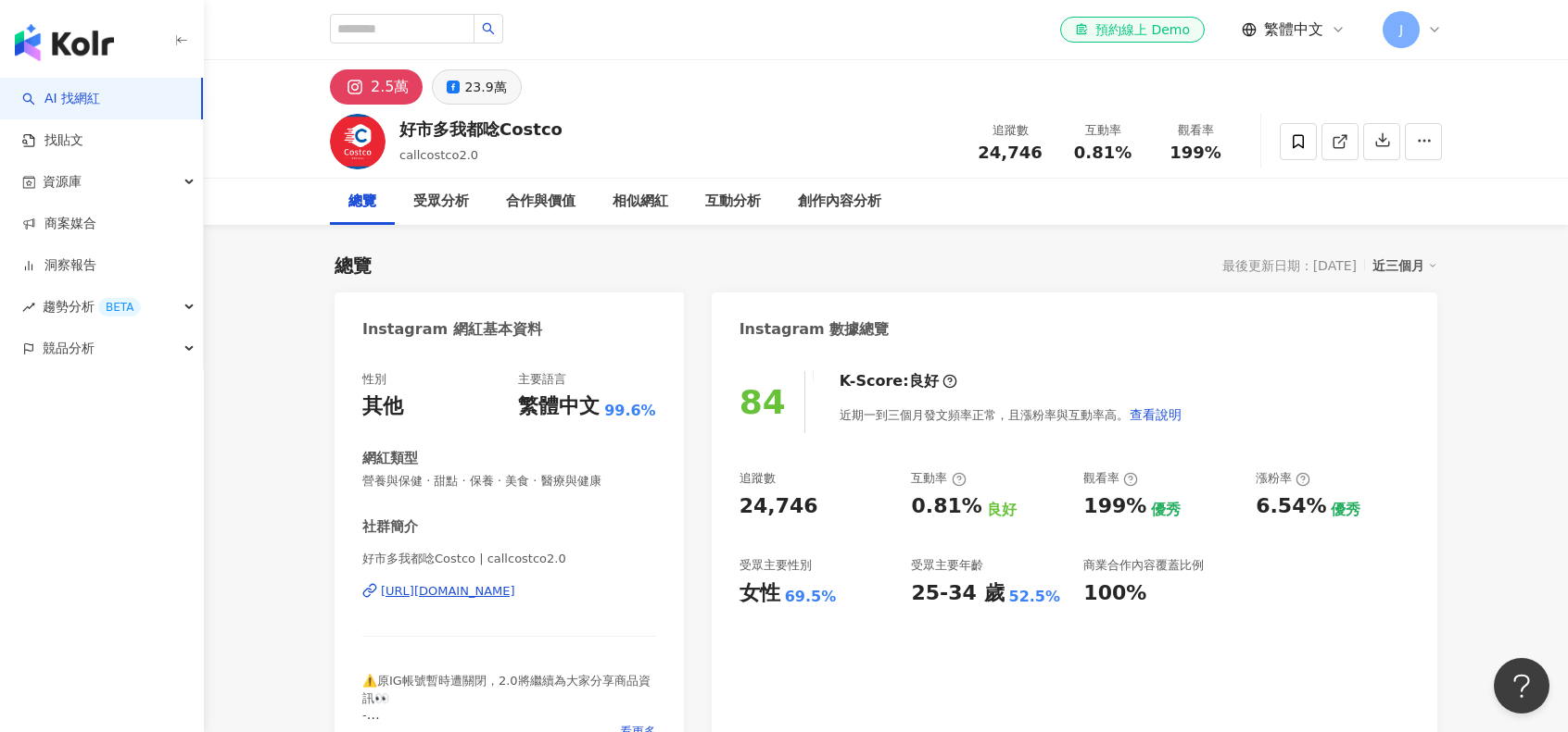
click at [482, 86] on div "23.9萬" at bounding box center [485, 87] width 42 height 26
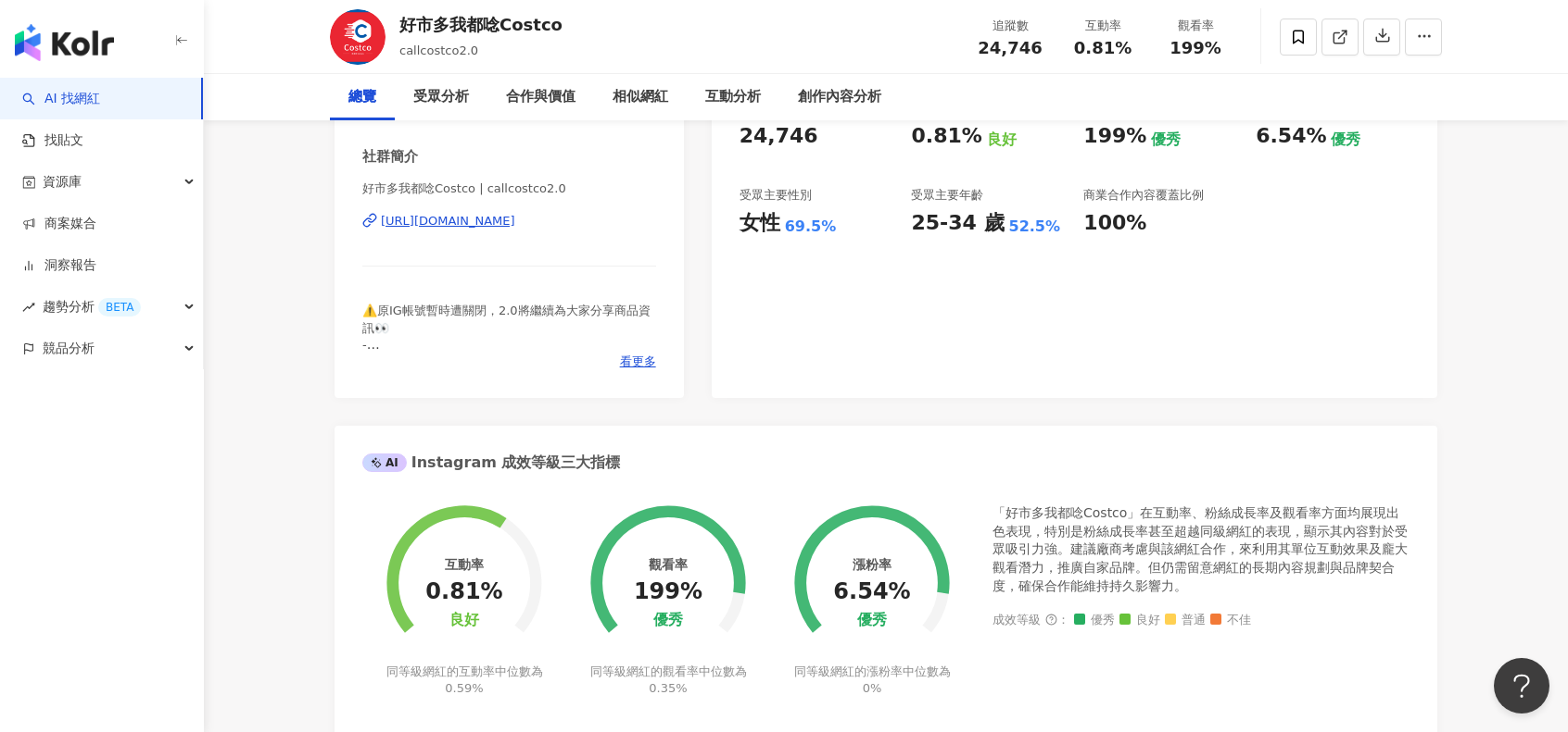
scroll to position [463, 0]
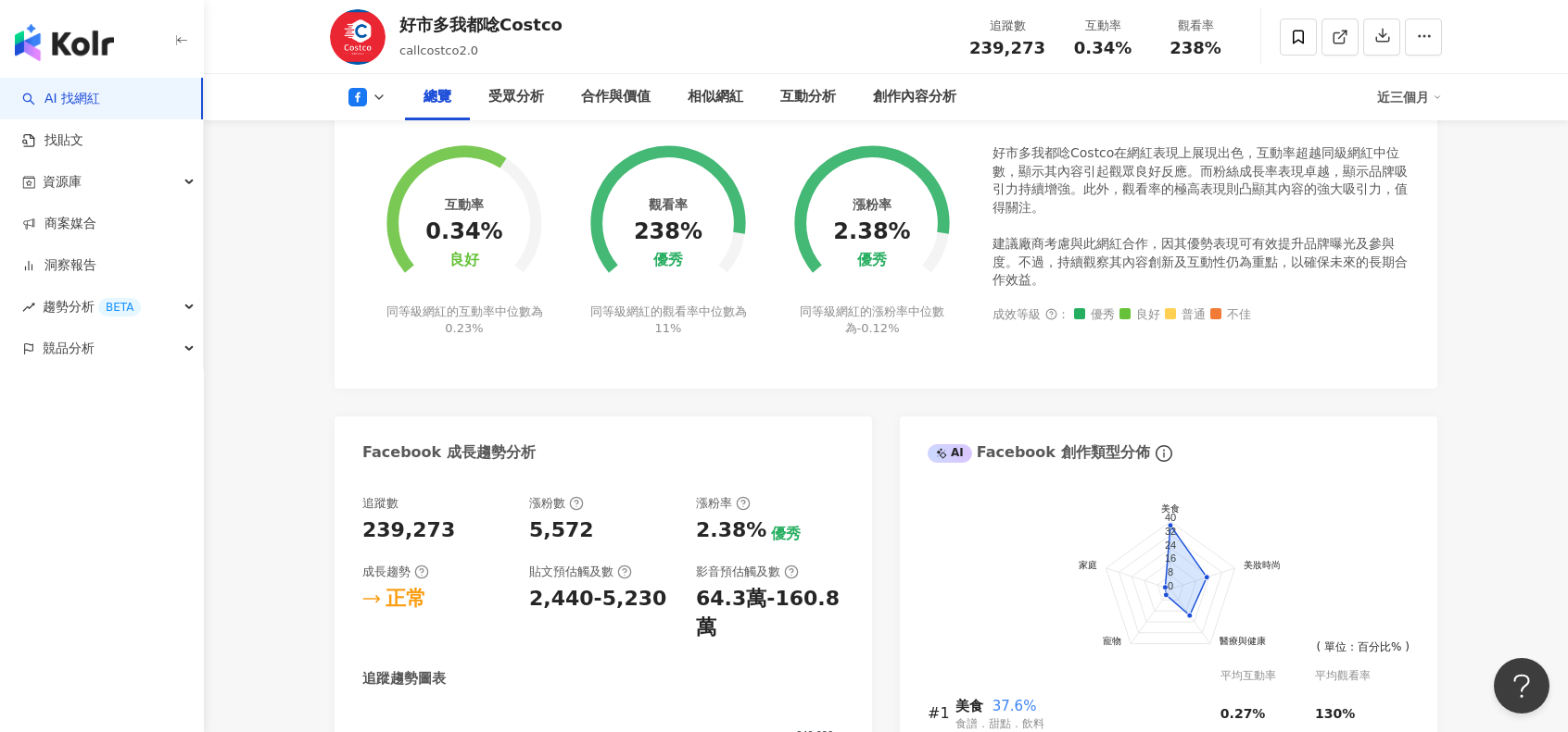
scroll to position [517, 0]
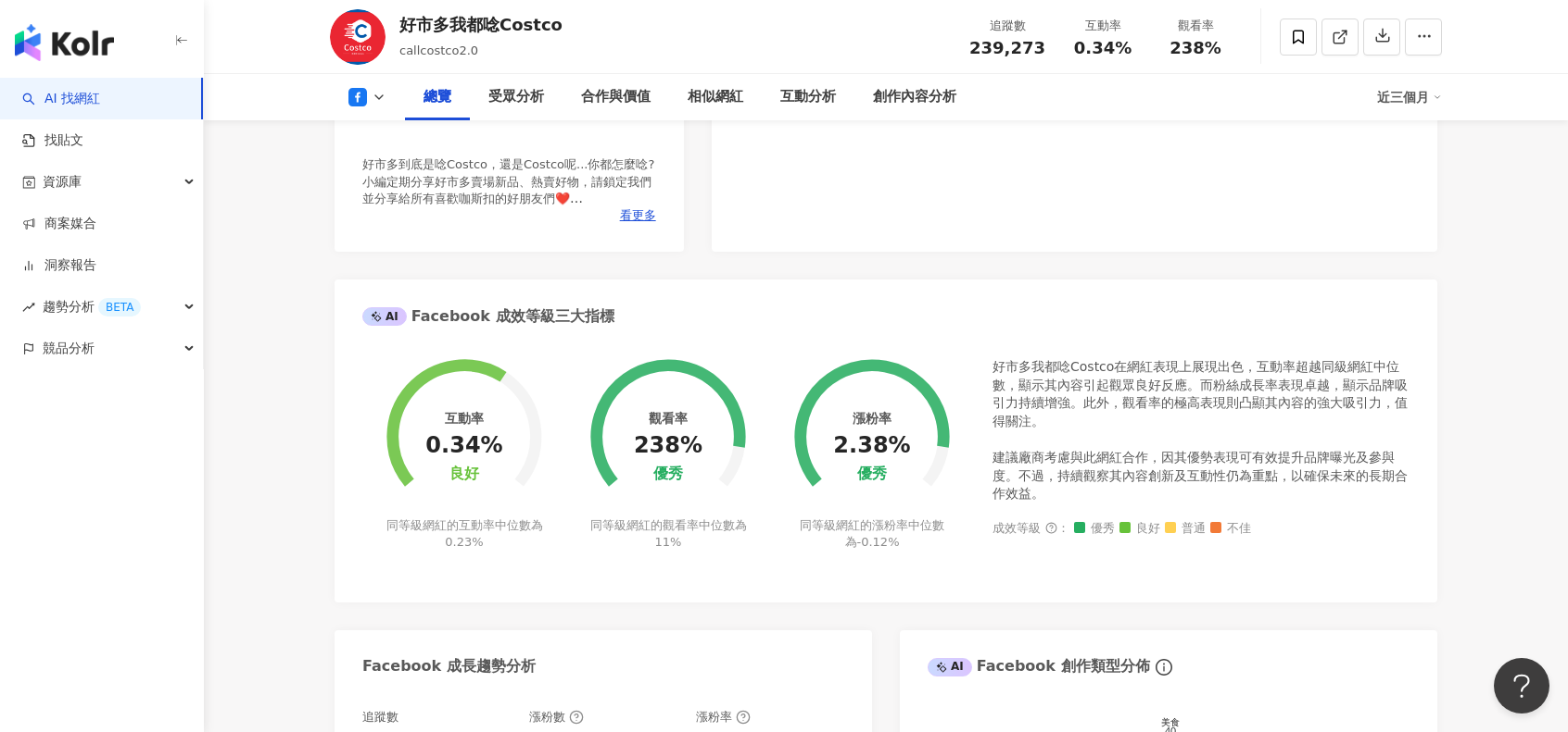
click at [1150, 458] on div "好市多我都唸Costco在網紅表現上展現出色，互動率超越同級網紅中位數，顯示其內容引起觀眾良好反應。而粉絲成長率表現卓越，顯示品牌吸引力持續增強。此外，觀看率…" at bounding box center [1201, 430] width 417 height 145
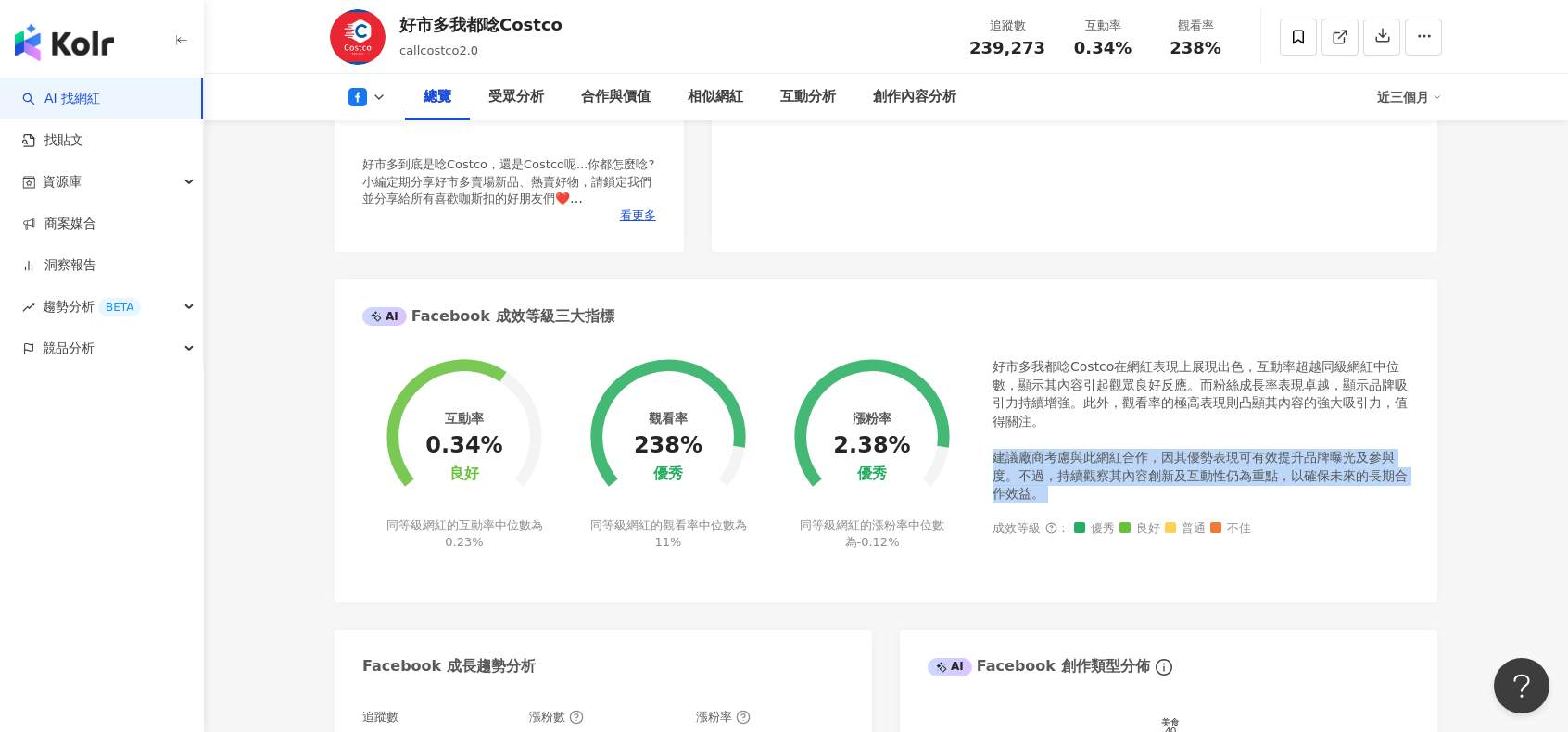
click at [1150, 458] on div "好市多我都唸Costco在網紅表現上展現出色，互動率超越同級網紅中位數，顯示其內容引起觀眾良好反應。而粉絲成長率表現卓越，顯示品牌吸引力持續增強。此外，觀看率…" at bounding box center [1201, 430] width 417 height 145
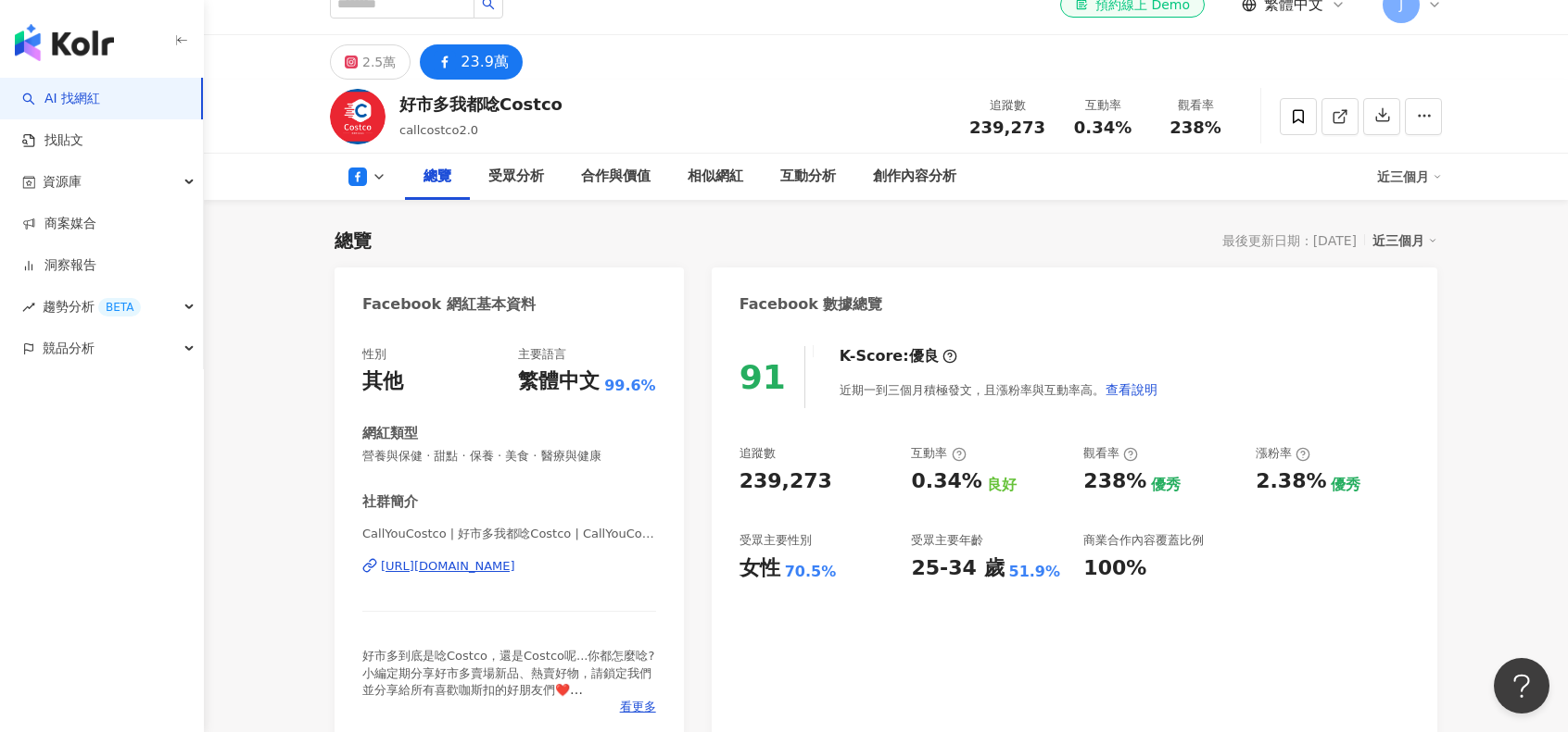
scroll to position [0, 0]
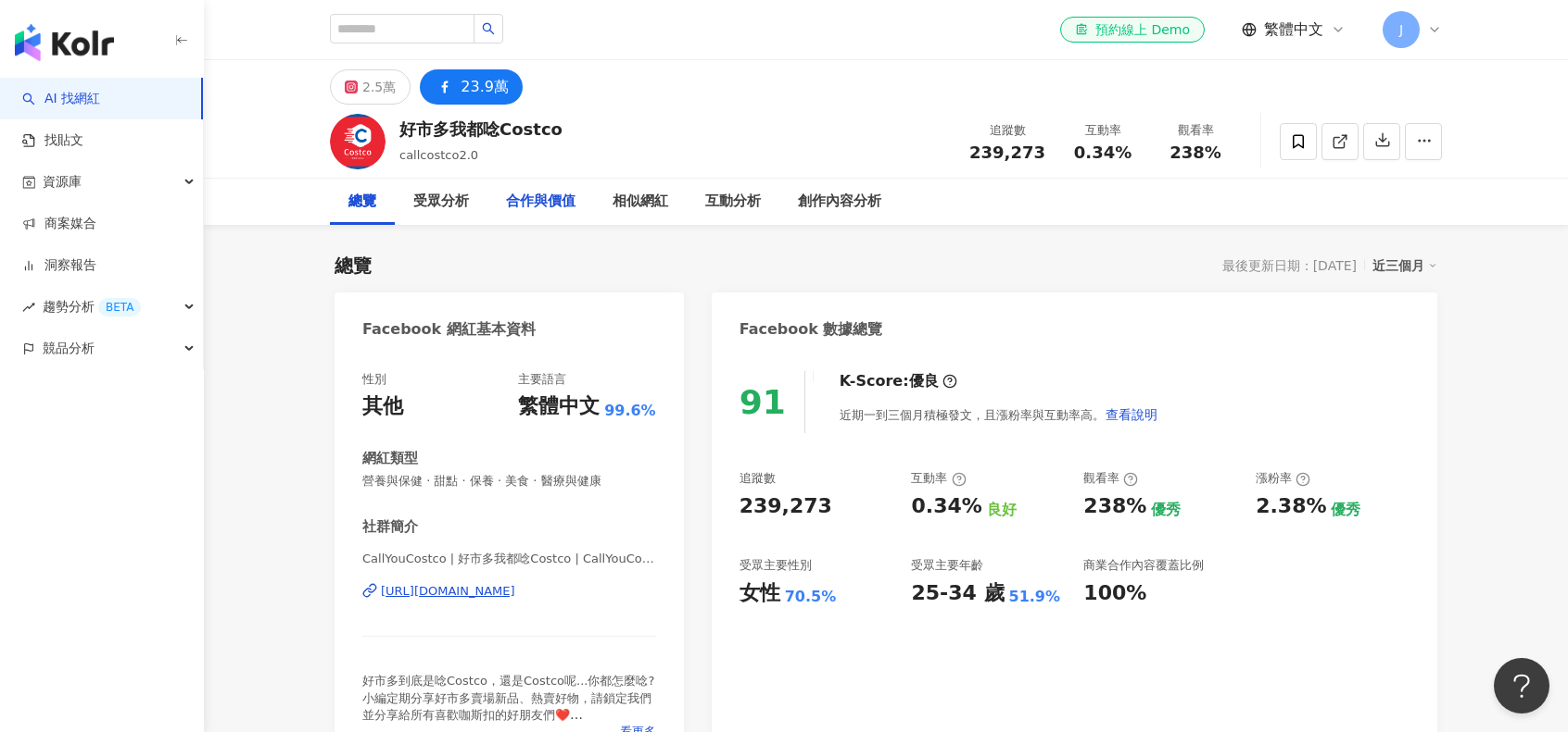
click at [569, 185] on div "合作與價值" at bounding box center [540, 202] width 106 height 47
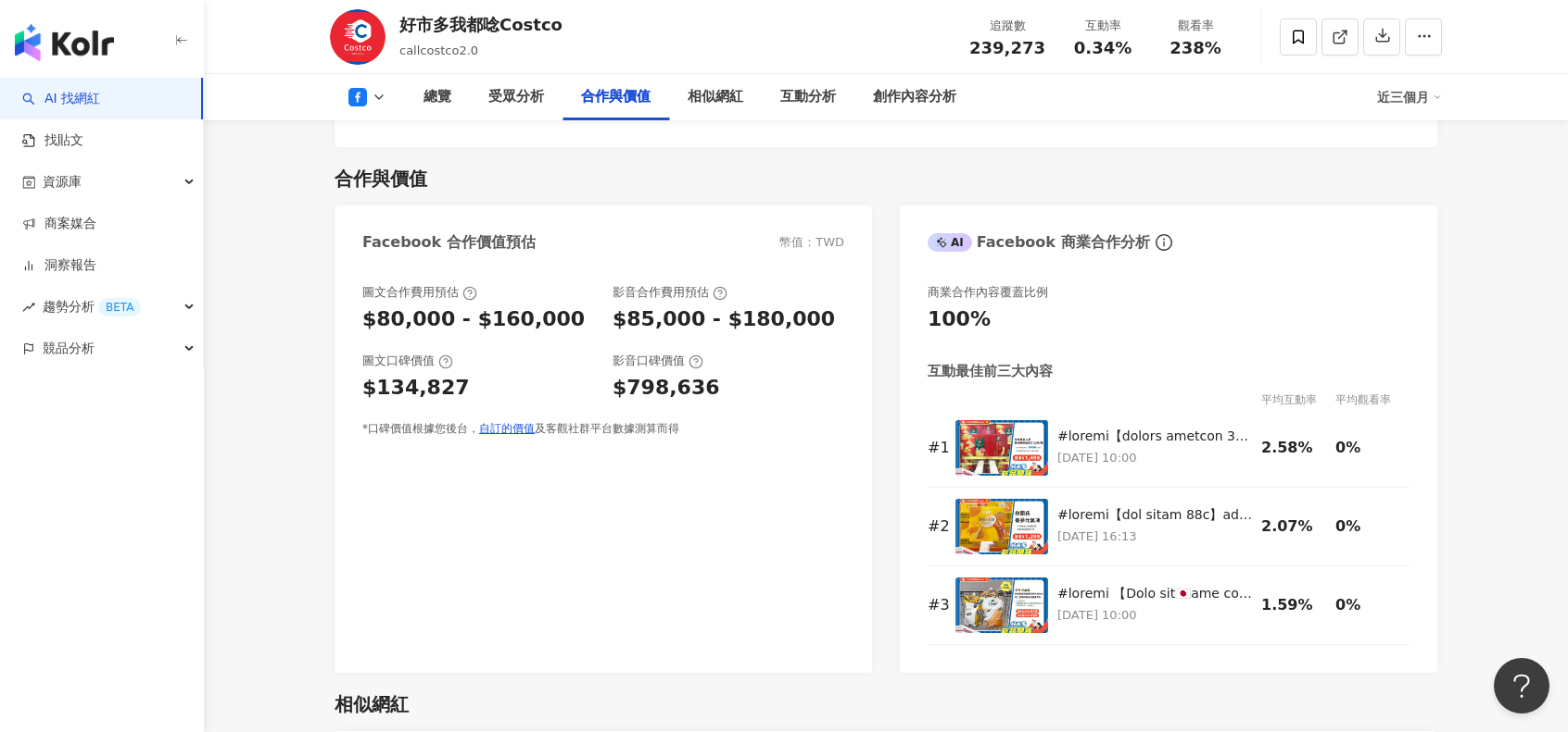
click at [83, 45] on img "button" at bounding box center [64, 43] width 99 height 37
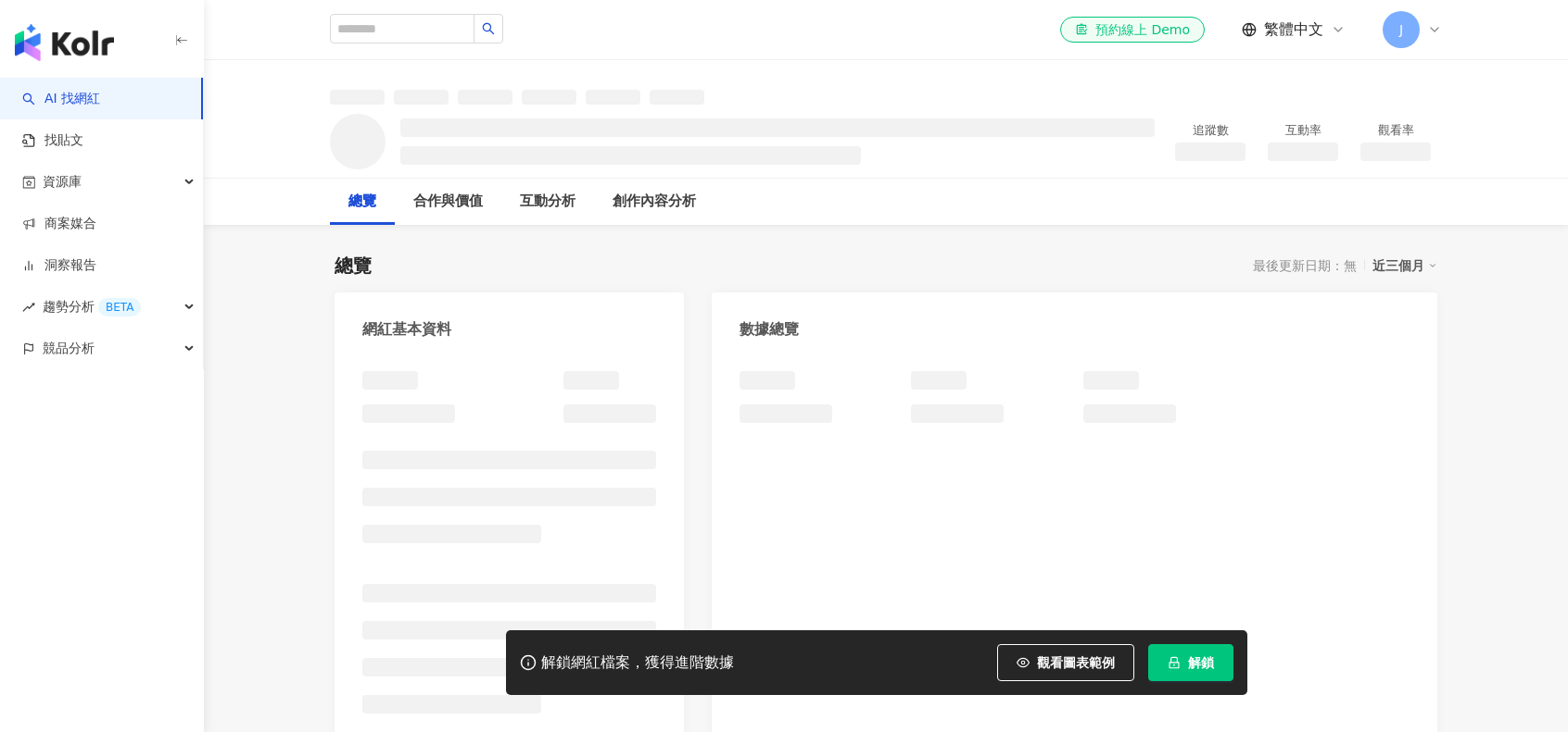
drag, startPoint x: 698, startPoint y: 247, endPoint x: 686, endPoint y: 243, distance: 12.6
click at [691, 244] on div "總覽 最後更新日期：無 近三個月 網紅基本資料 數據總覽 成長趨勢分析 追蹤趨勢圖表" at bounding box center [885, 645] width 1102 height 823
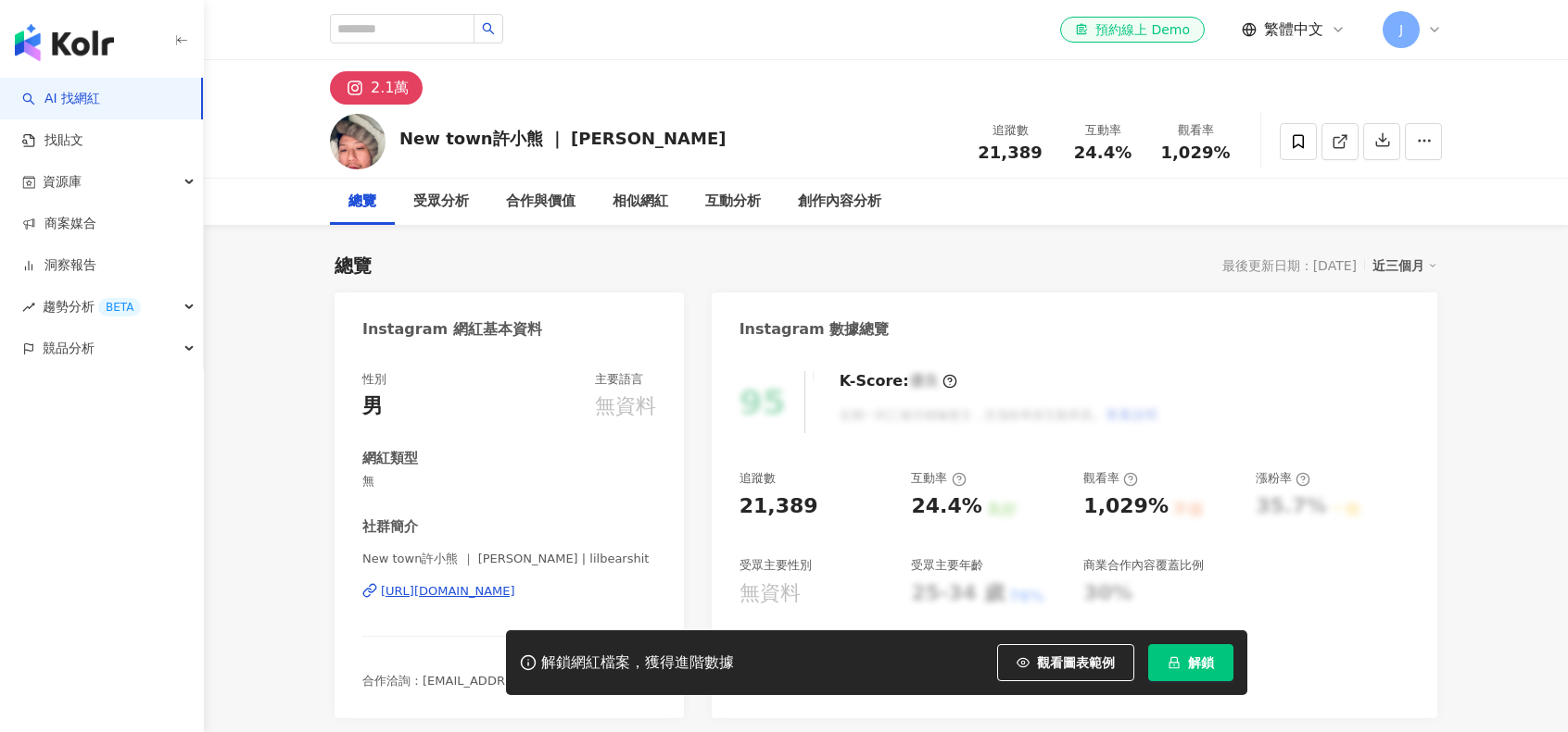
drag, startPoint x: 686, startPoint y: 243, endPoint x: 1299, endPoint y: 262, distance: 613.3
click at [1299, 262] on div "最後更新日期：2025/8/5" at bounding box center [1289, 265] width 134 height 15
click at [1199, 663] on span "解鎖" at bounding box center [1201, 663] width 26 height 15
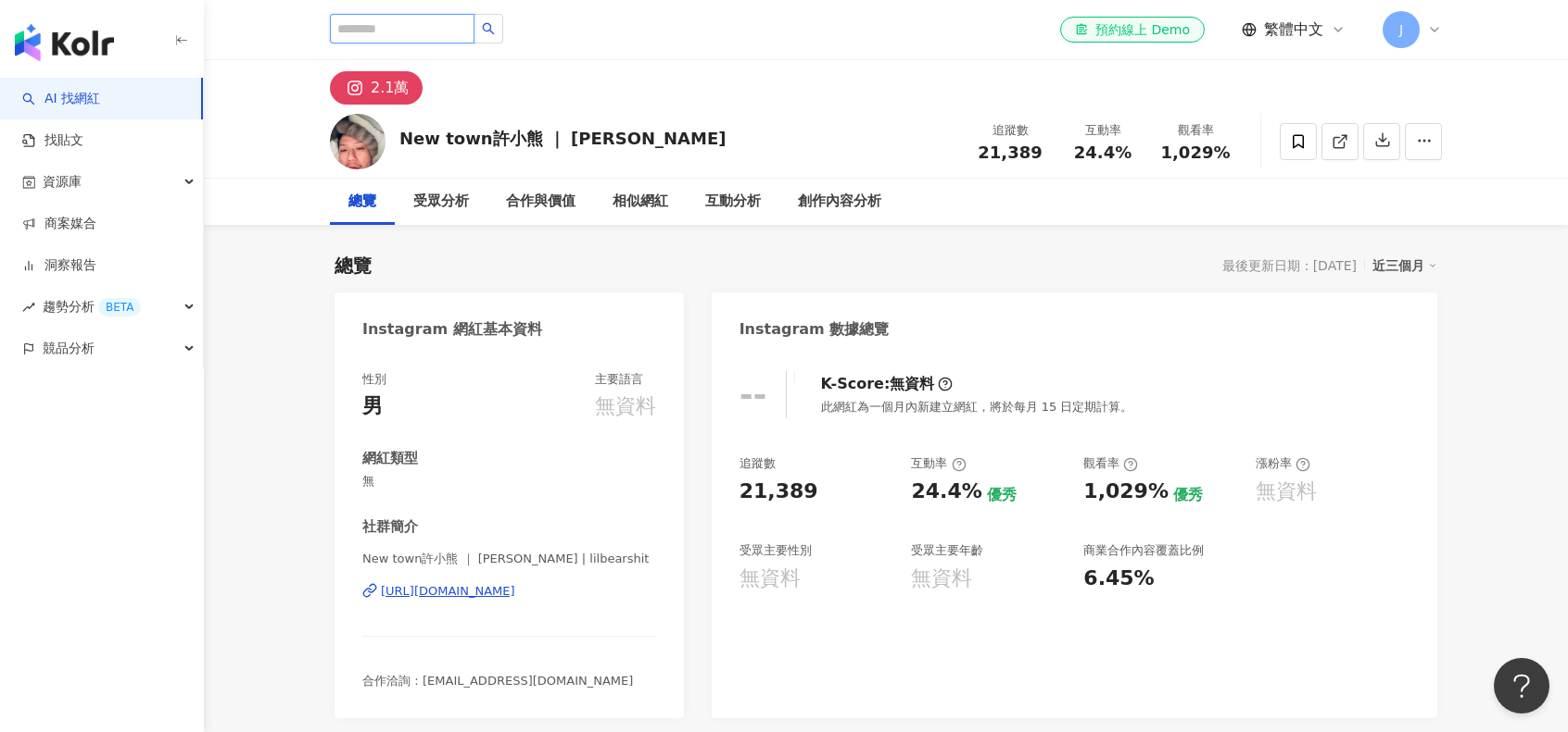
click at [442, 42] on input "search" at bounding box center [402, 28] width 144 height 29
type input "*"
type input "**"
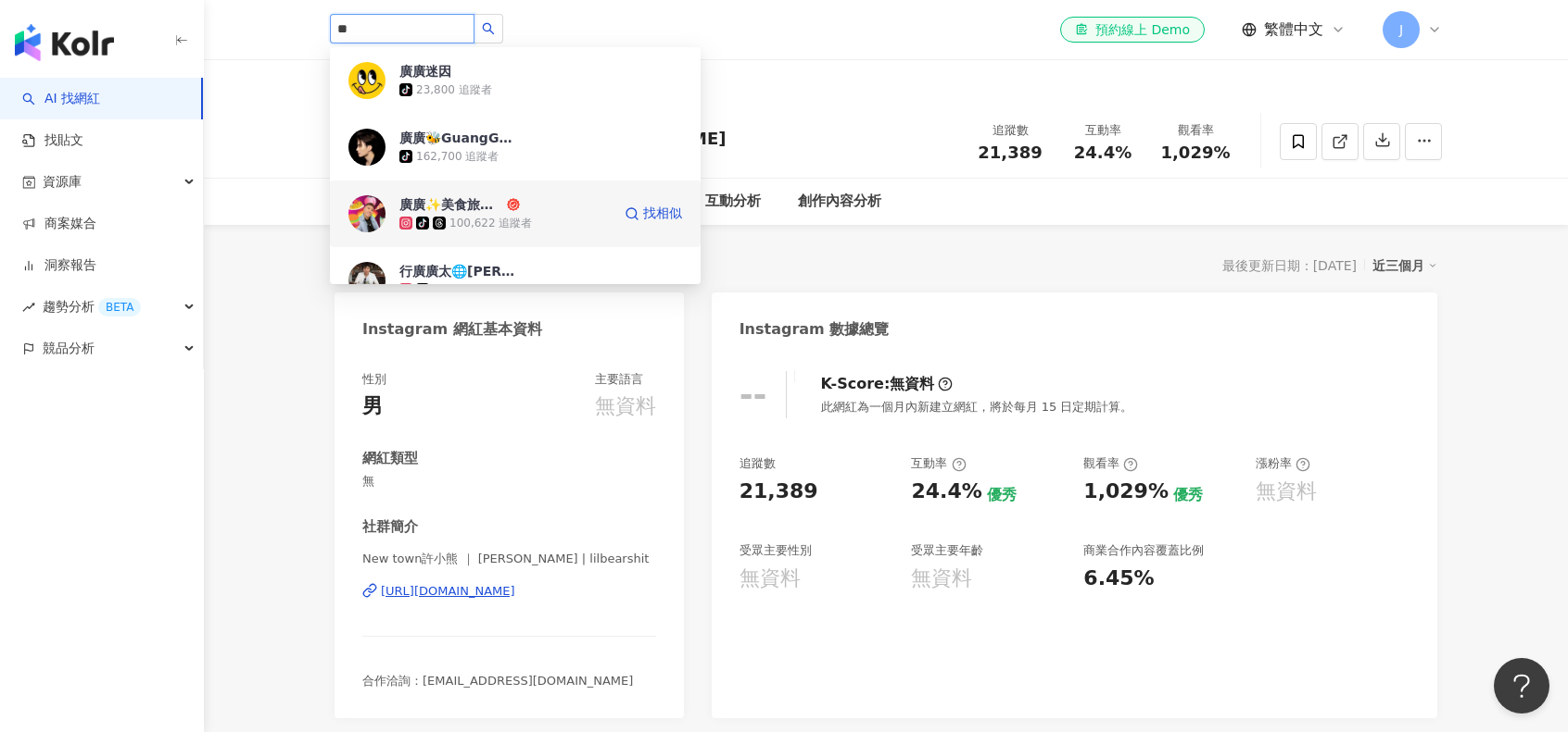
click at [547, 209] on div "廣廣✨美食旅遊生活🐳 tiktok-icon 100,622 追蹤者" at bounding box center [504, 214] width 211 height 37
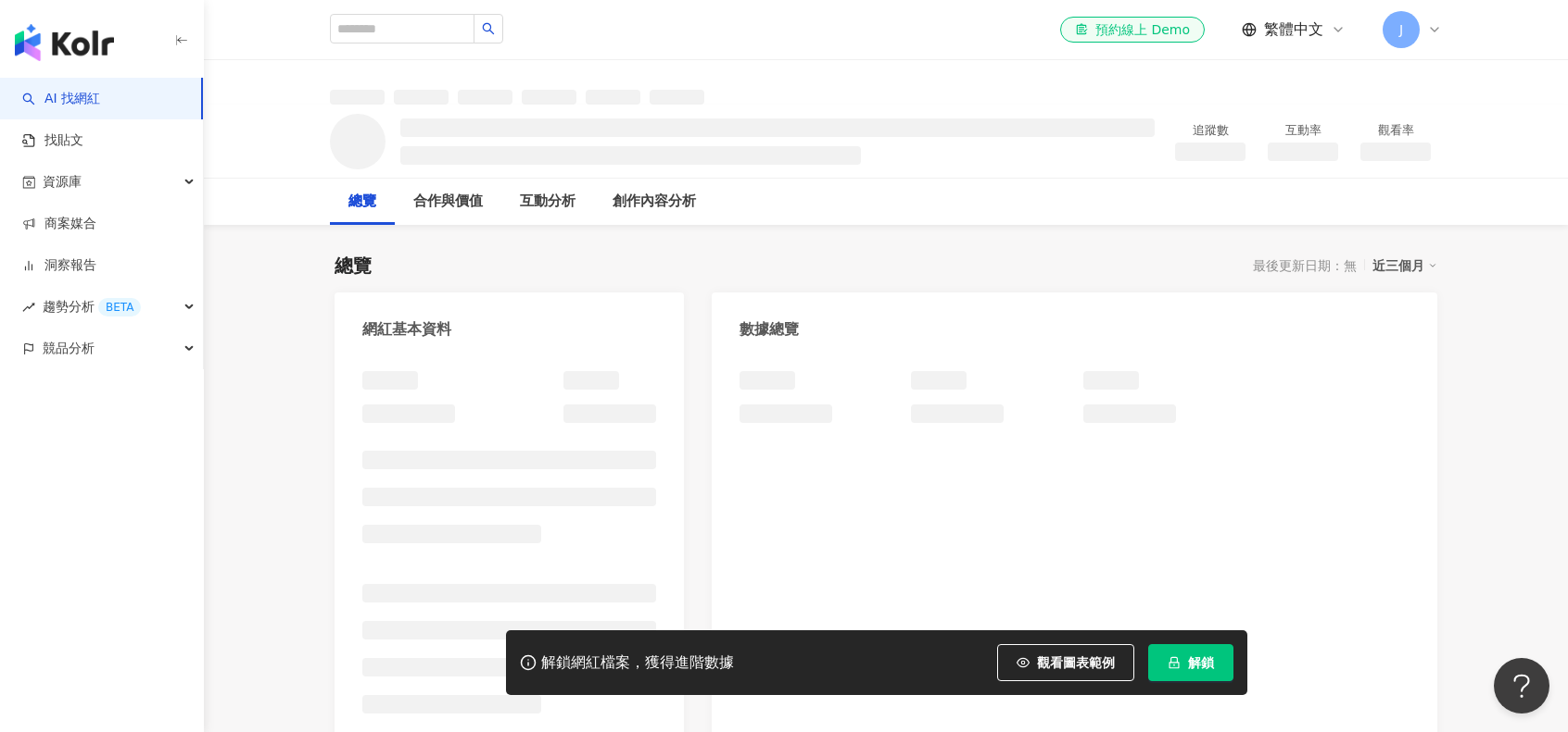
click at [1182, 666] on button "解鎖" at bounding box center [1191, 663] width 86 height 37
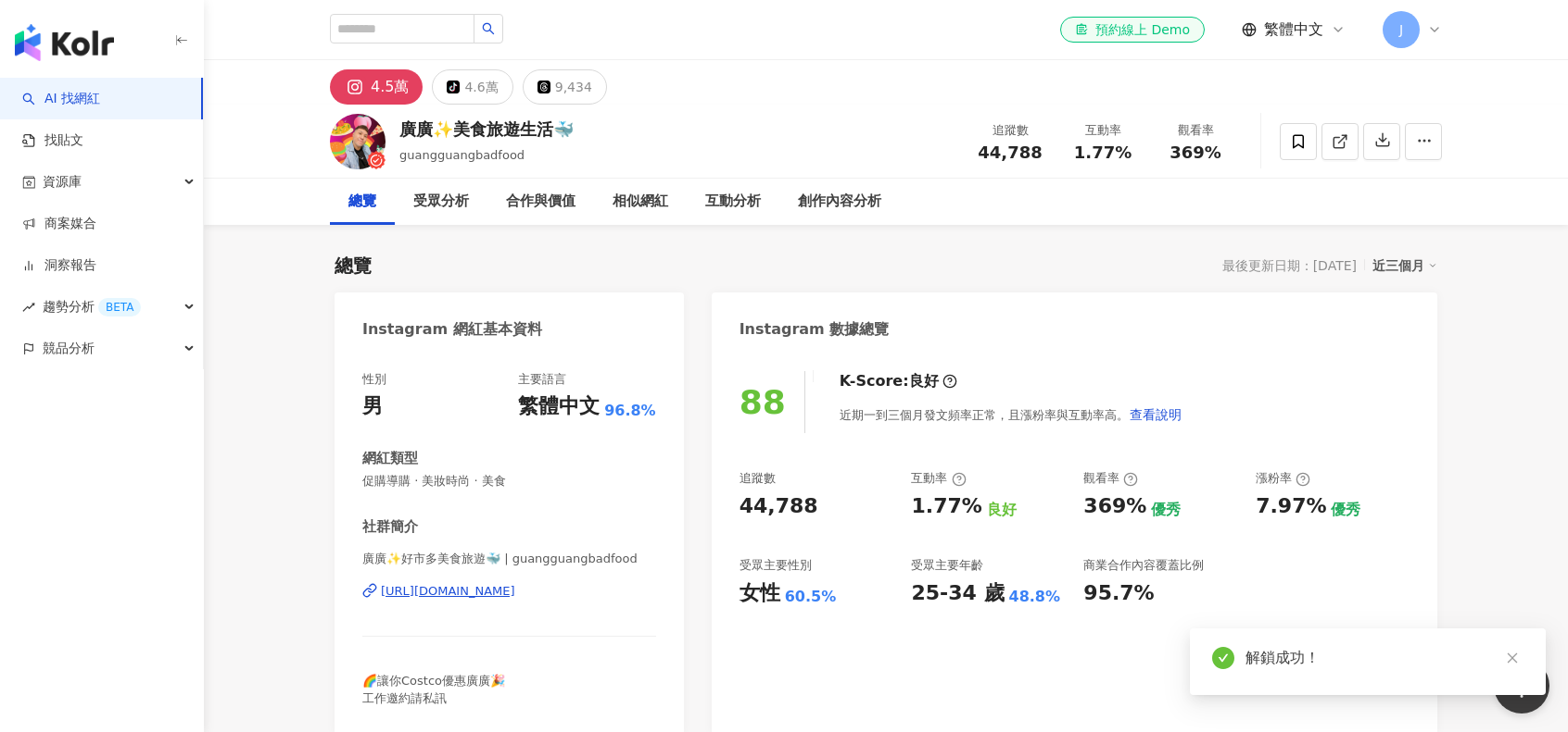
drag, startPoint x: 300, startPoint y: 376, endPoint x: 324, endPoint y: 383, distance: 25.0
click at [483, 92] on div "4.6萬" at bounding box center [481, 87] width 33 height 26
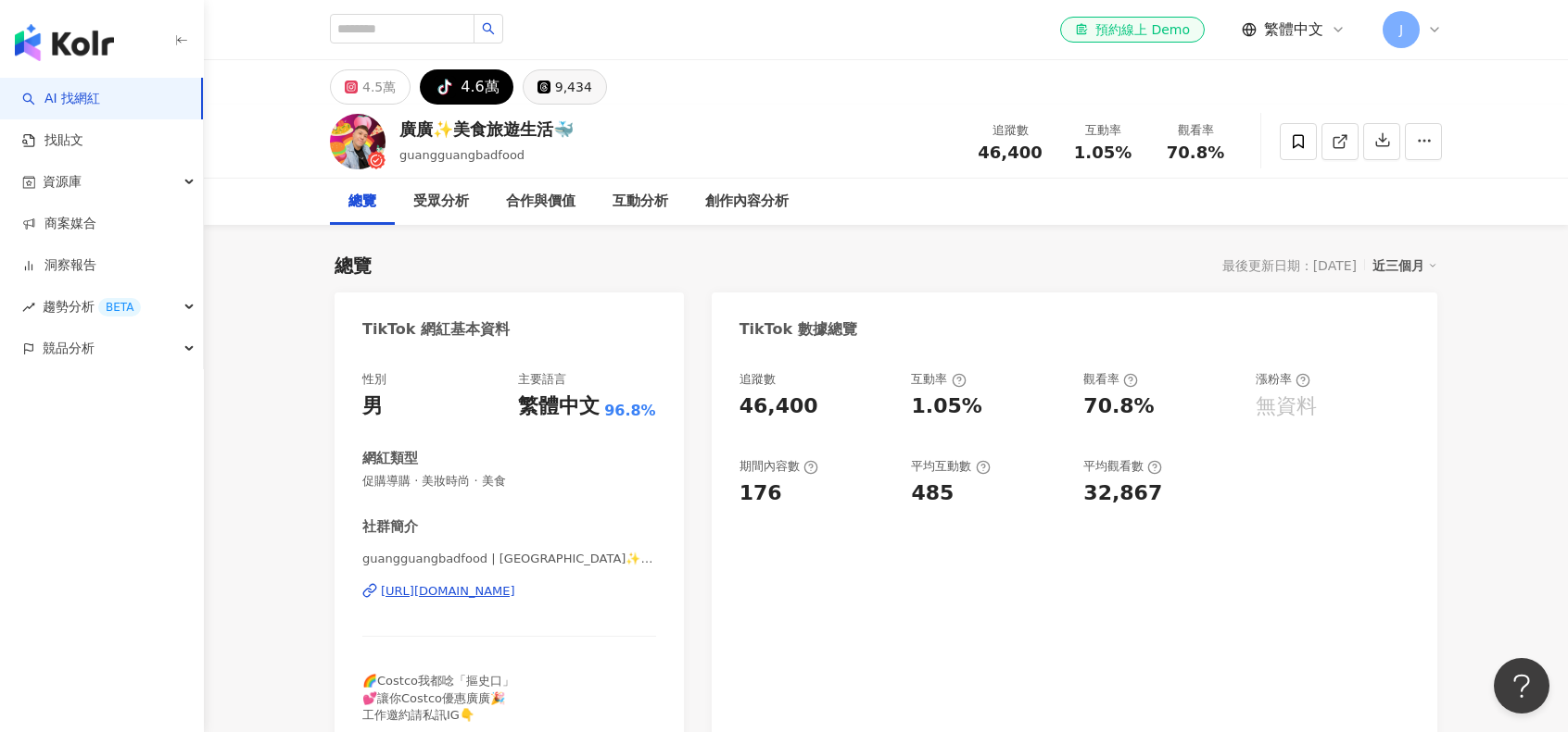
click at [561, 99] on div "9,434" at bounding box center [574, 87] width 37 height 26
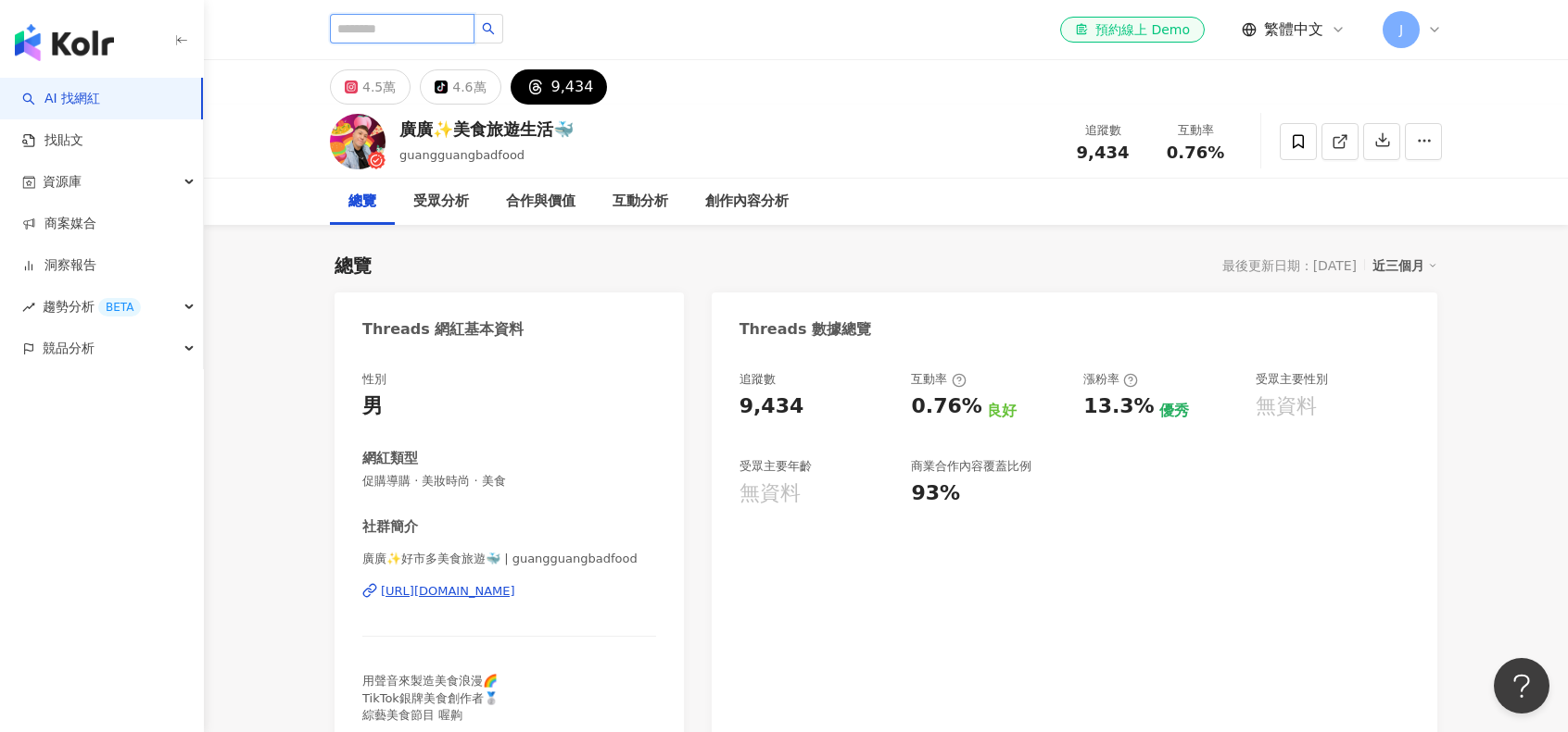
click at [440, 30] on input "search" at bounding box center [402, 28] width 144 height 29
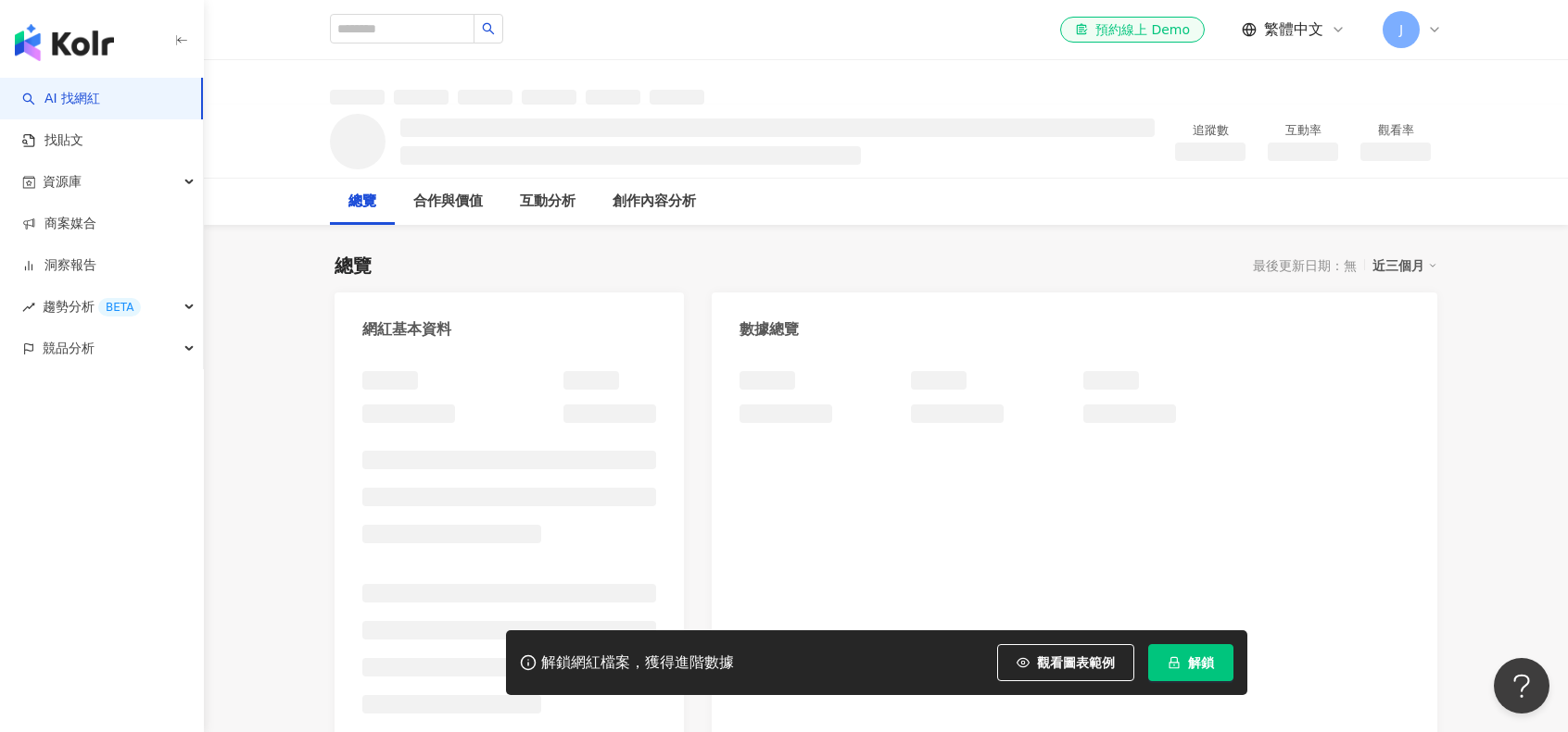
click at [1193, 657] on span "解鎖" at bounding box center [1201, 663] width 26 height 15
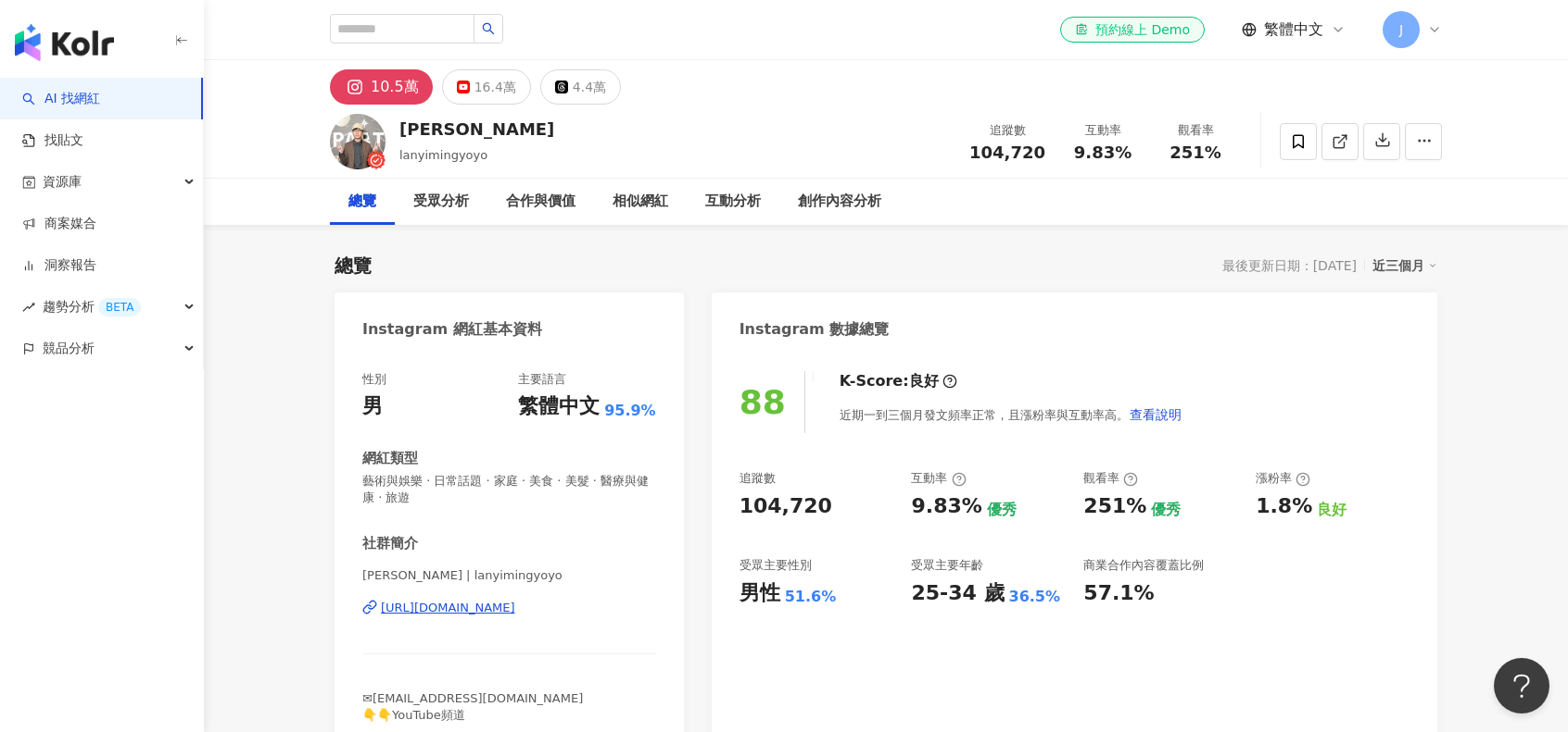
click at [1010, 409] on div "近期一到三個月發文頻率正常，且漲粉率與互動率高。 查看說明" at bounding box center [1011, 415] width 343 height 37
click at [998, 408] on div "近期一到三個月發文頻率正常，且漲粉率與互動率高。 查看說明" at bounding box center [1011, 415] width 343 height 37
click at [843, 569] on div "受眾主要性別" at bounding box center [816, 566] width 154 height 17
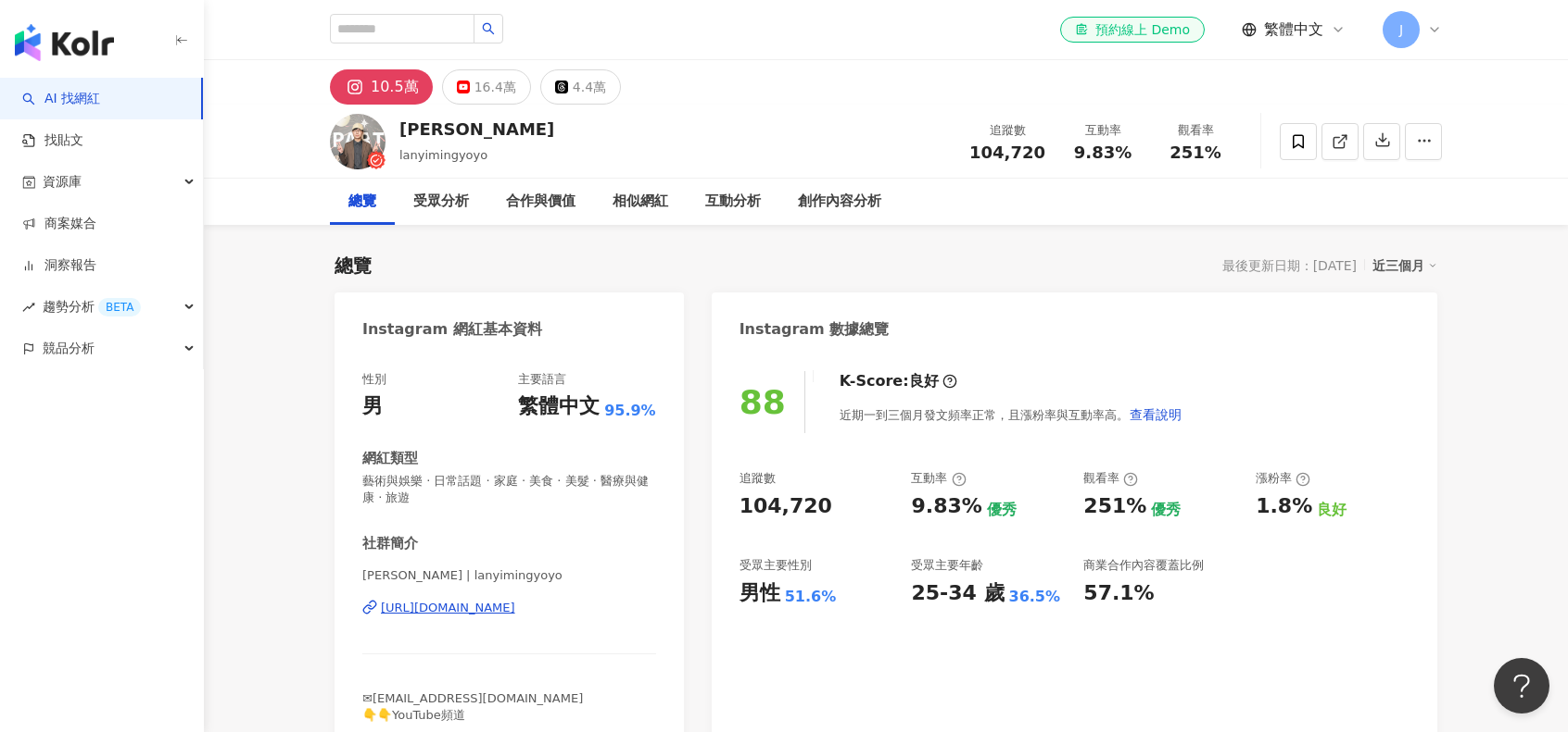
click at [843, 569] on div "受眾主要性別" at bounding box center [816, 566] width 154 height 17
click at [838, 595] on div "男性 51.6%" at bounding box center [816, 594] width 154 height 28
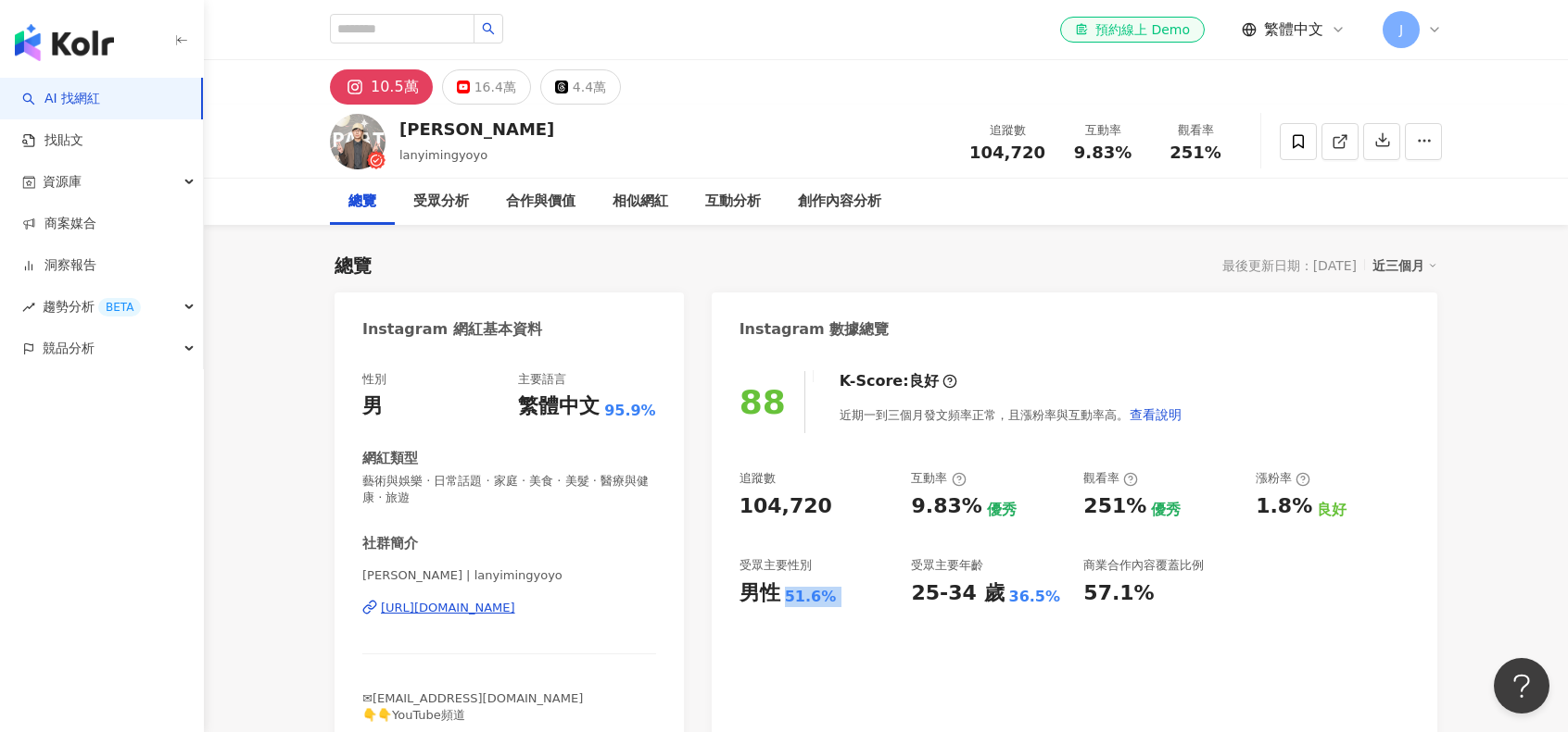
click at [839, 610] on div "88 K-Score : 良好 近期一到三個月發文頻率正常，且漲粉率與互動率高。 查看說明 追蹤數 104,720 互動率 9.83% 優秀 觀看率 251%…" at bounding box center [1074, 552] width 726 height 399
